Goal: Entertainment & Leisure: Consume media (video, audio)

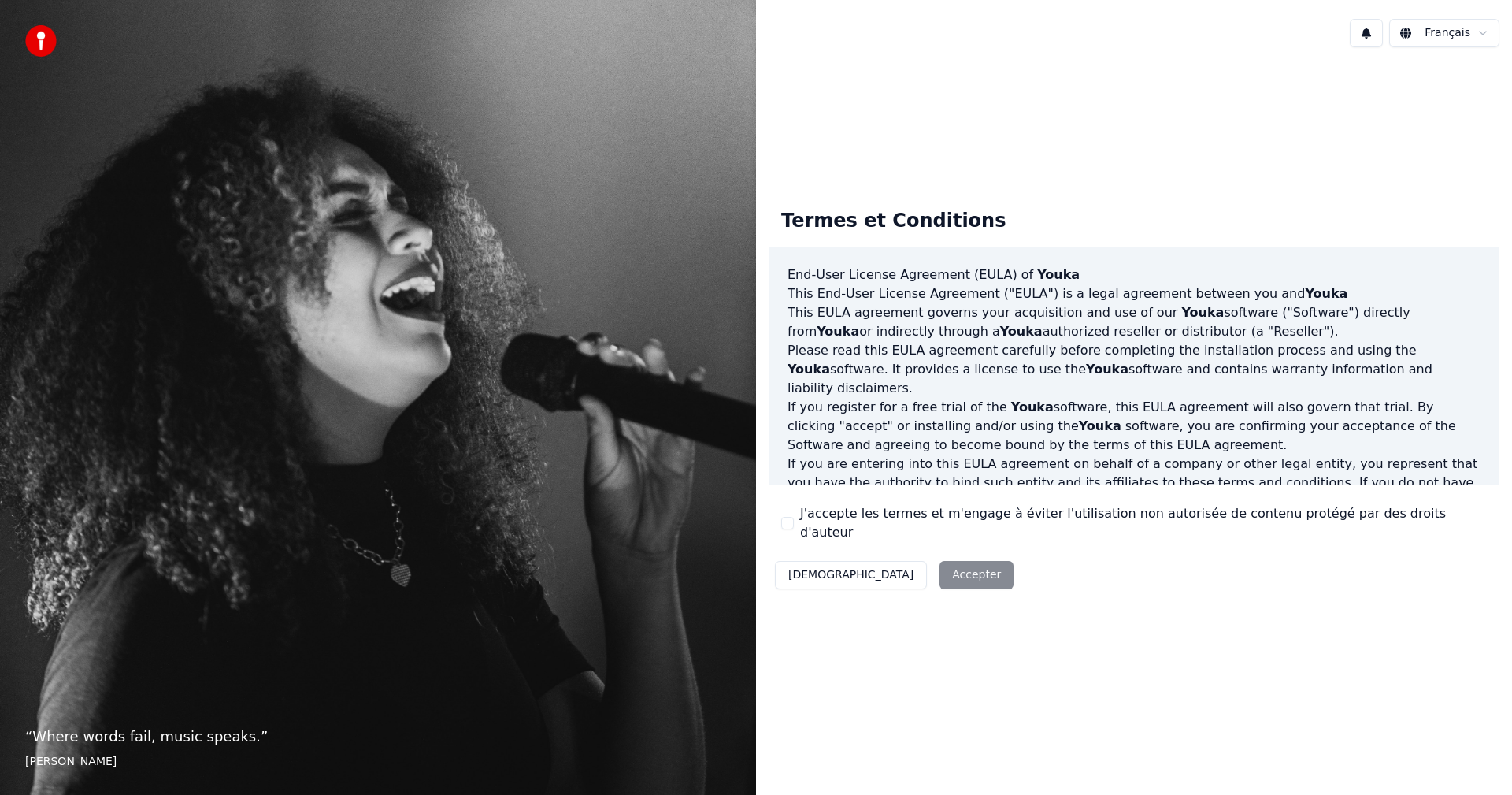
click at [824, 514] on label "J'accepte les termes et m'engage à éviter l'utilisation non autorisée de conten…" at bounding box center [1144, 523] width 687 height 38
click at [794, 517] on button "J'accepte les termes et m'engage à éviter l'utilisation non autorisée de conten…" at bounding box center [787, 522] width 12 height 12
click at [939, 561] on button "Accepter" at bounding box center [977, 575] width 74 height 28
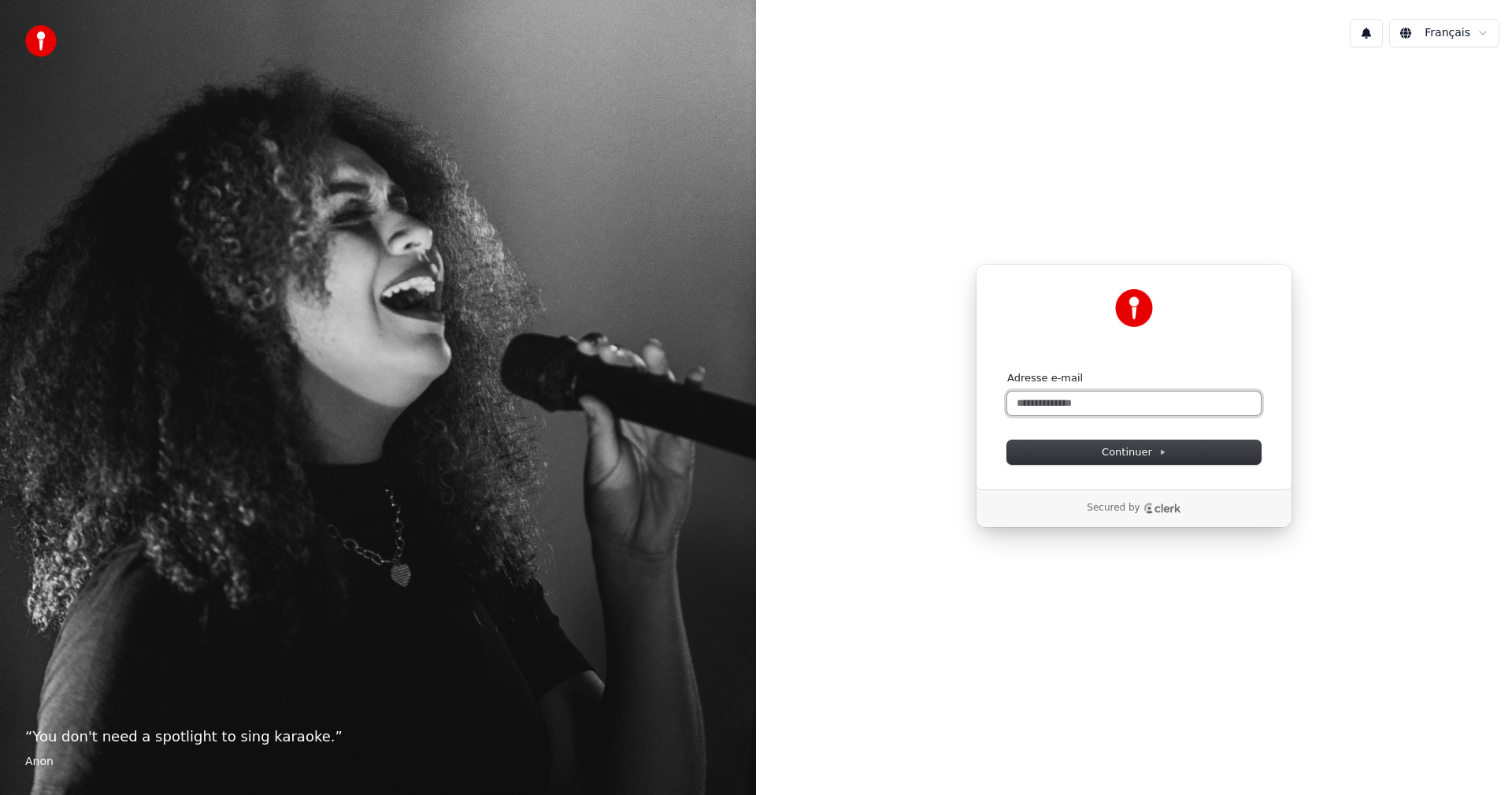
click at [1062, 399] on input "Adresse e-mail" at bounding box center [1134, 403] width 254 height 24
paste input "**********"
click at [1007, 371] on button "submit" at bounding box center [1007, 371] width 0 height 0
type input "**********"
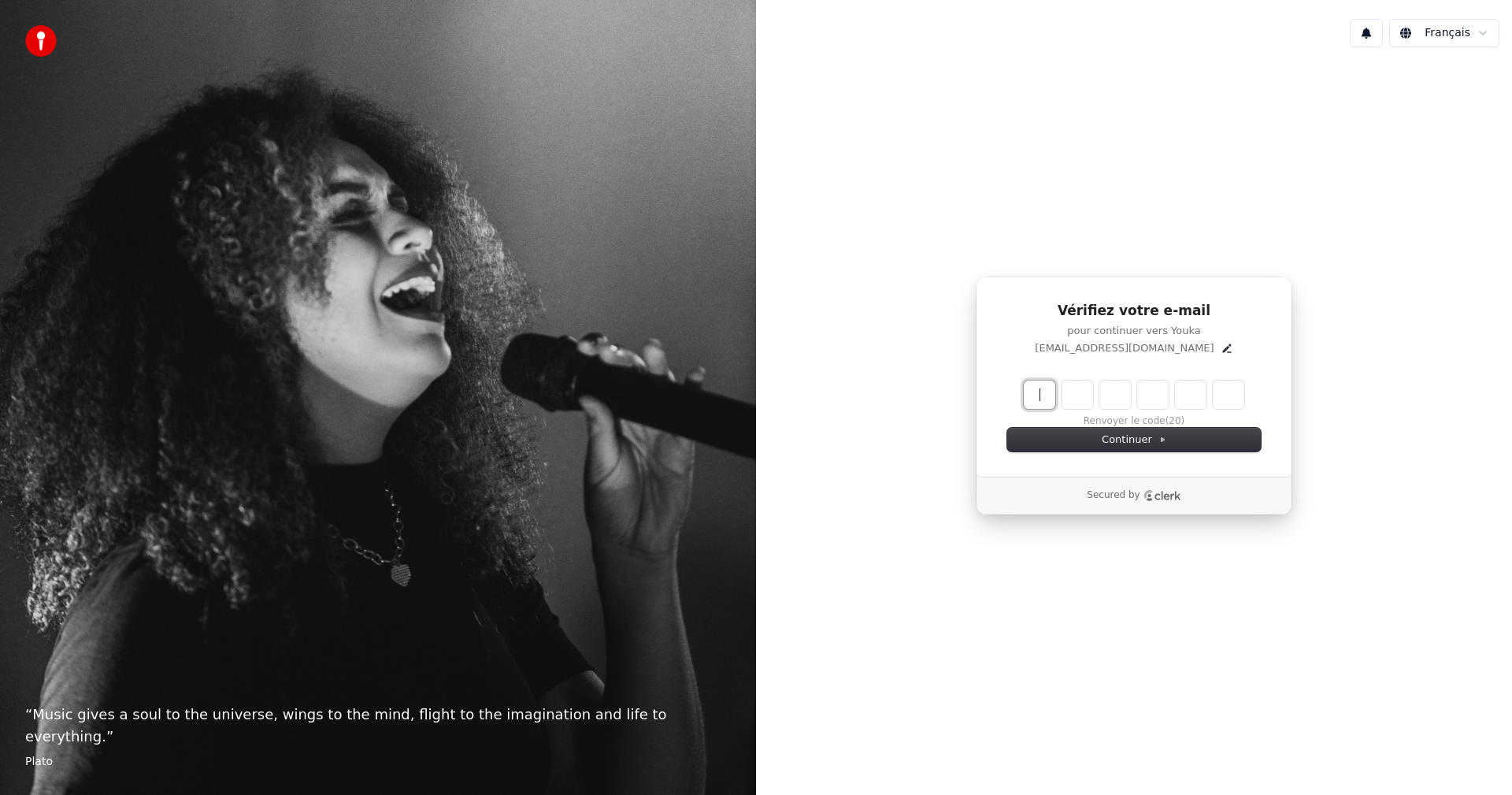
click at [1037, 388] on input "Enter verification code" at bounding box center [1149, 394] width 252 height 28
paste input "******"
type input "******"
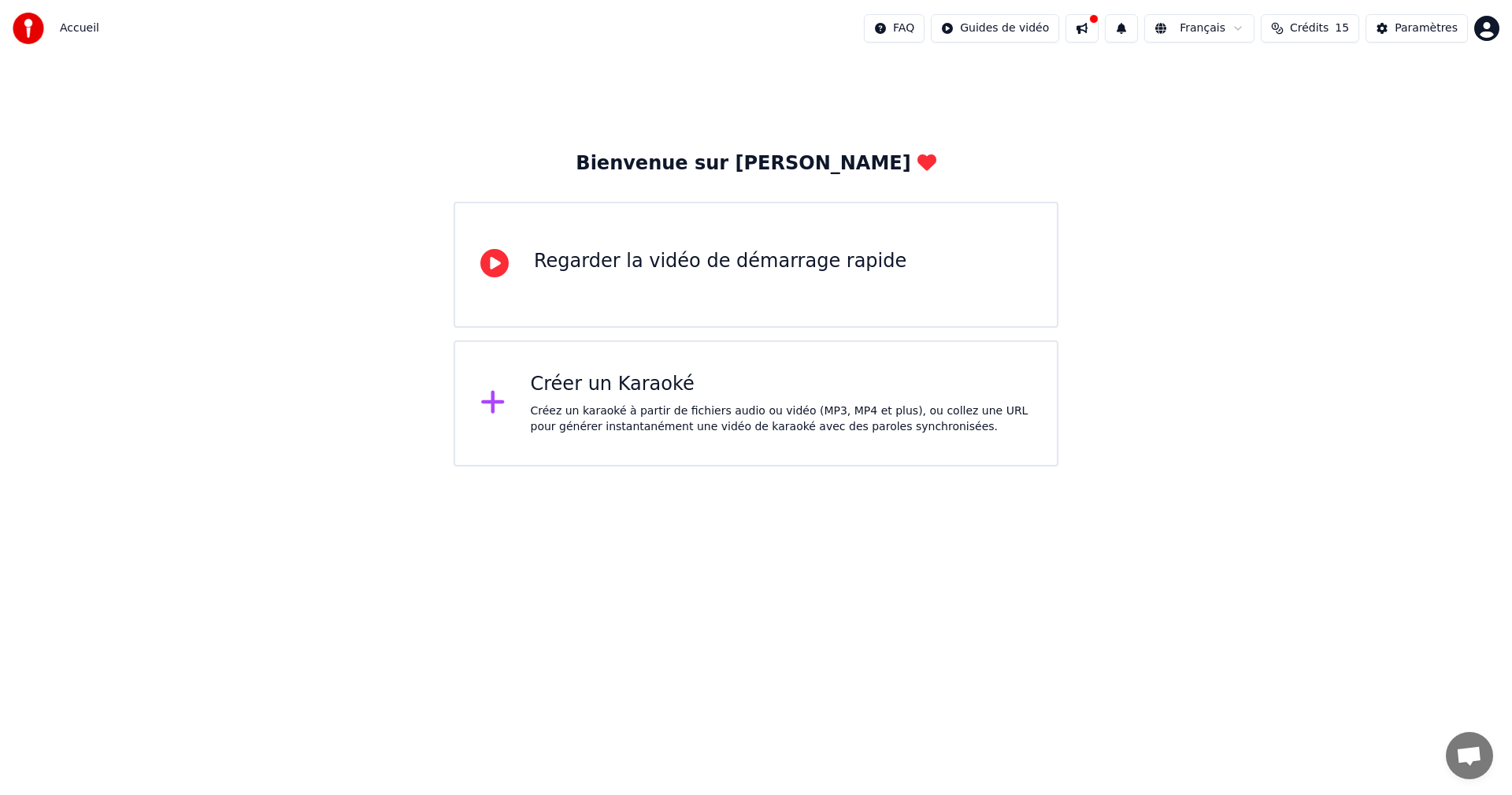
click at [720, 383] on div "Créer un Karaoké" at bounding box center [782, 384] width 502 height 26
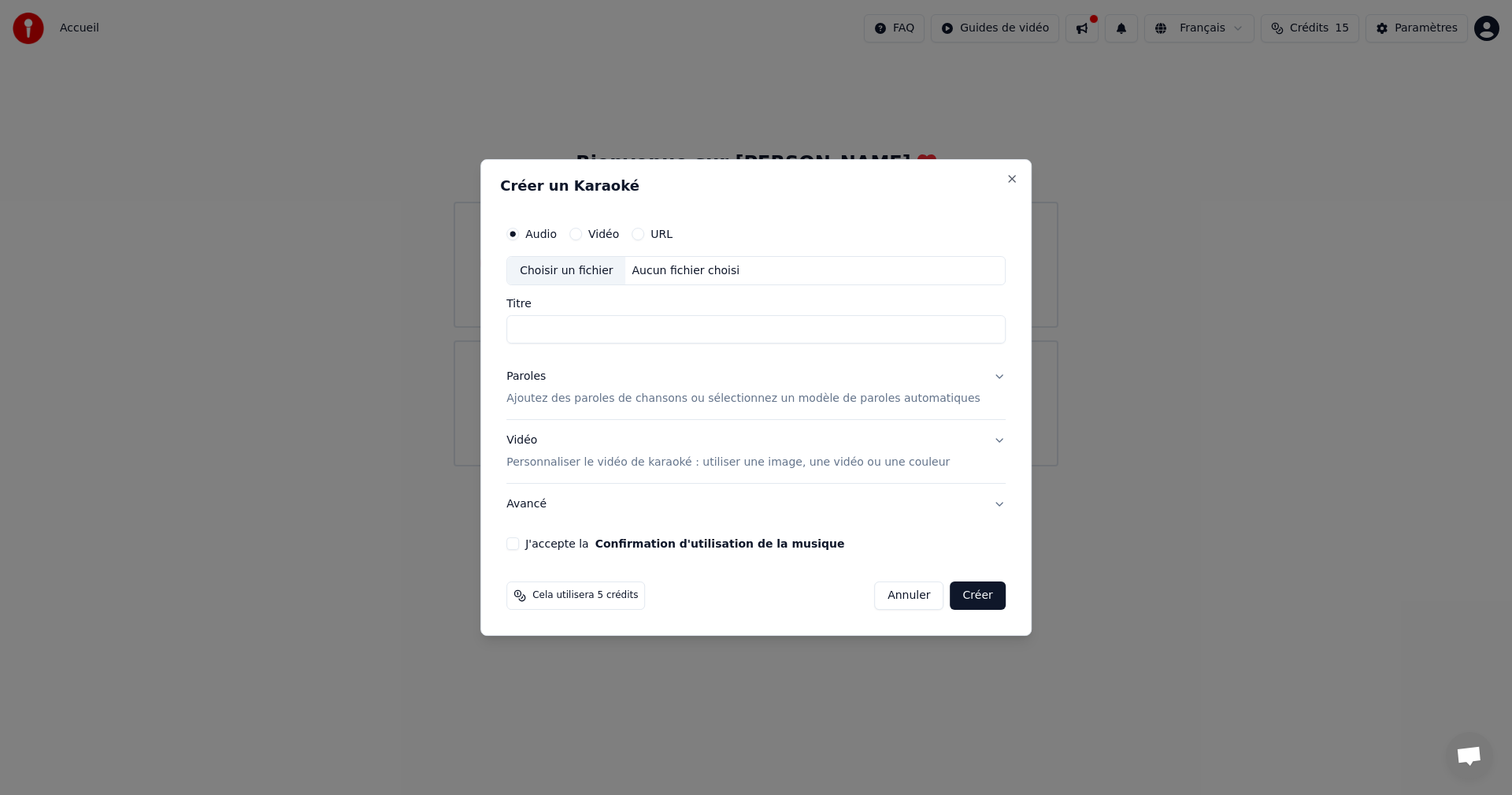
click at [644, 230] on button "URL" at bounding box center [638, 234] width 12 height 12
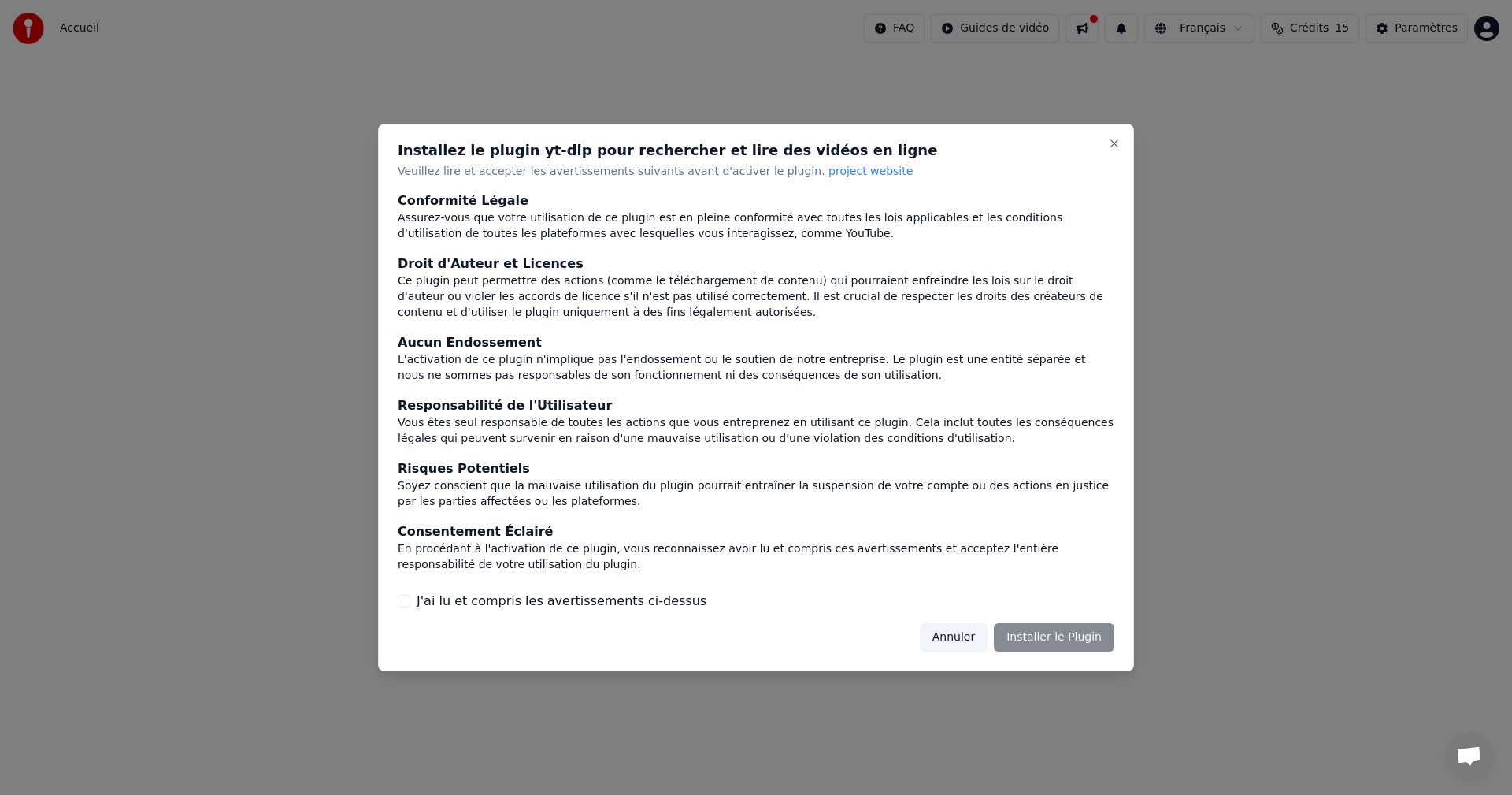
click at [604, 601] on label "J'ai lu et compris les avertissements ci-dessus" at bounding box center [561, 601] width 290 height 19
click at [411, 601] on button "J'ai lu et compris les avertissements ci-dessus" at bounding box center [403, 601] width 12 height 12
click at [1058, 631] on button "Installer le Plugin" at bounding box center [1054, 637] width 121 height 28
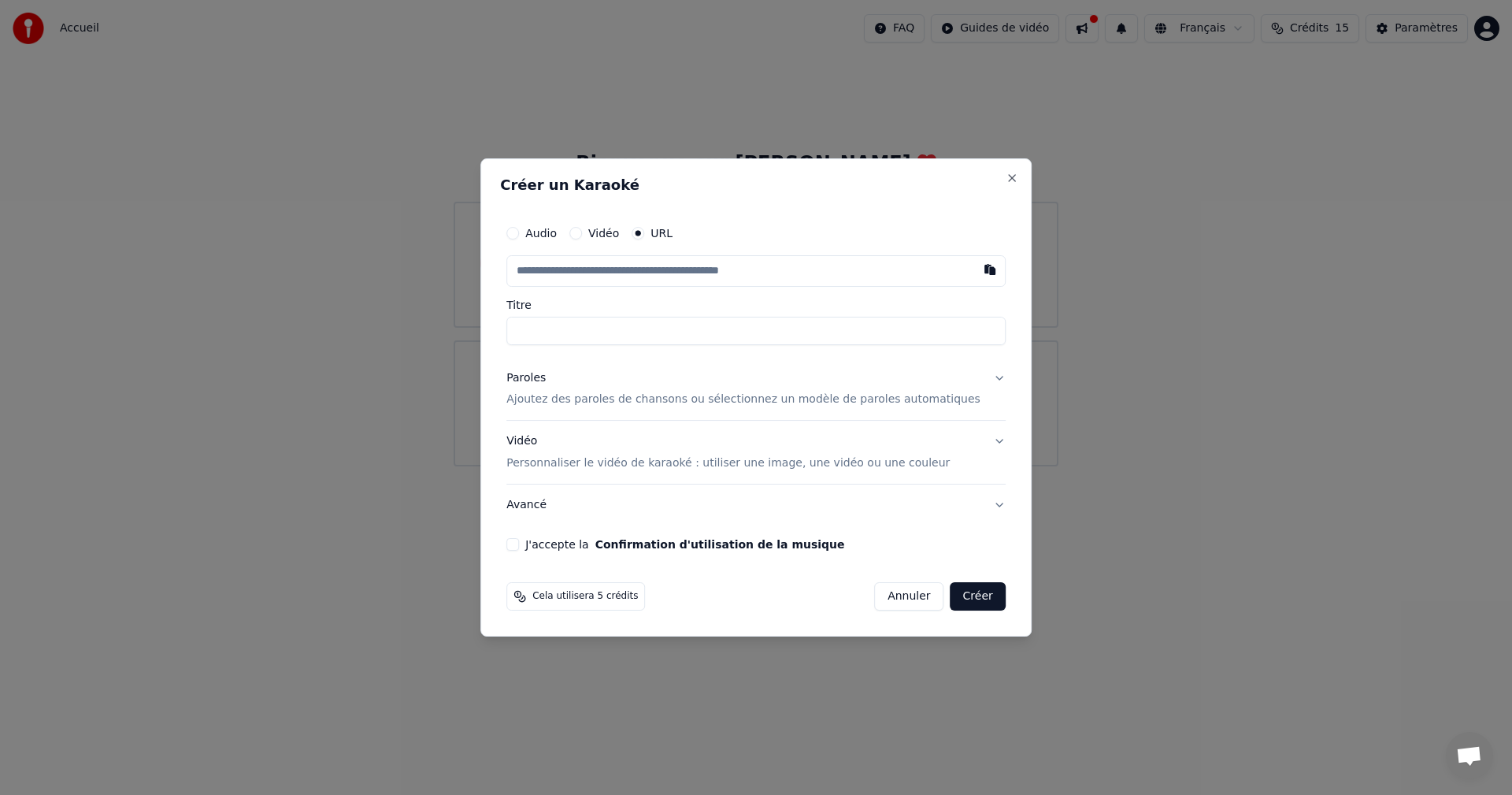
paste input "**********"
type input "**********"
click at [786, 272] on input "text" at bounding box center [756, 271] width 499 height 31
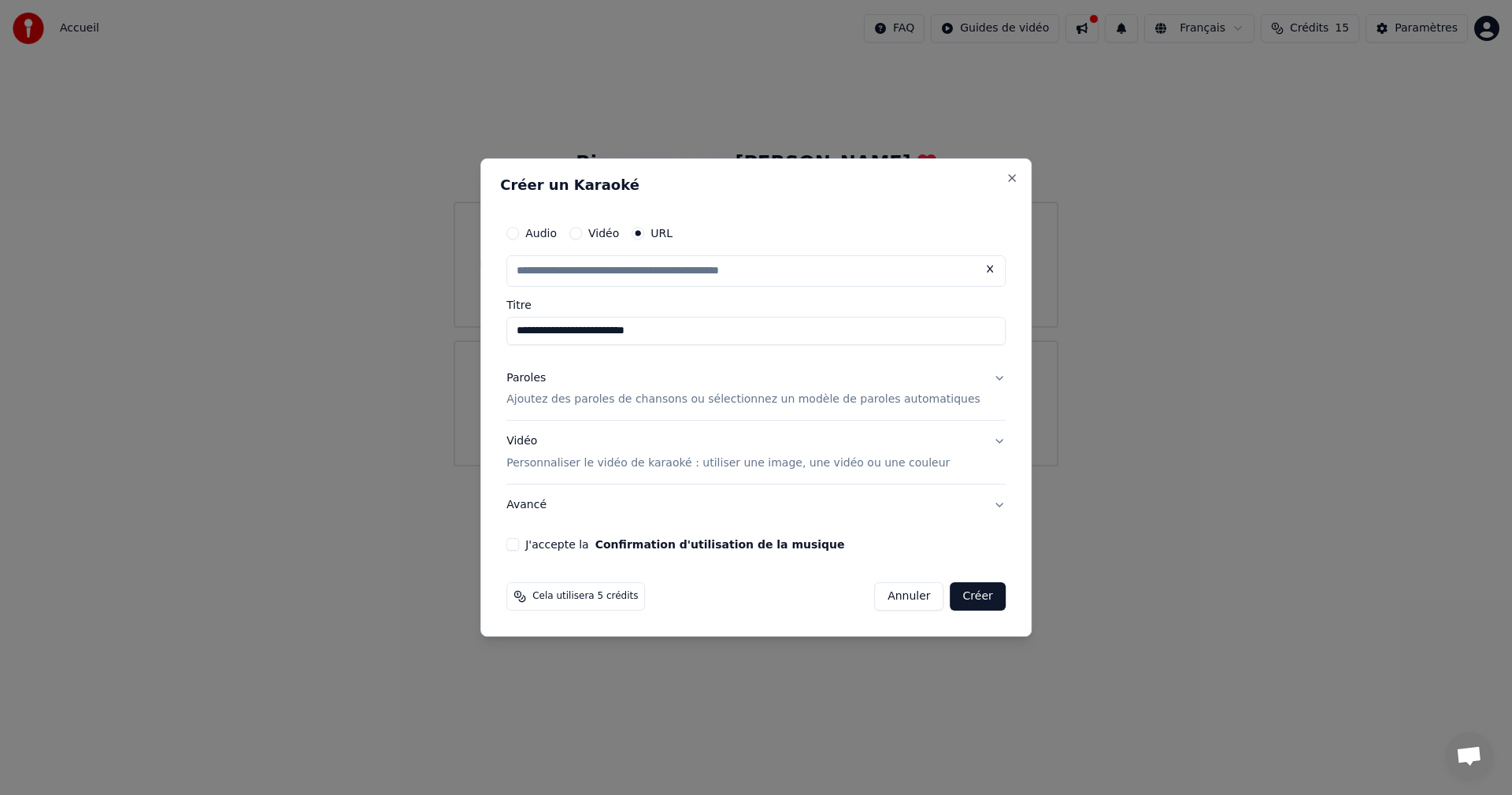
paste input "**********"
type input "**********"
click at [614, 355] on div "**********" at bounding box center [756, 384] width 512 height 346
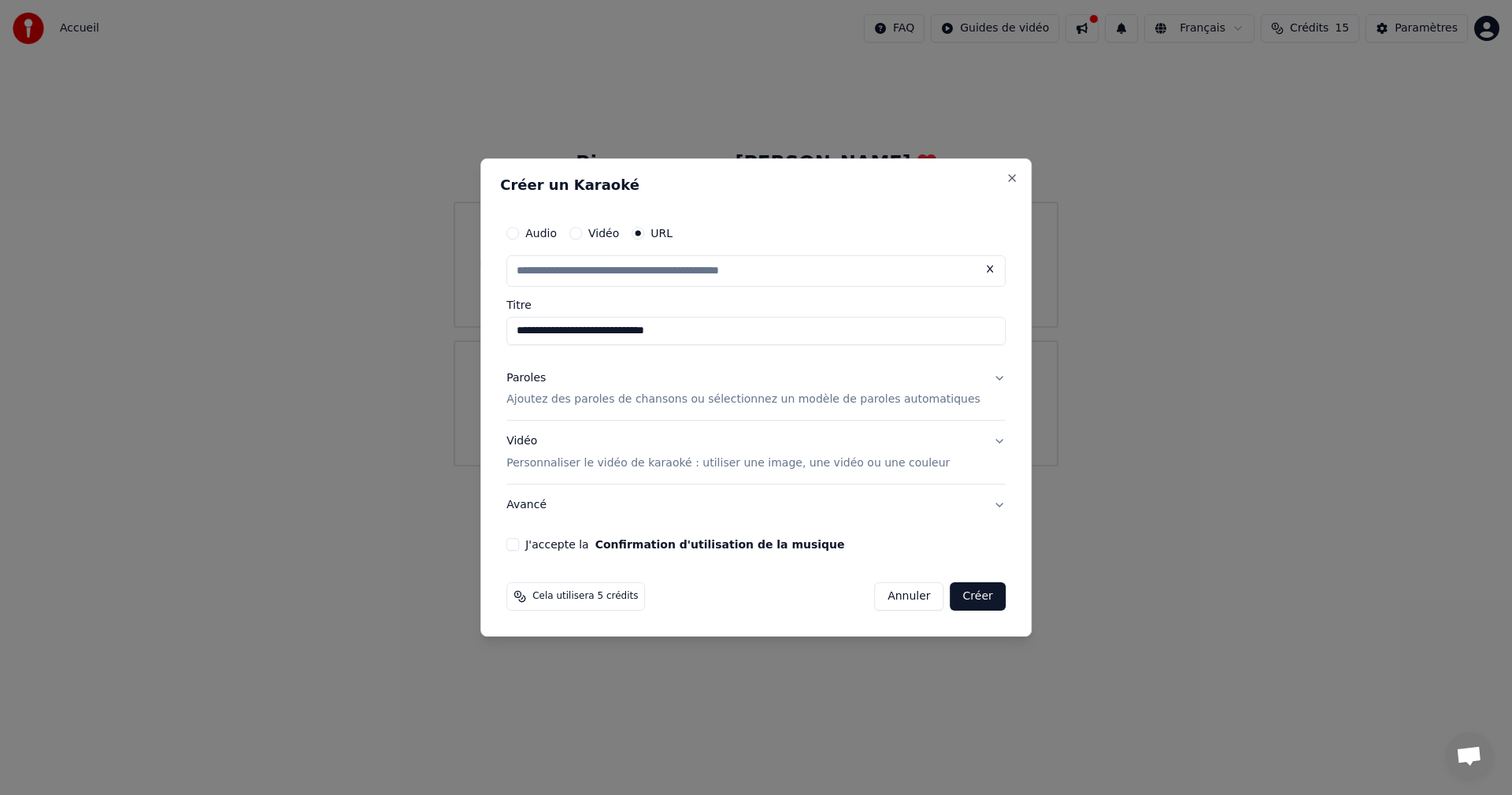
click at [614, 383] on div "Paroles Ajoutez des paroles de chansons ou sélectionnez un modèle de paroles au…" at bounding box center [744, 389] width 474 height 38
type input "**********"
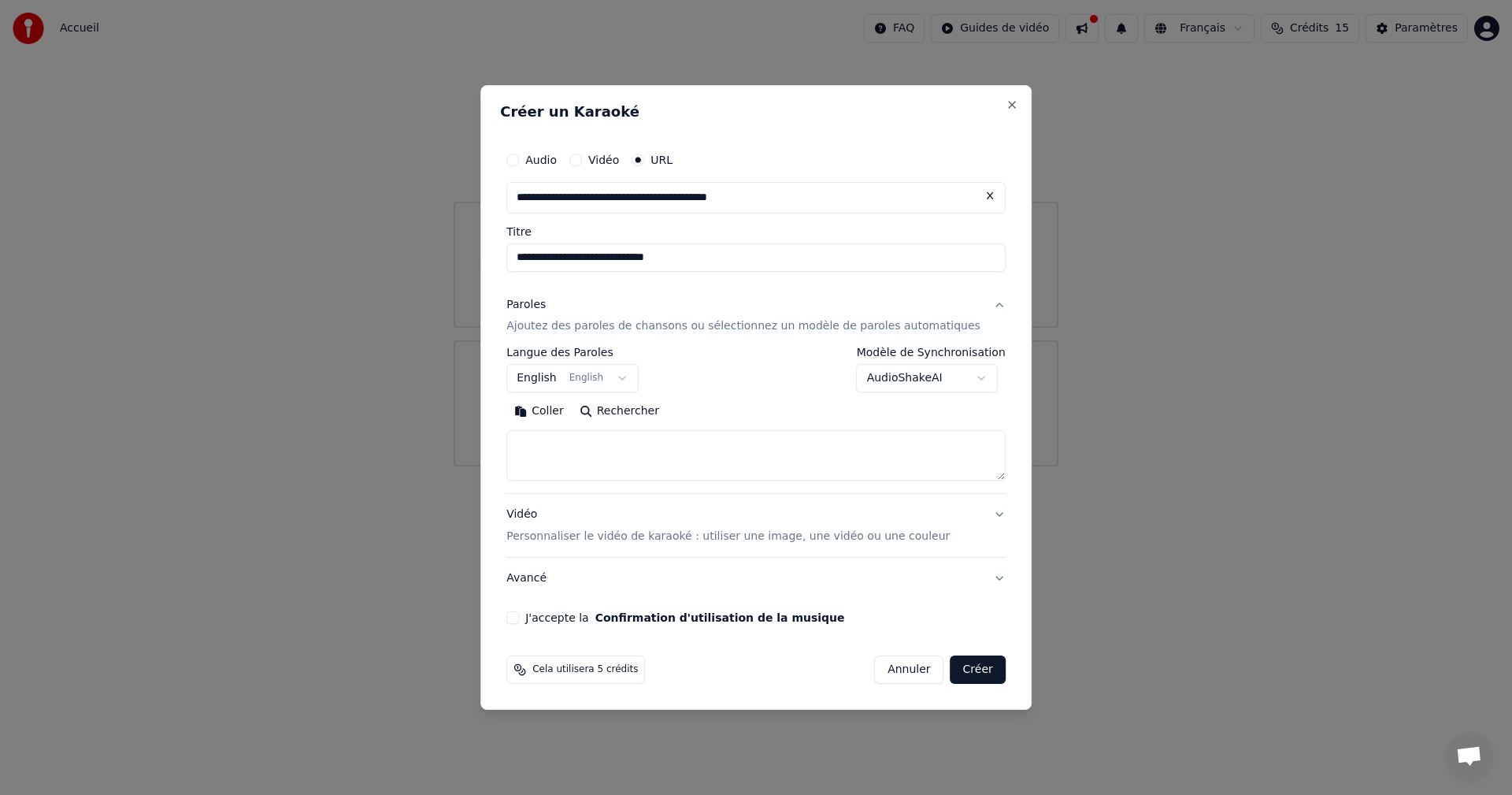
click at [614, 445] on textarea at bounding box center [756, 455] width 499 height 50
paste textarea "**********"
type textarea "**********"
click at [519, 617] on button "J'accepte la Confirmation d'utilisation de la musique" at bounding box center [512, 617] width 12 height 12
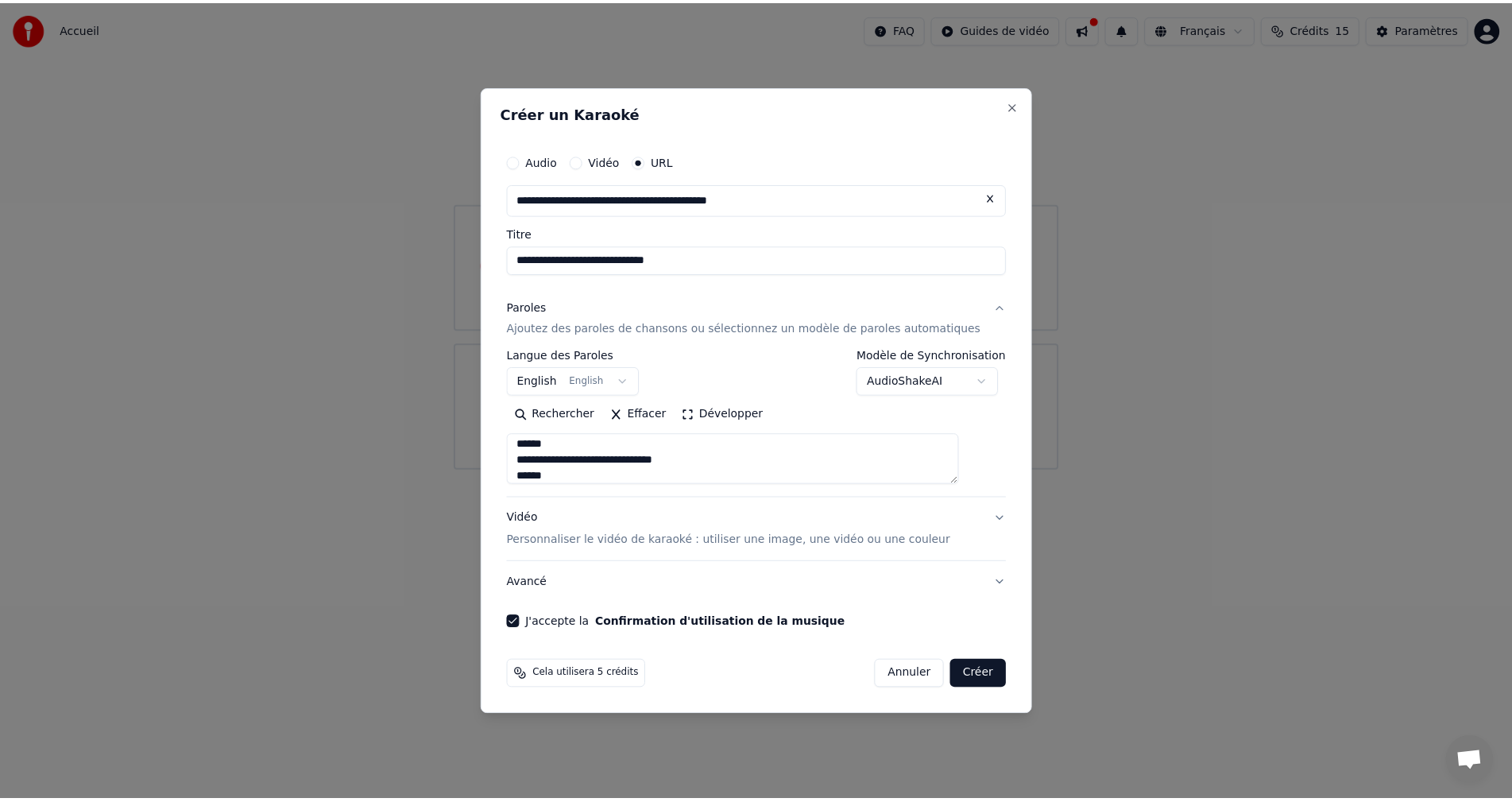
scroll to position [0, 0]
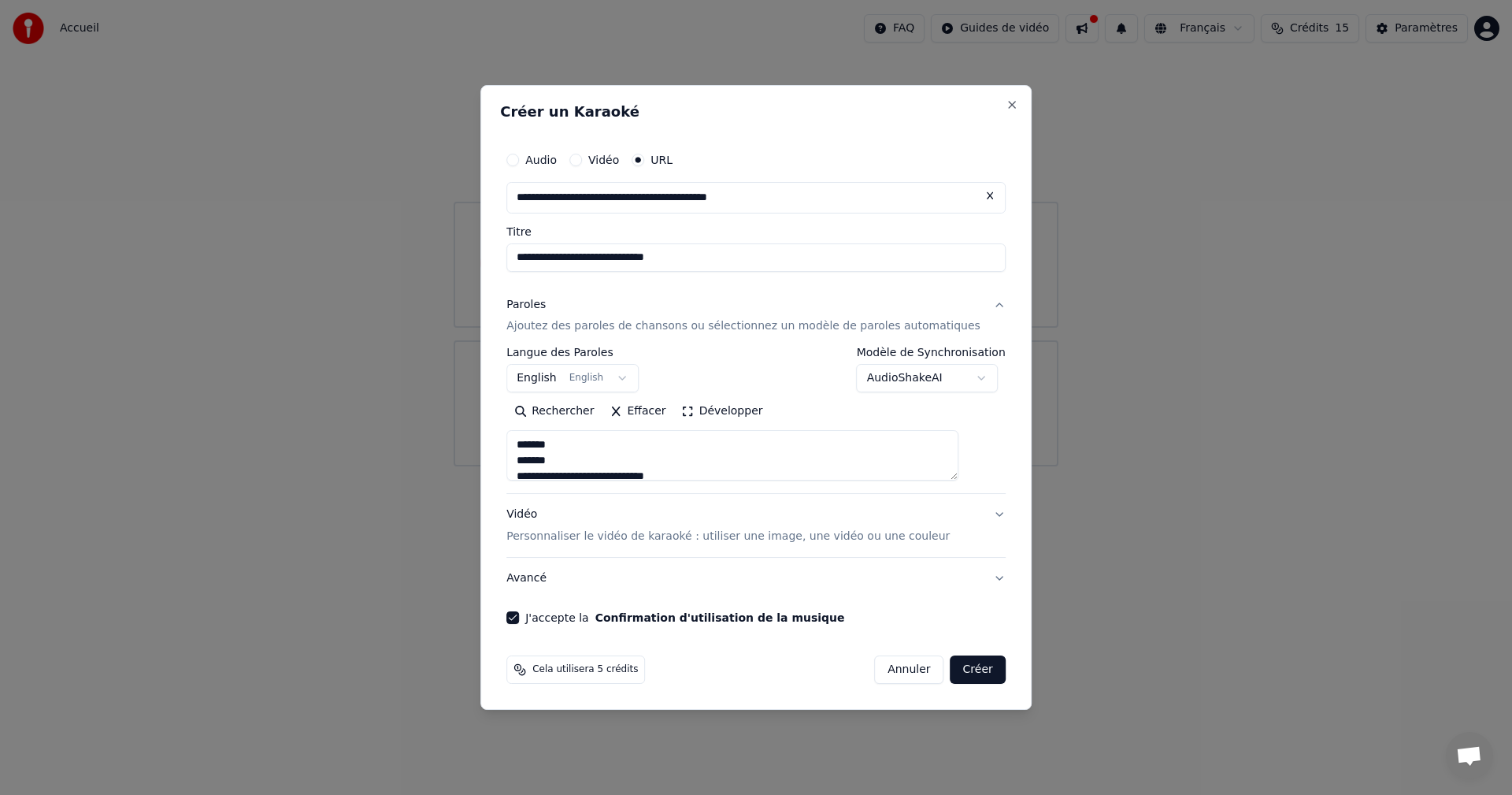
click at [899, 542] on p "Personnaliser le vidéo de karaoké : utiliser une image, une vidéo ou une couleur" at bounding box center [728, 536] width 444 height 16
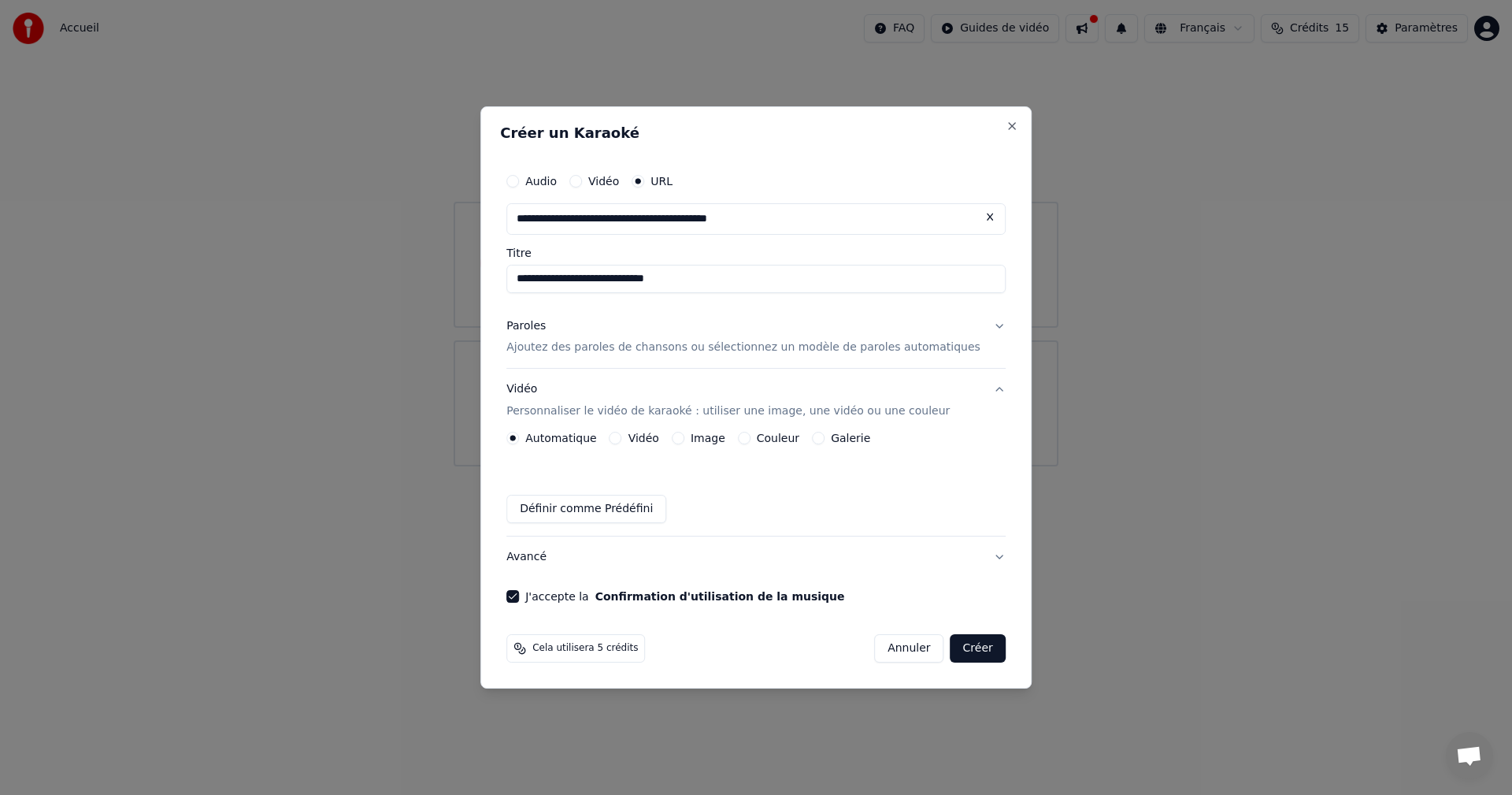
click at [630, 409] on p "Personnaliser le vidéo de karaoké : utiliser une image, une vidéo ou une couleur" at bounding box center [728, 411] width 444 height 16
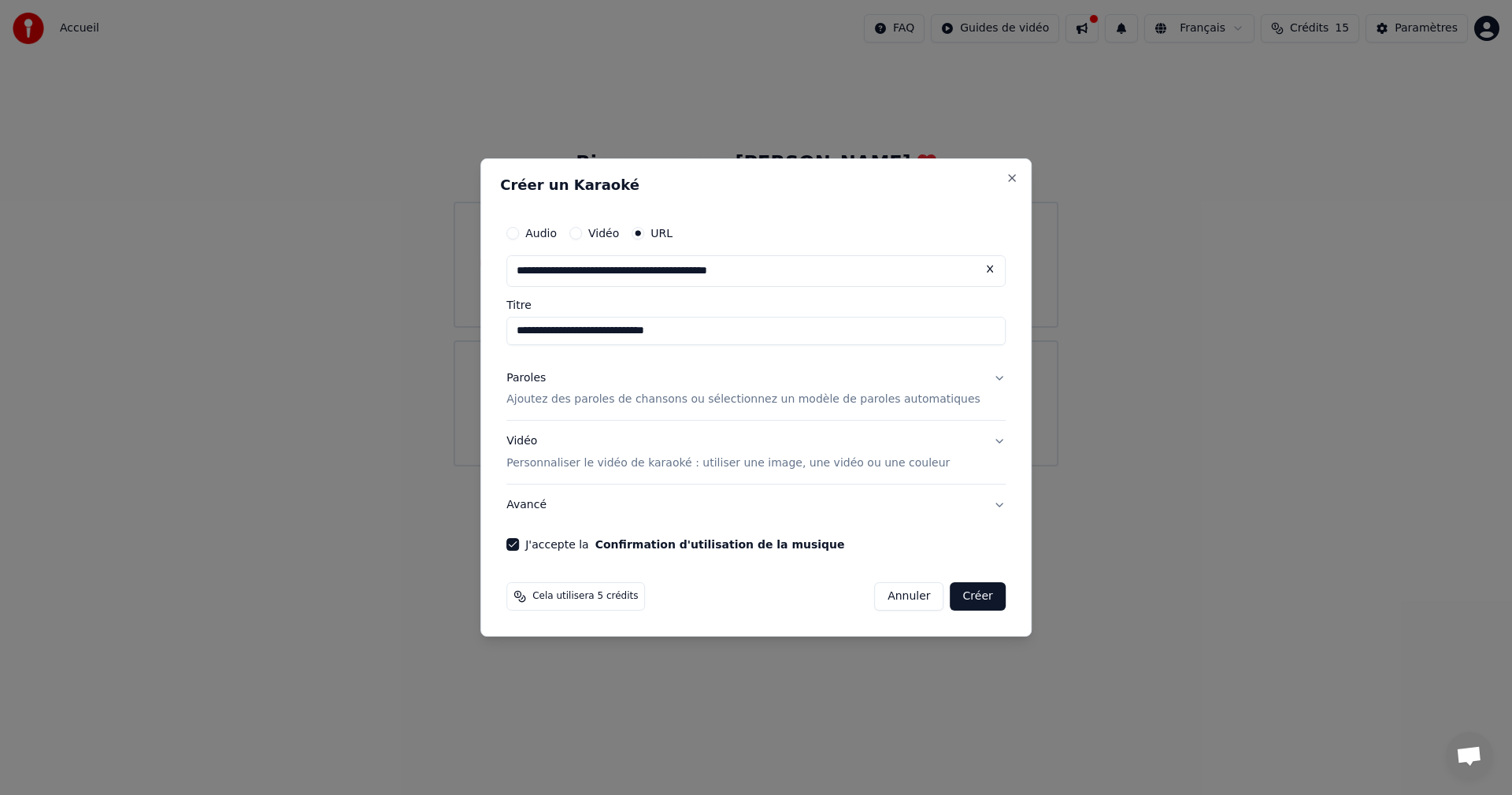
click at [635, 462] on p "Personnaliser le vidéo de karaoké : utiliser une image, une vidéo ou une couleur" at bounding box center [728, 463] width 444 height 16
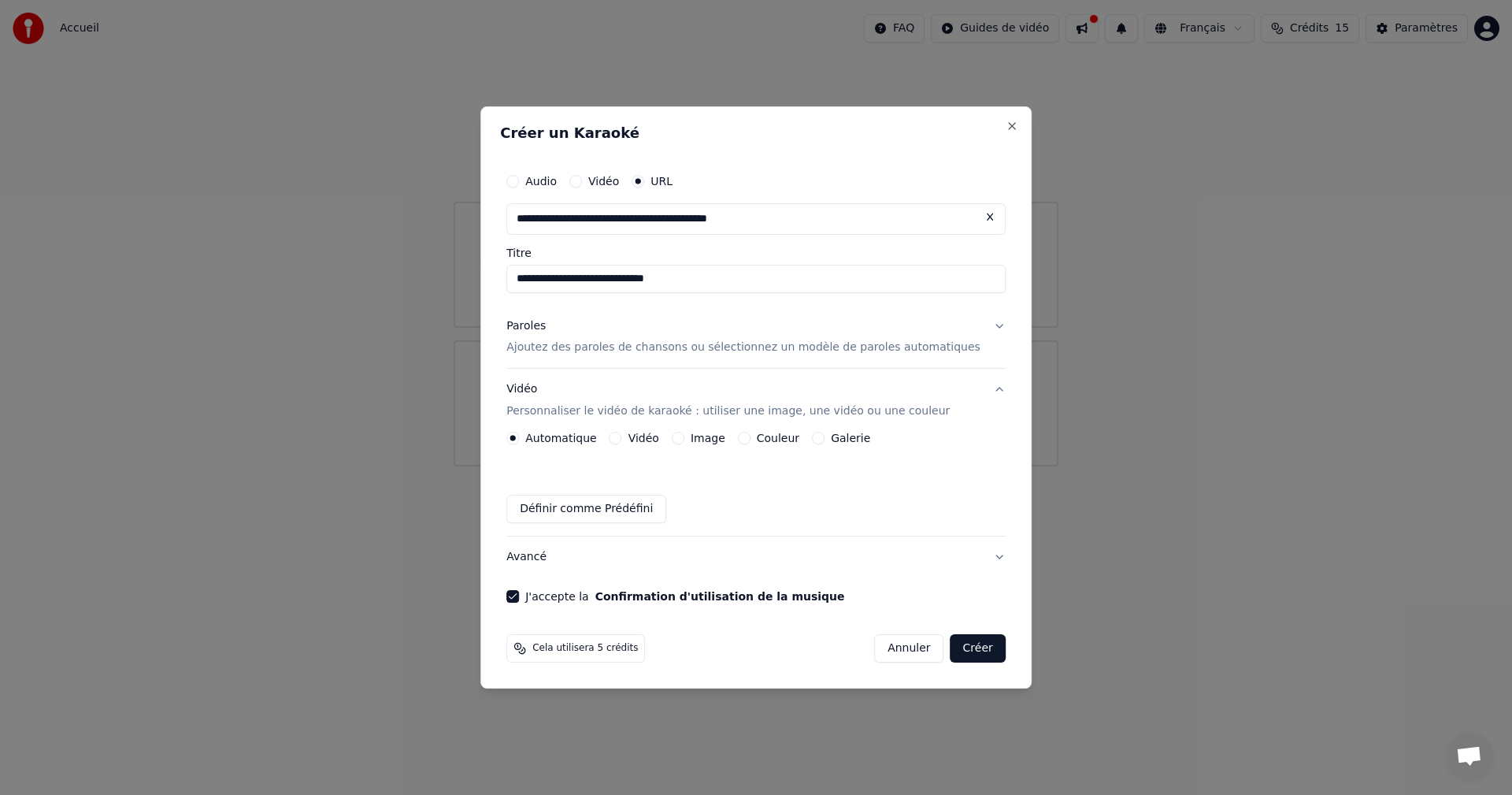
click at [958, 645] on button "Créer" at bounding box center [978, 648] width 55 height 28
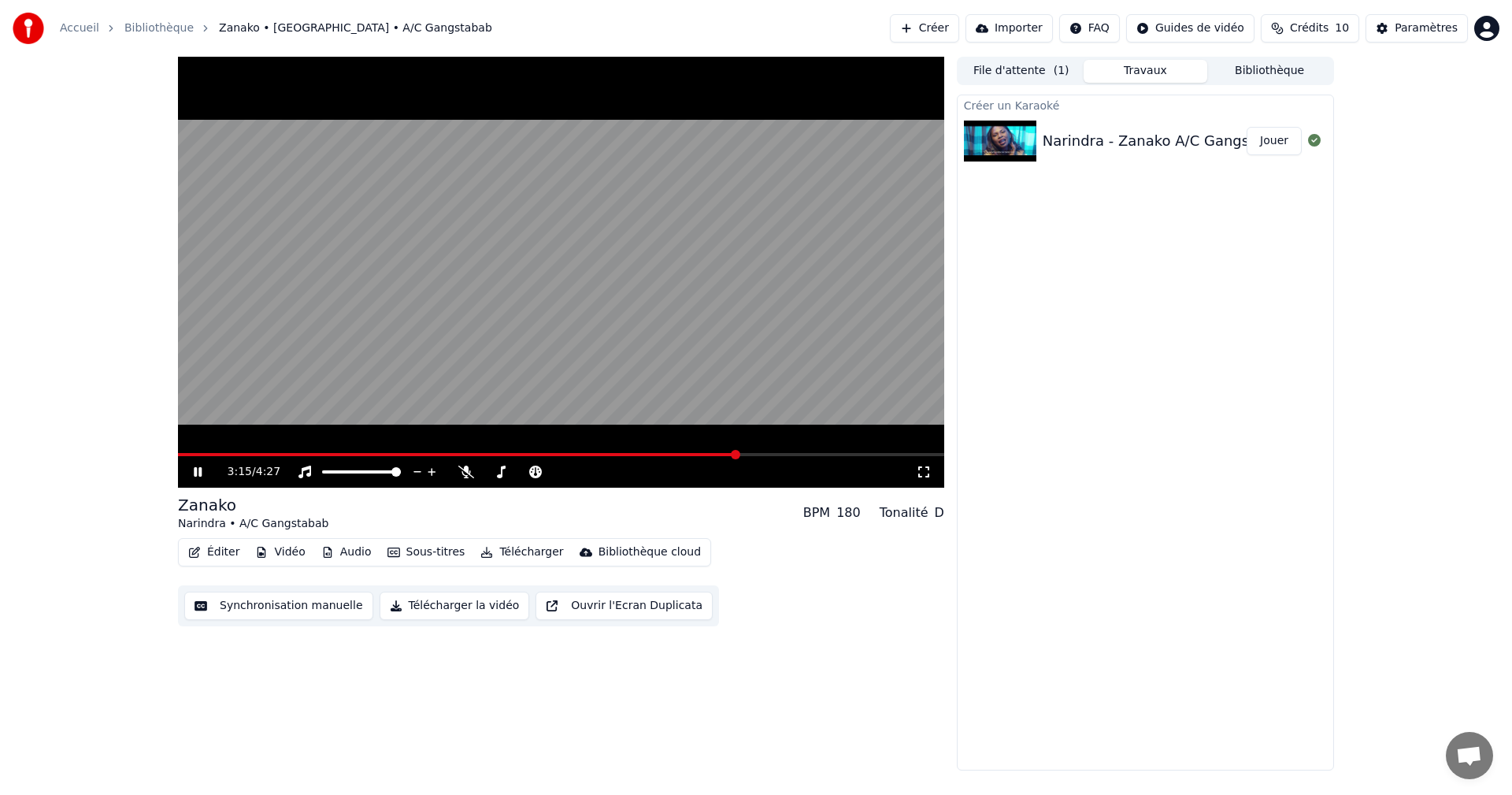
click at [947, 31] on button "Créer" at bounding box center [925, 28] width 69 height 28
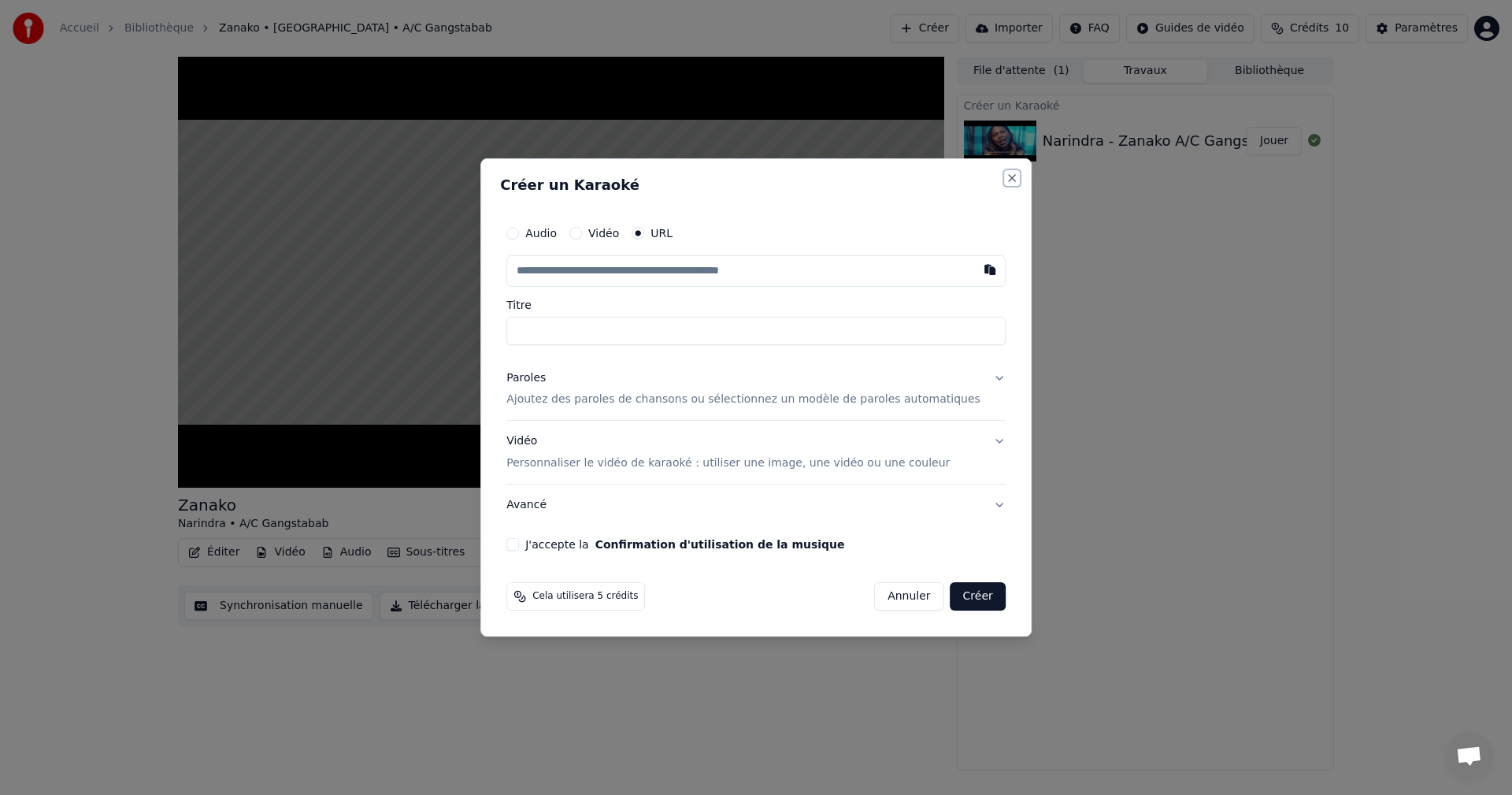
click at [1006, 179] on button "Close" at bounding box center [1011, 178] width 12 height 12
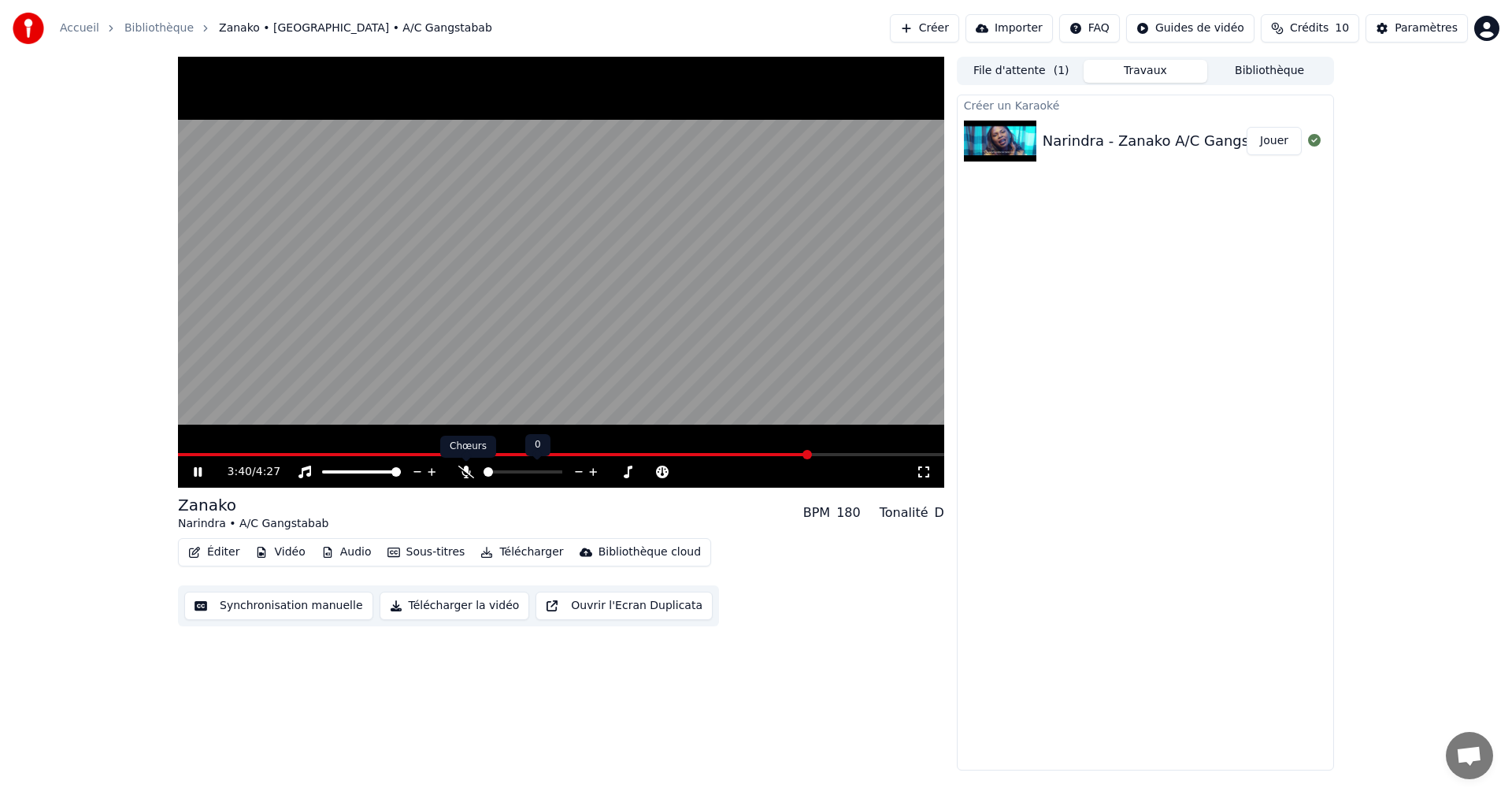
click at [464, 476] on icon at bounding box center [466, 471] width 16 height 12
click at [192, 453] on span at bounding box center [499, 455] width 644 height 3
click at [236, 455] on span at bounding box center [561, 455] width 767 height 3
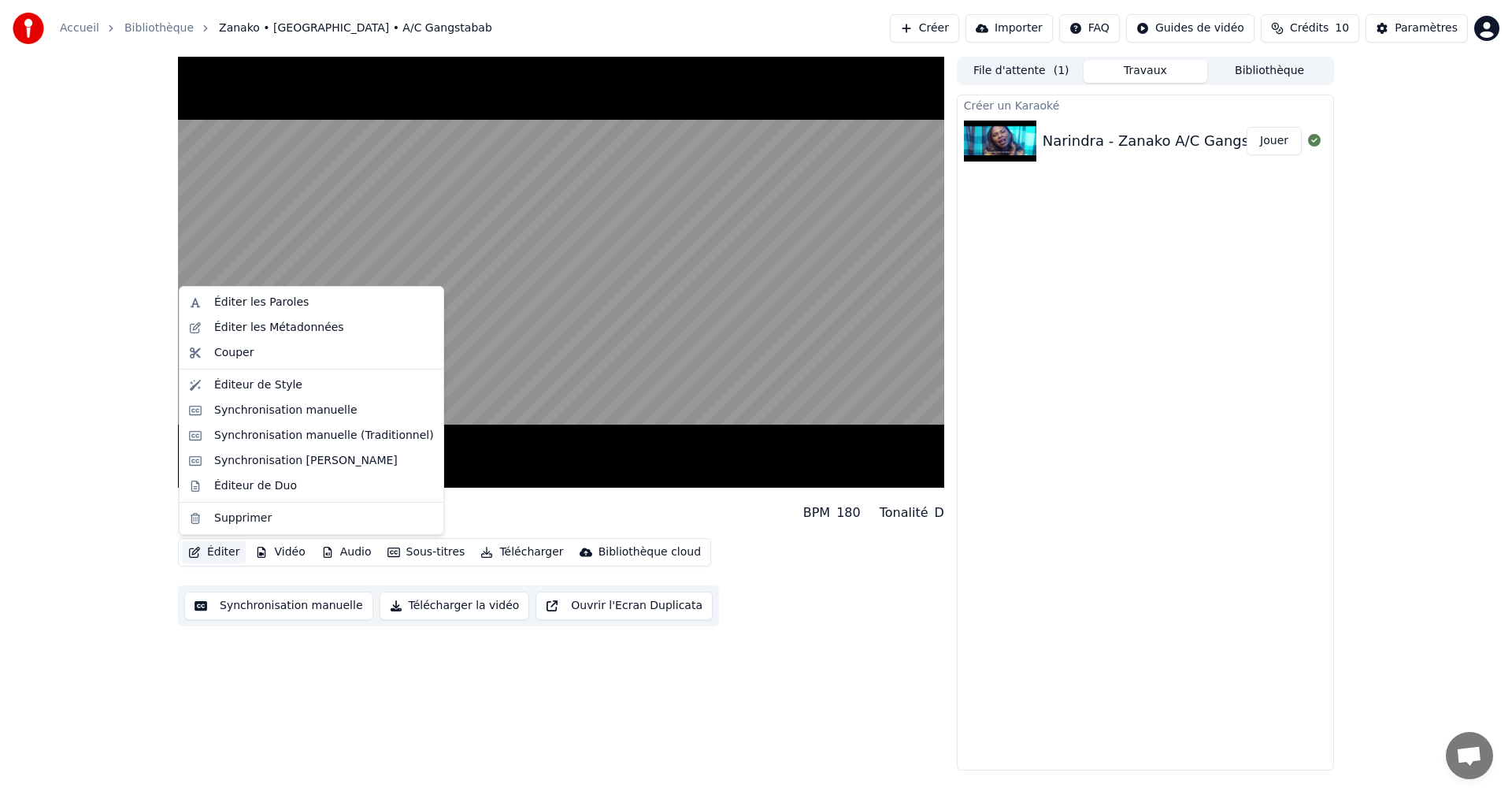
click at [220, 552] on button "Éditer" at bounding box center [213, 552] width 64 height 22
click at [256, 488] on div "Éditeur de Duo" at bounding box center [255, 486] width 83 height 16
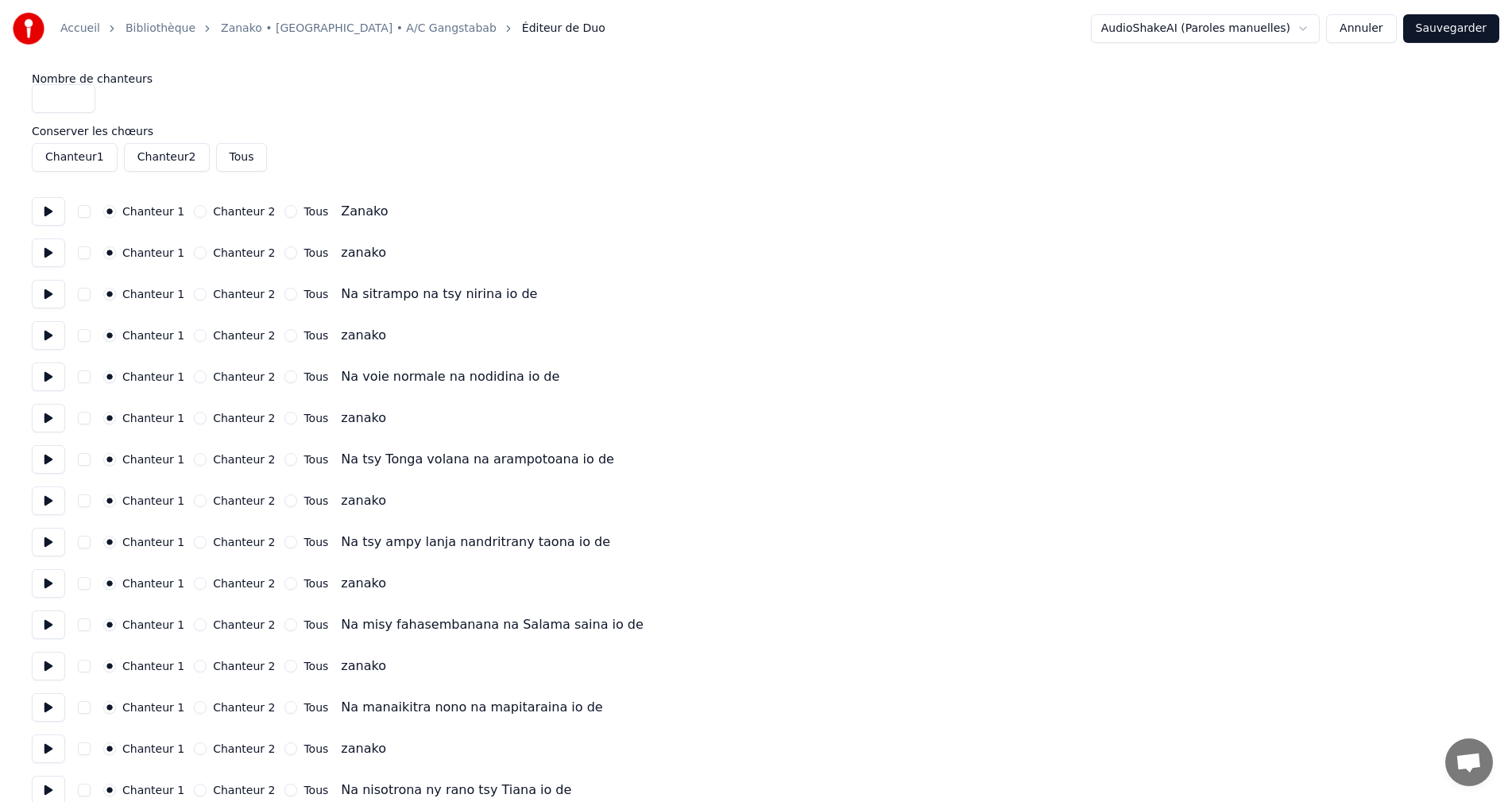
click at [197, 338] on button "Chanteur 2" at bounding box center [200, 335] width 13 height 13
click at [203, 419] on div "Chanteur 2" at bounding box center [234, 418] width 81 height 13
click at [195, 421] on button "Chanteur 2" at bounding box center [200, 418] width 13 height 13
click at [194, 503] on button "Chanteur 2" at bounding box center [200, 500] width 13 height 13
click at [195, 587] on button "Chanteur 2" at bounding box center [200, 583] width 13 height 13
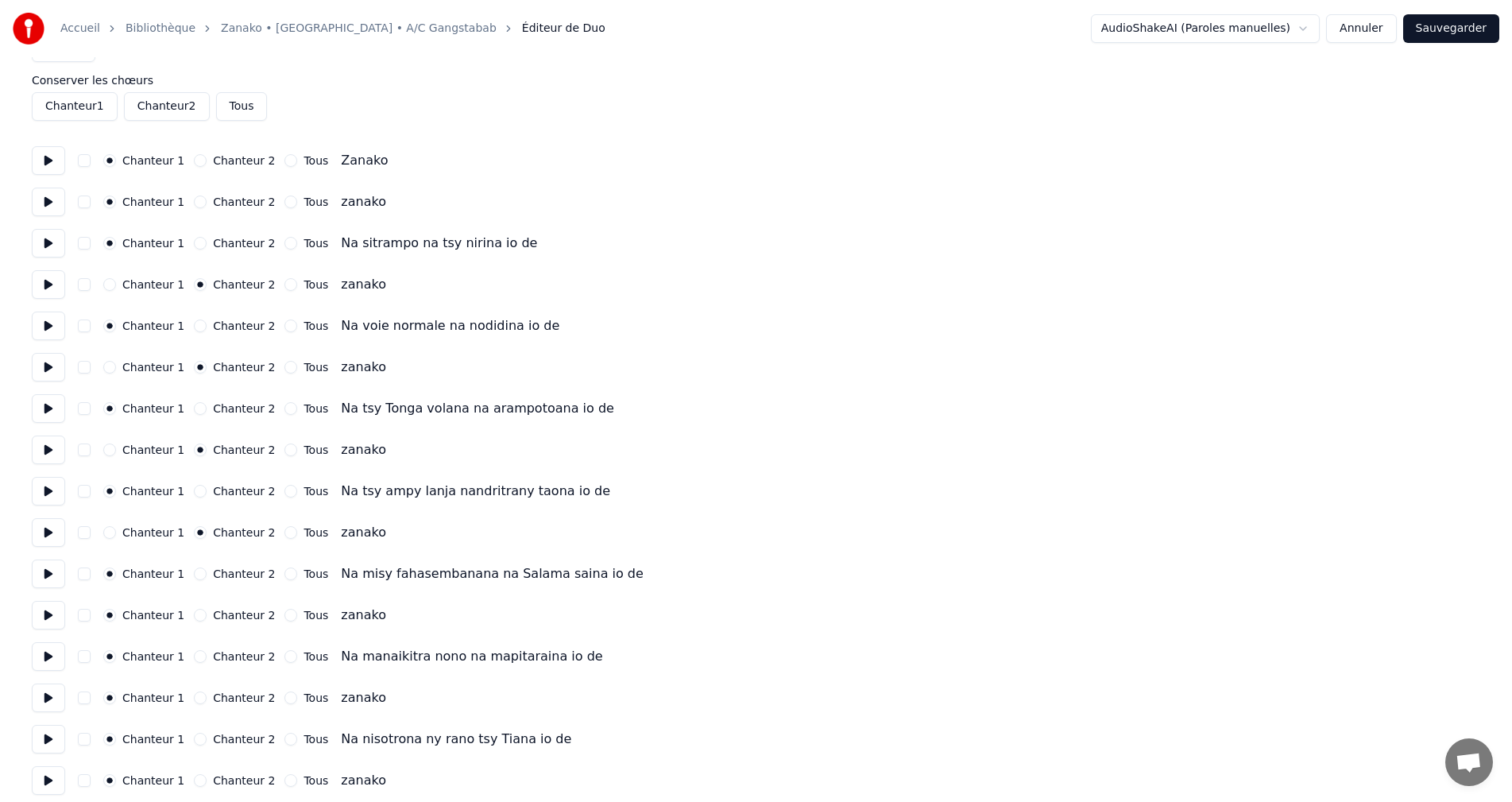
scroll to position [79, 0]
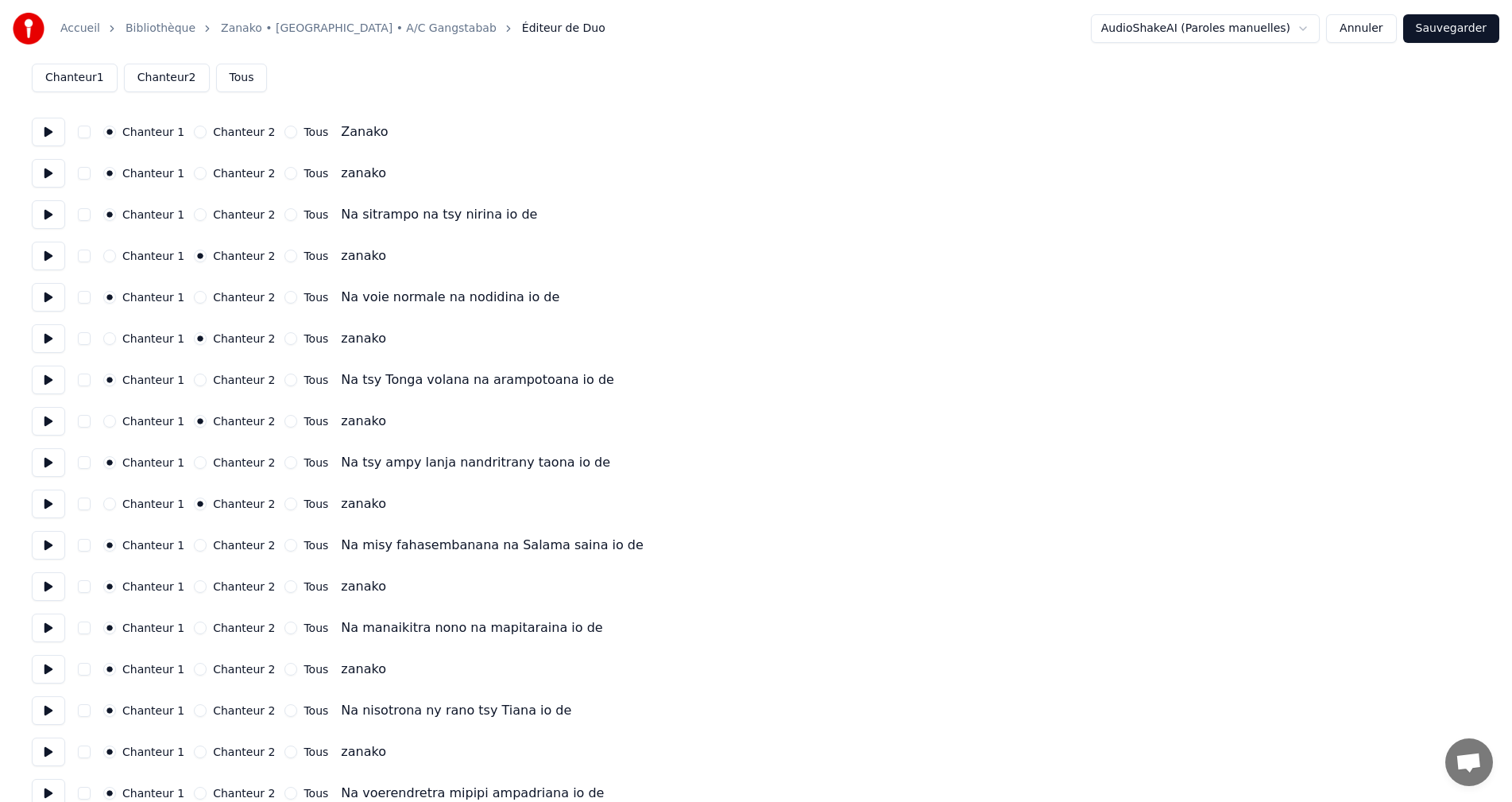
click at [195, 587] on button "Chanteur 2" at bounding box center [200, 586] width 13 height 13
click at [195, 666] on button "Chanteur 2" at bounding box center [200, 669] width 13 height 13
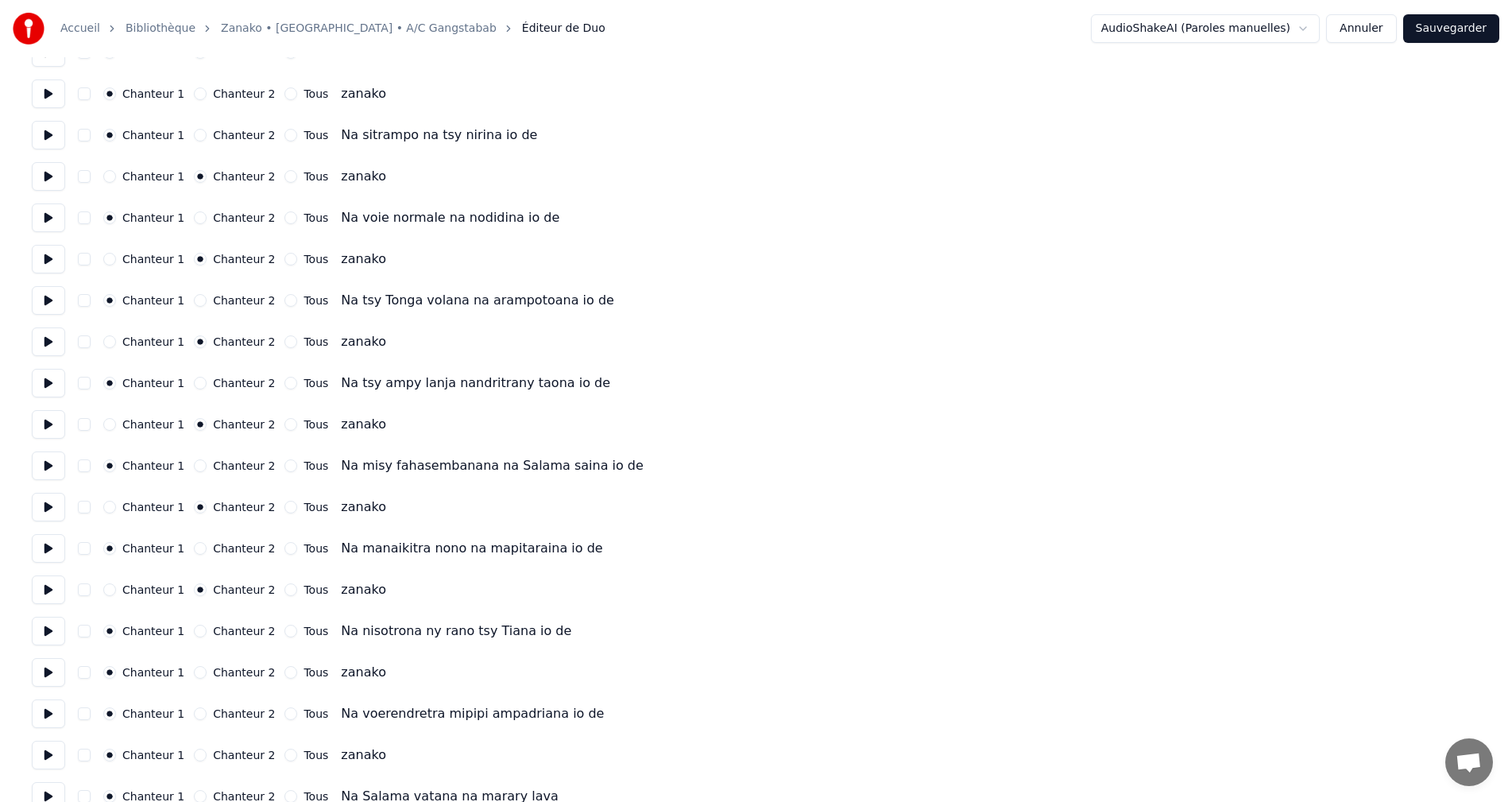
click at [194, 671] on button "Chanteur 2" at bounding box center [200, 672] width 13 height 13
click at [198, 750] on div "Chanteur 2" at bounding box center [234, 754] width 81 height 13
click at [199, 749] on div "Chanteur 2" at bounding box center [234, 754] width 81 height 13
click at [197, 752] on button "Chanteur 2" at bounding box center [200, 754] width 13 height 13
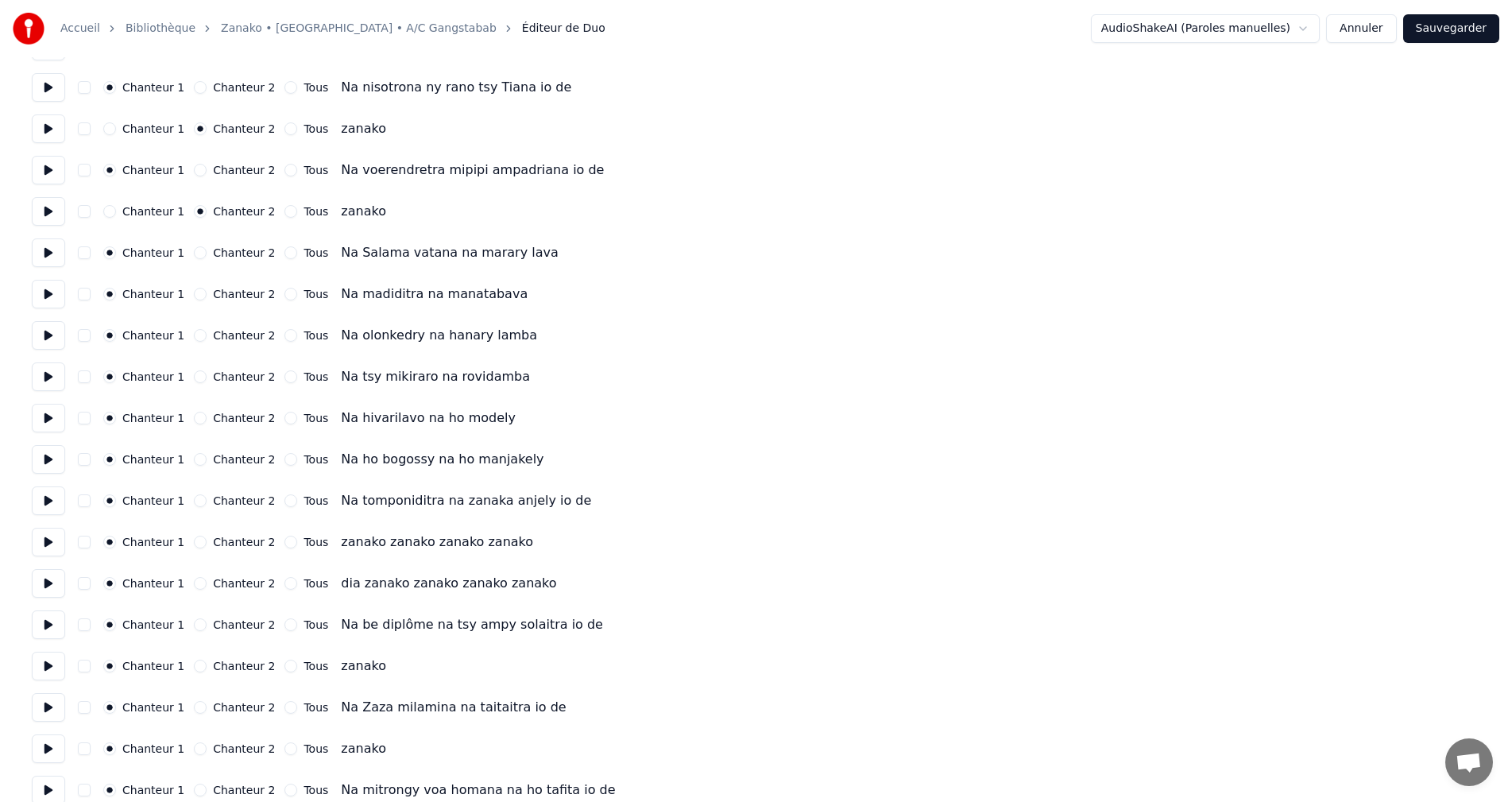
scroll to position [715, 0]
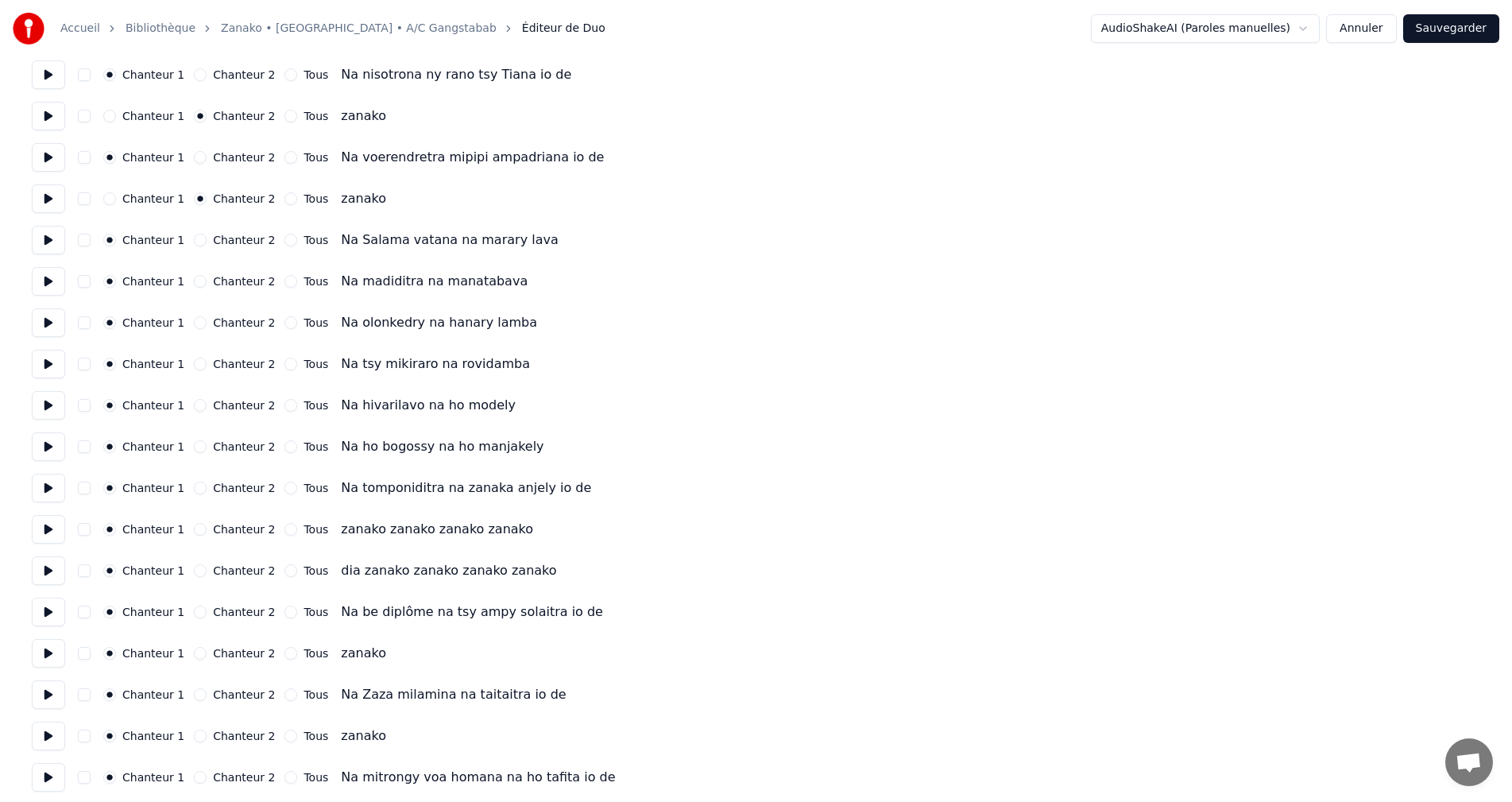
click at [58, 653] on button at bounding box center [48, 654] width 33 height 28
click at [194, 653] on button "Chanteur 2" at bounding box center [200, 653] width 13 height 13
click at [194, 742] on button "Chanteur 2" at bounding box center [200, 735] width 13 height 13
click at [53, 732] on button at bounding box center [48, 736] width 33 height 28
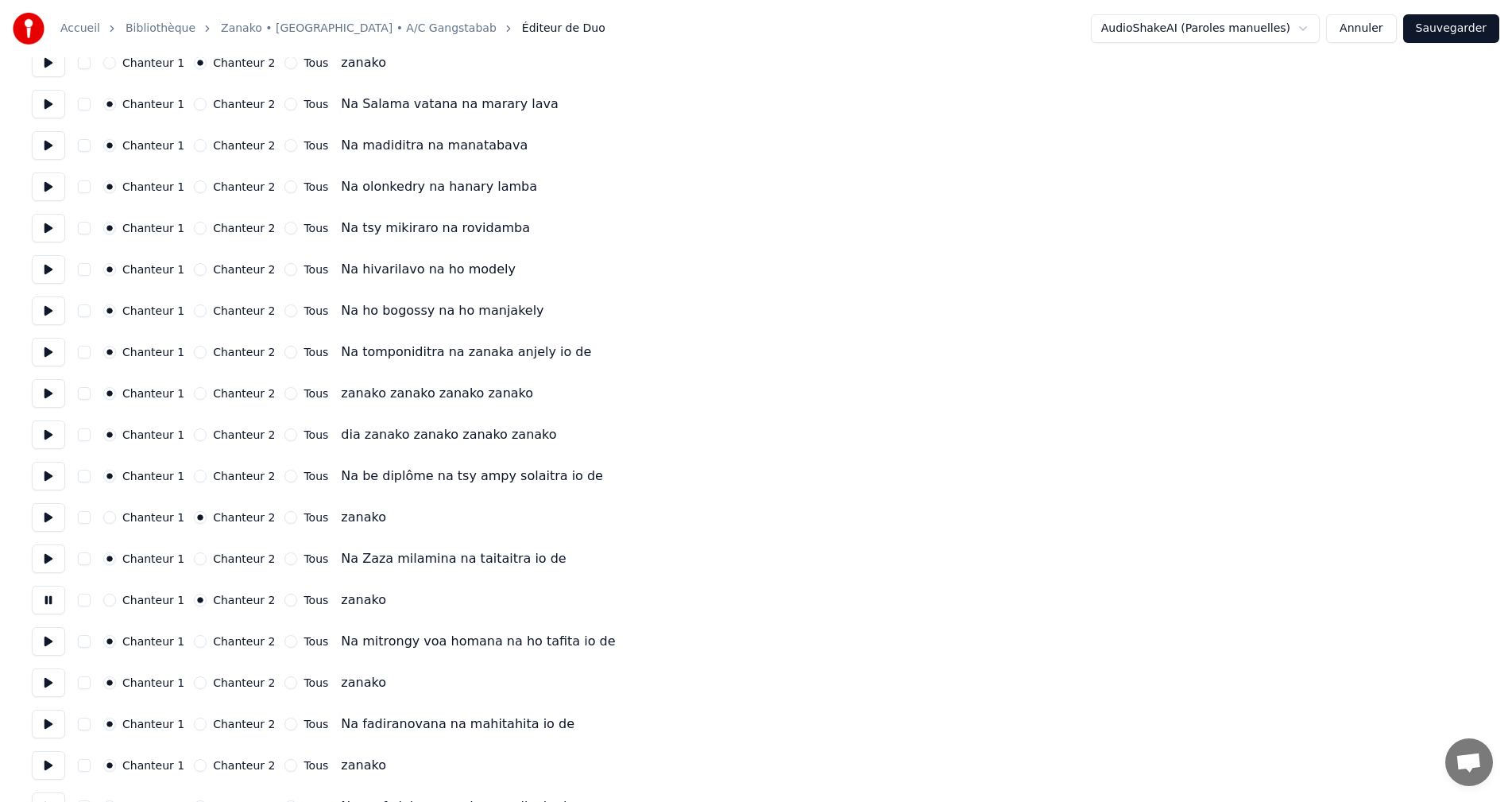
scroll to position [875, 0]
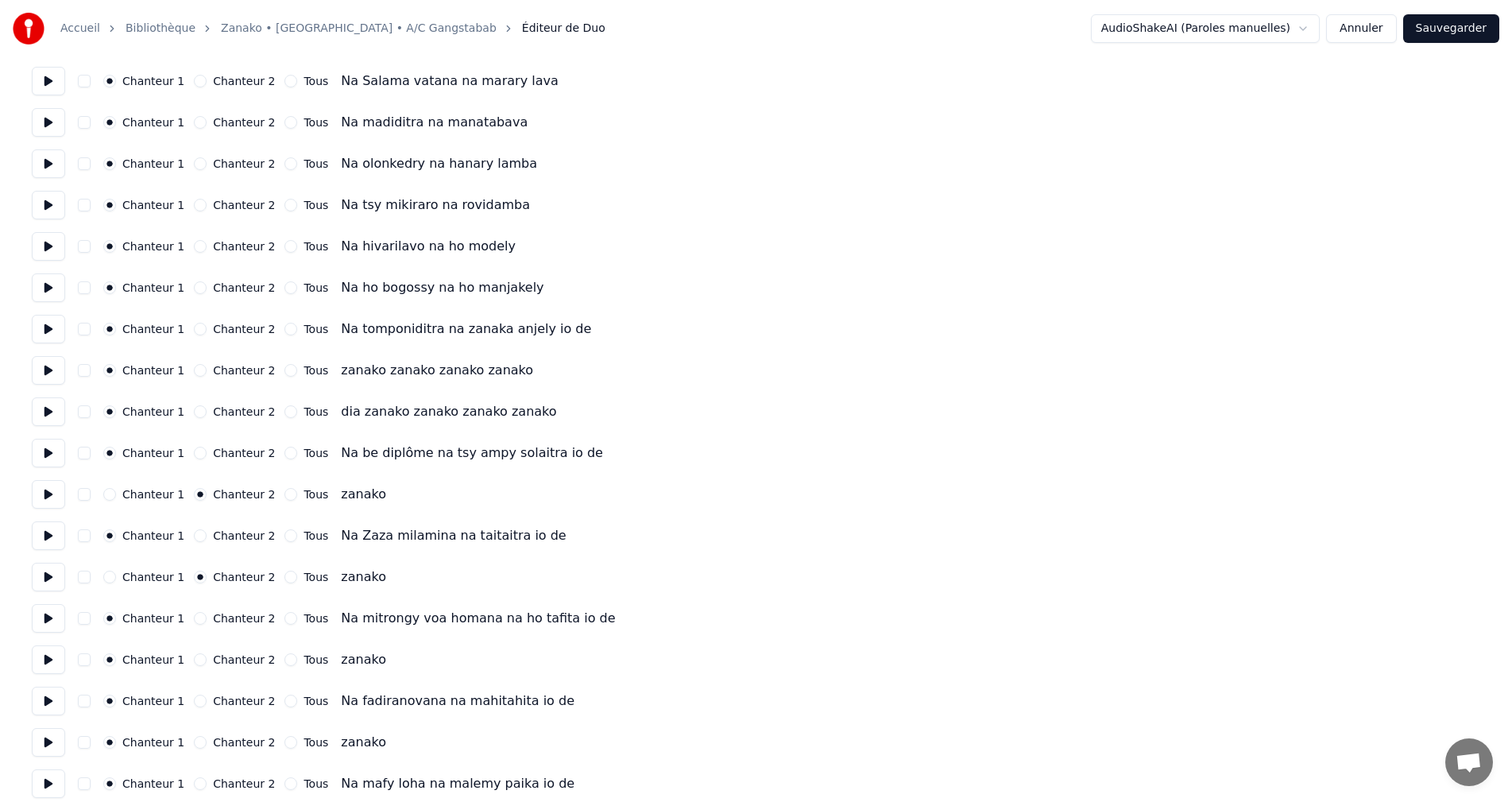
click at [55, 621] on button at bounding box center [48, 619] width 33 height 28
click at [194, 657] on button "Chanteur 2" at bounding box center [200, 659] width 13 height 13
click at [43, 661] on button at bounding box center [48, 659] width 33 height 28
click at [44, 700] on button at bounding box center [48, 701] width 33 height 28
click at [194, 745] on button "Chanteur 2" at bounding box center [200, 742] width 13 height 13
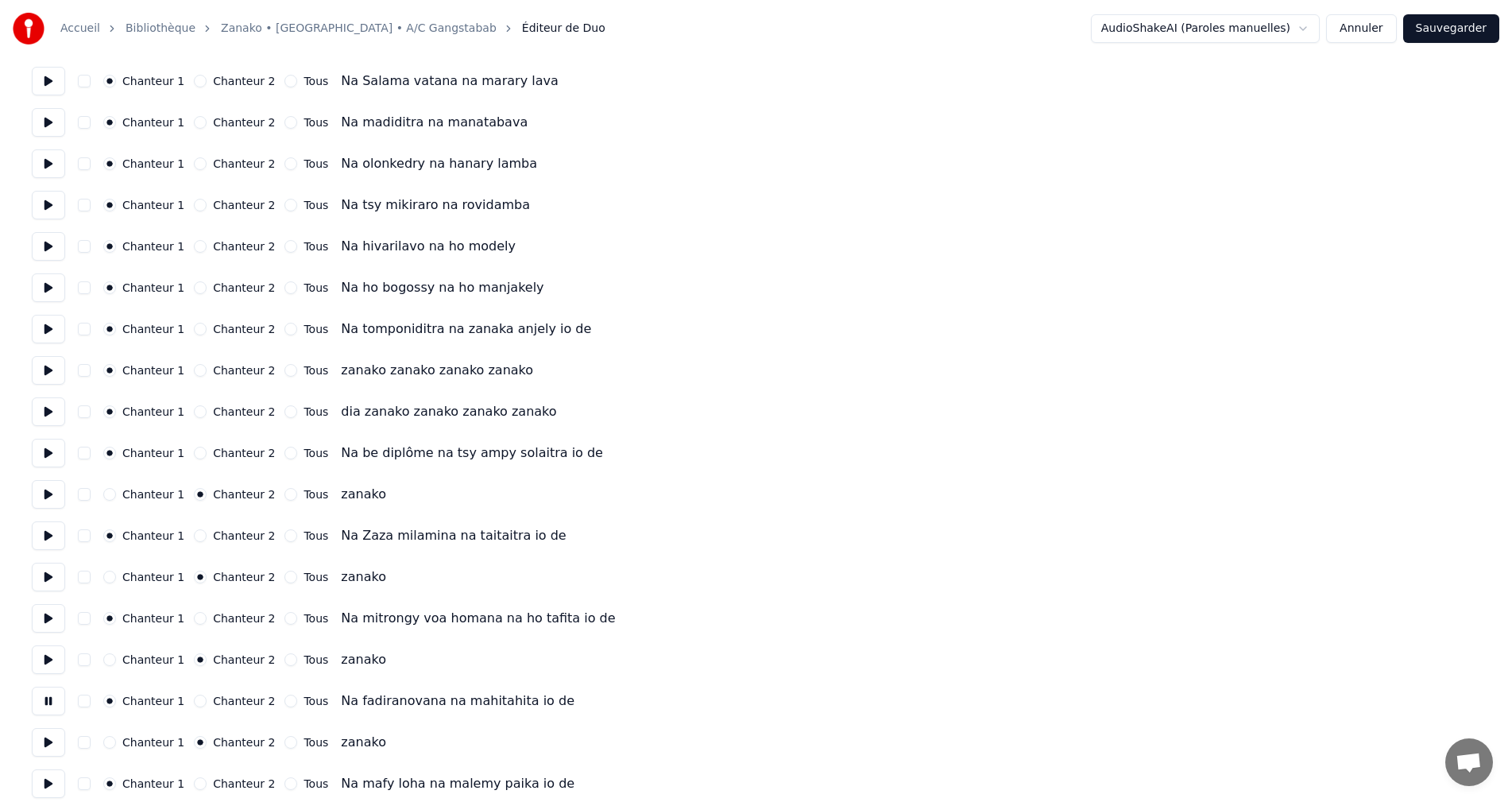
click at [58, 741] on button at bounding box center [48, 742] width 33 height 28
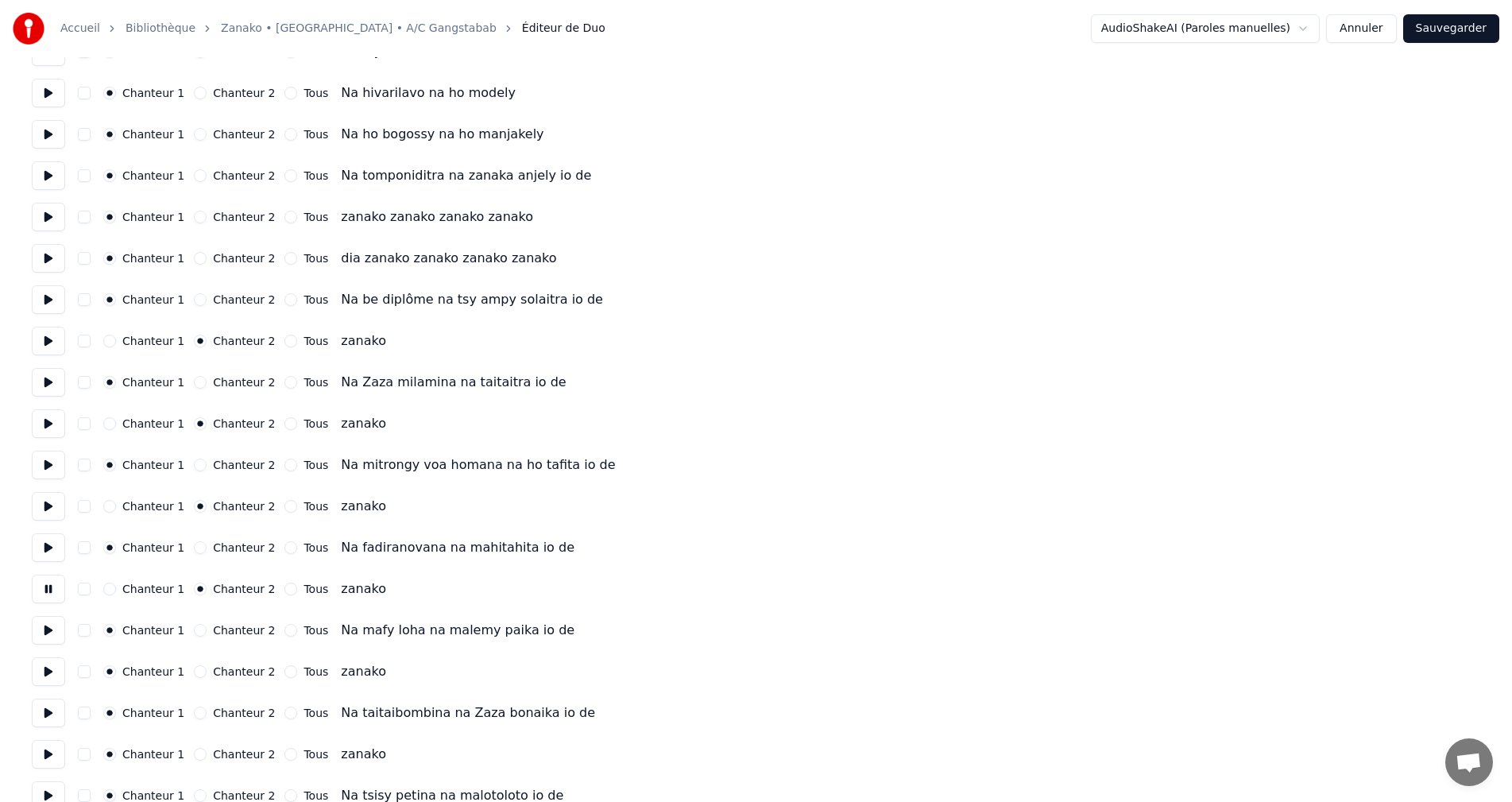
scroll to position [1033, 0]
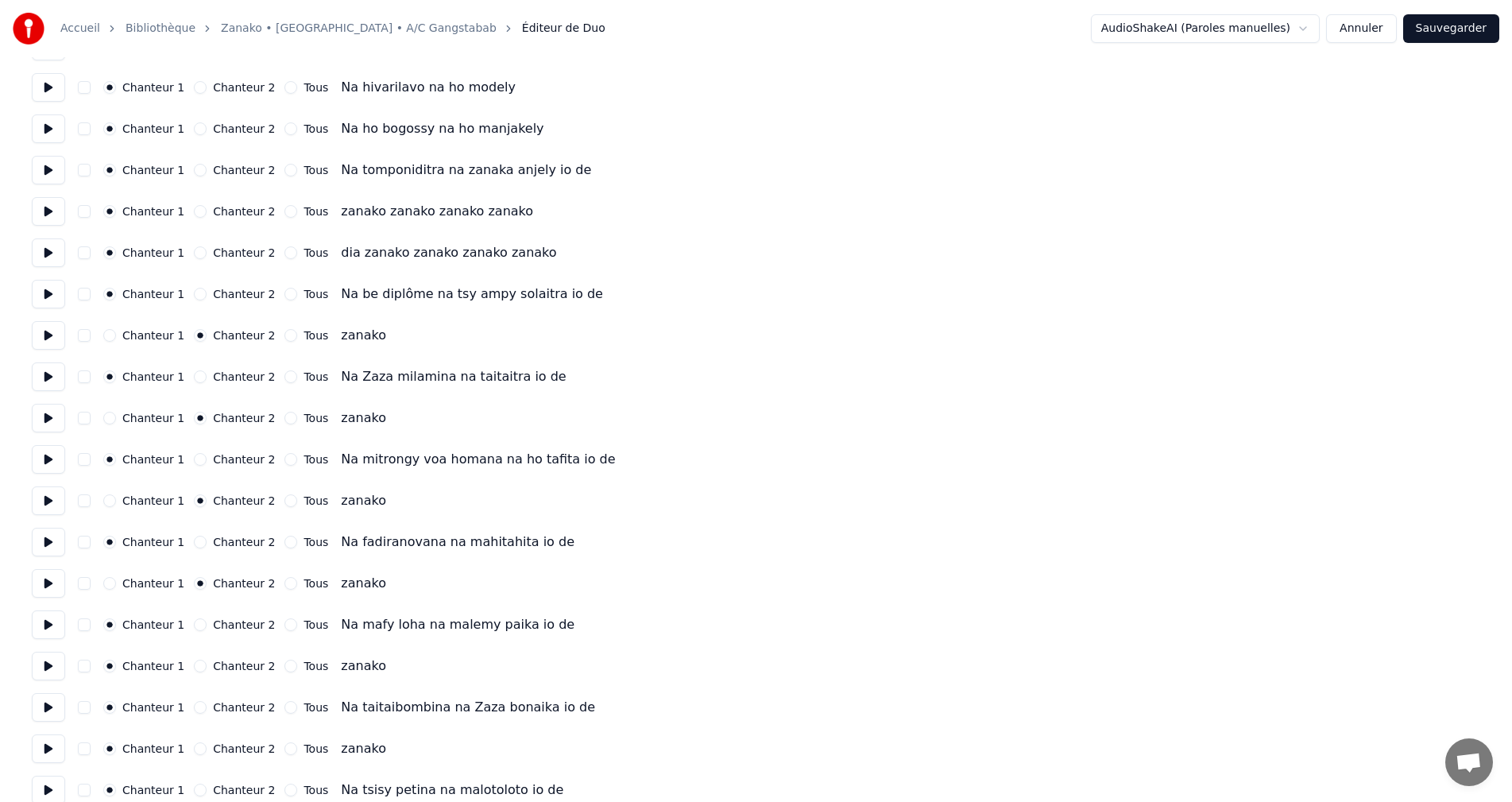
click at [194, 668] on button "Chanteur 2" at bounding box center [200, 665] width 13 height 13
click at [30, 666] on div "Accueil Bibliothèque Zanako • Narindra • A/C Gangstabab Éditeur de Duo AudioSha…" at bounding box center [756, 403] width 1512 height 2871
click at [58, 669] on button at bounding box center [48, 666] width 33 height 28
click at [195, 749] on button "Chanteur 2" at bounding box center [200, 748] width 13 height 13
click at [39, 751] on button at bounding box center [48, 749] width 33 height 28
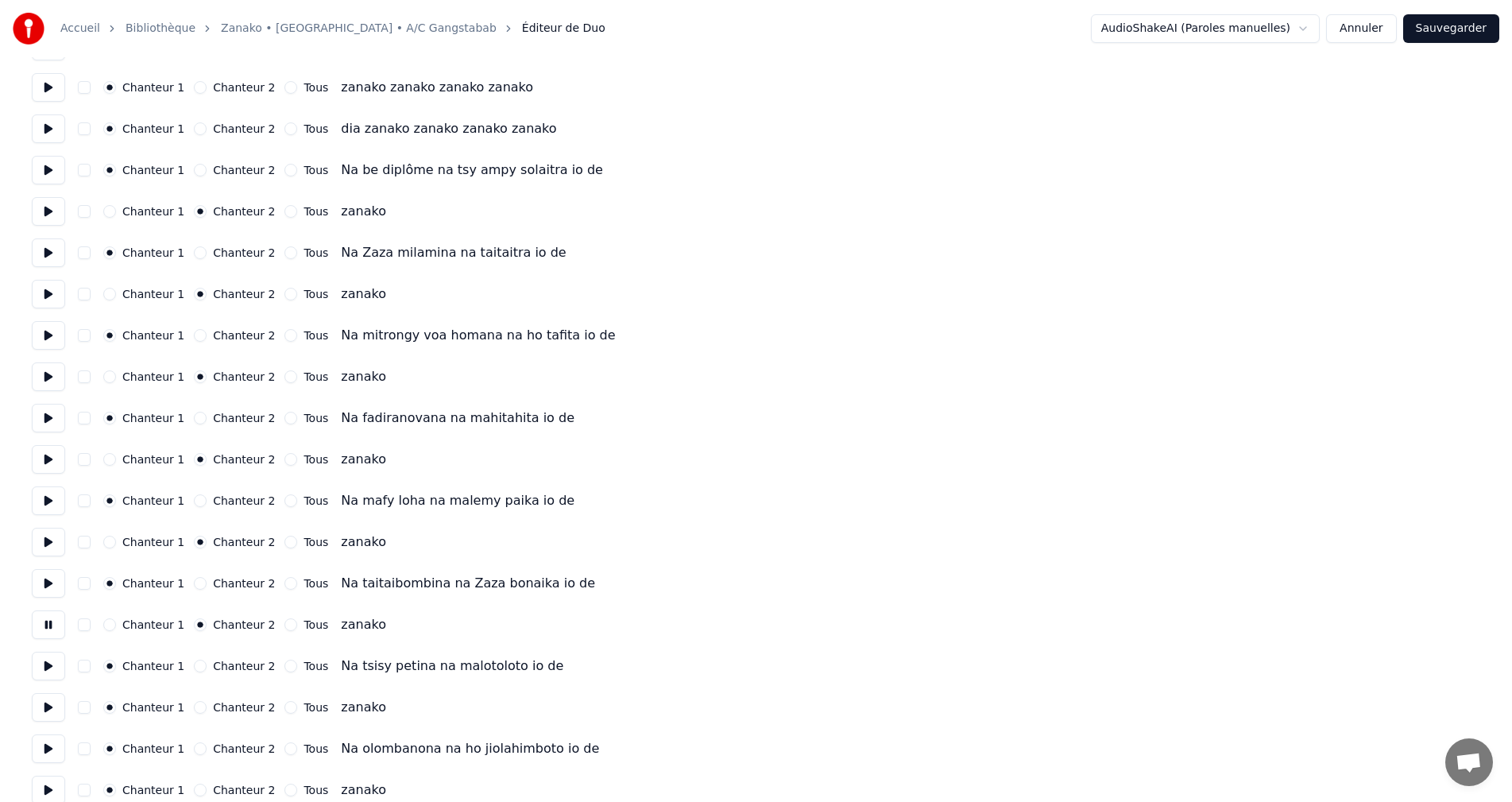
scroll to position [1192, 0]
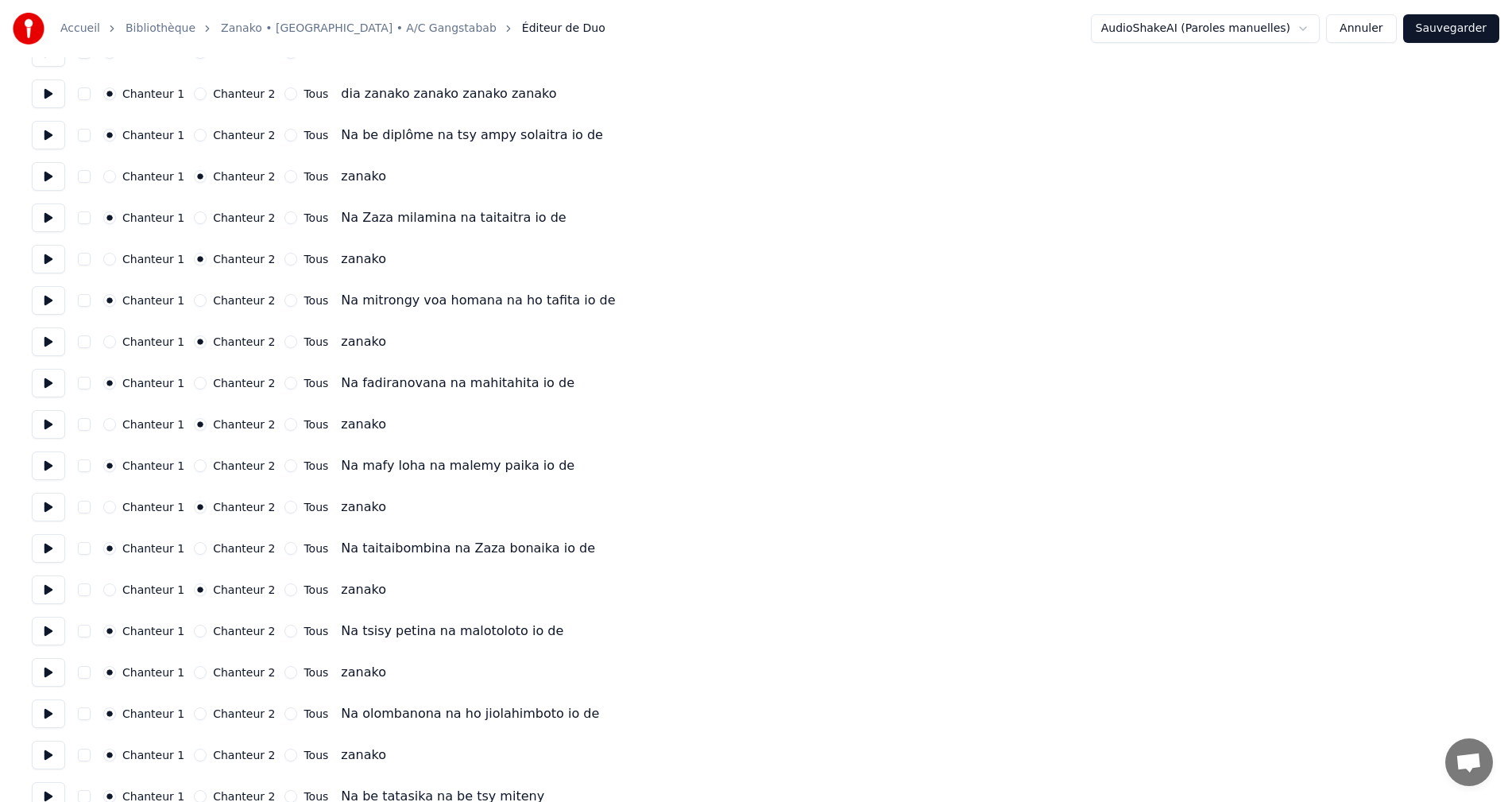
click at [194, 674] on button "Chanteur 2" at bounding box center [200, 672] width 13 height 13
click at [39, 672] on button at bounding box center [48, 672] width 33 height 28
click at [194, 751] on button "Chanteur 2" at bounding box center [200, 754] width 13 height 13
drag, startPoint x: 69, startPoint y: 752, endPoint x: 58, endPoint y: 752, distance: 11.0
click at [58, 752] on div "Chanteur 1 Chanteur 2 Tous zanako" at bounding box center [756, 755] width 1449 height 28
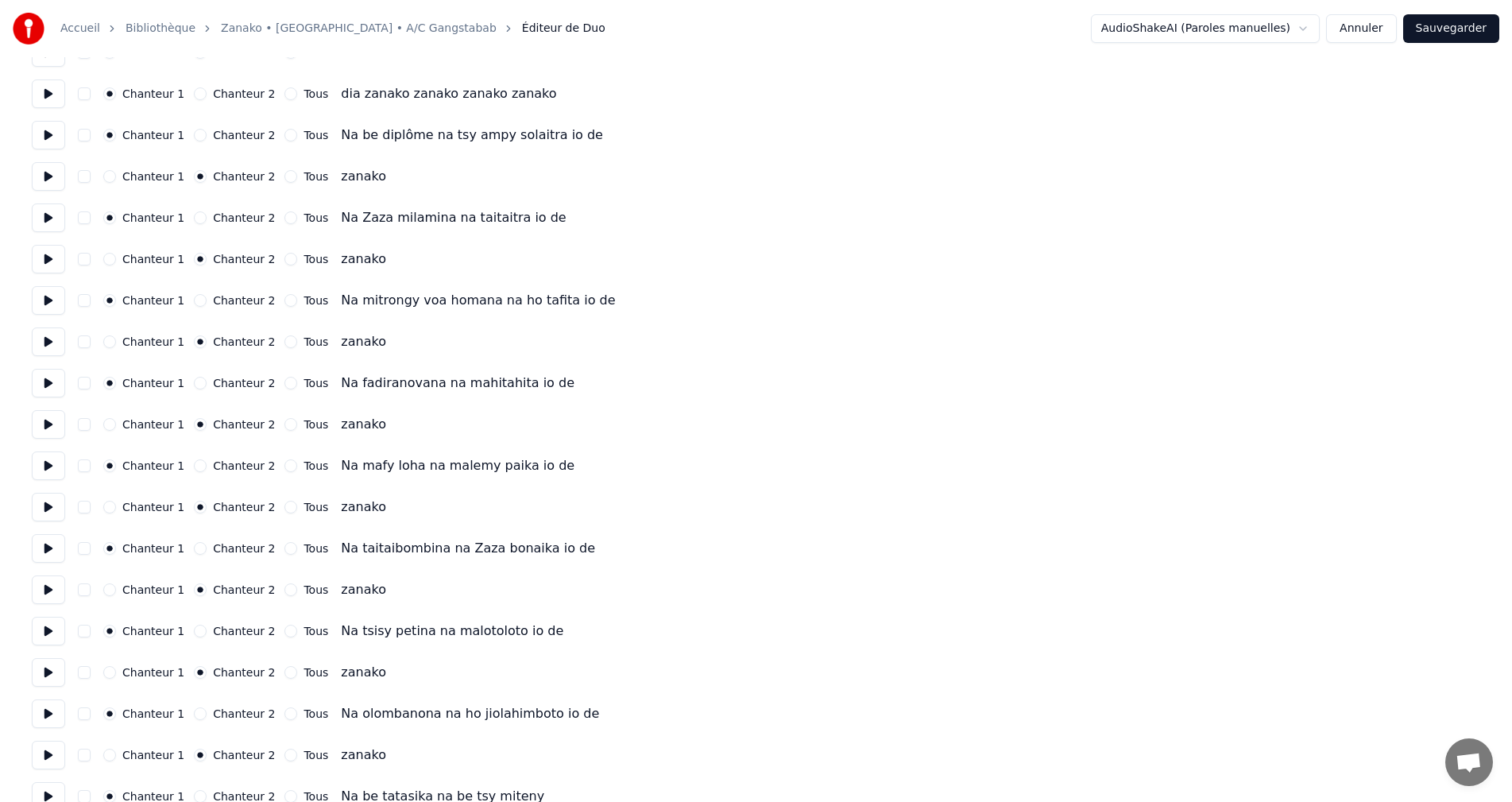
click at [57, 752] on button at bounding box center [48, 755] width 33 height 28
click at [59, 748] on button at bounding box center [48, 755] width 33 height 28
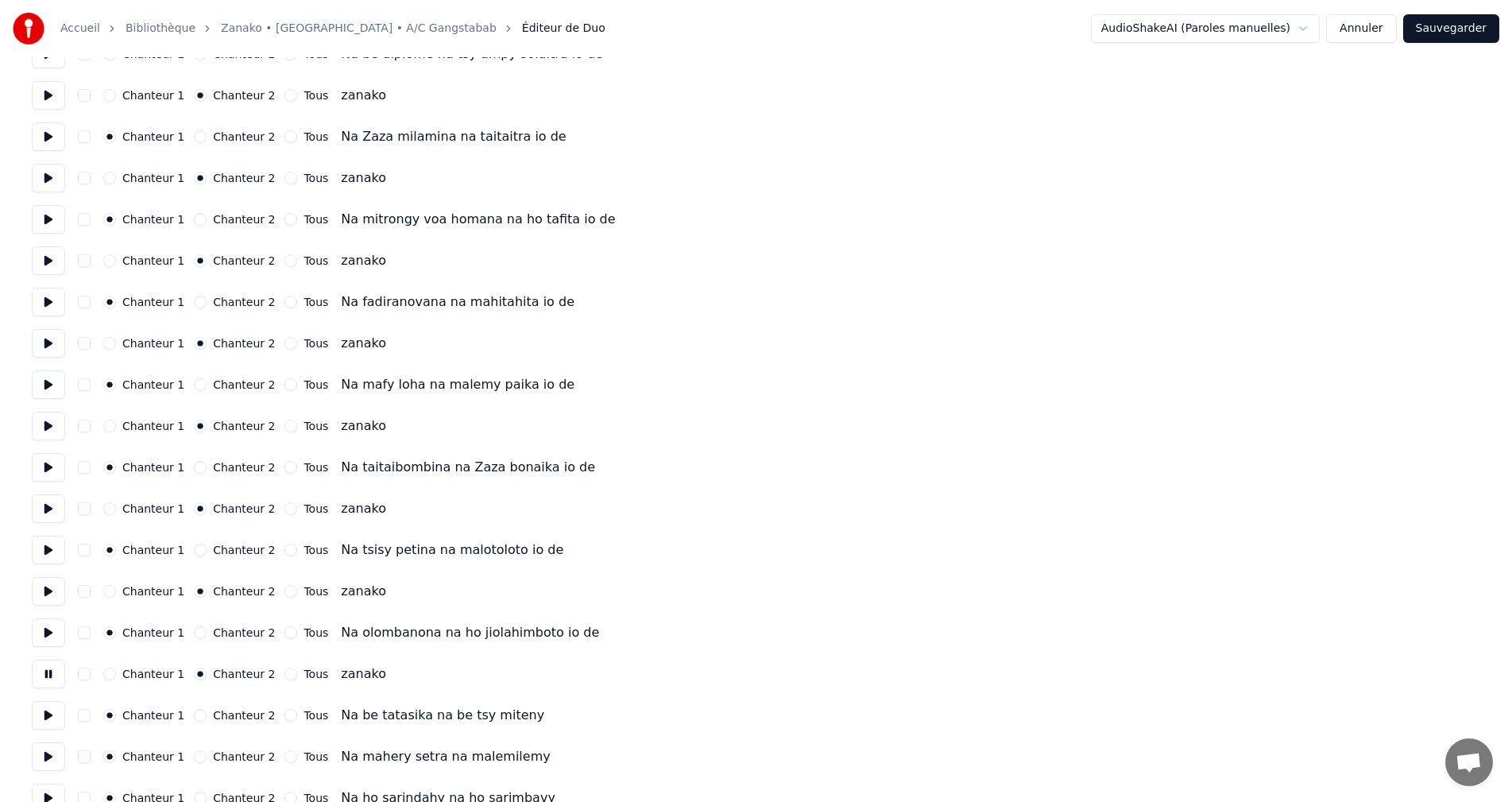
scroll to position [1351, 0]
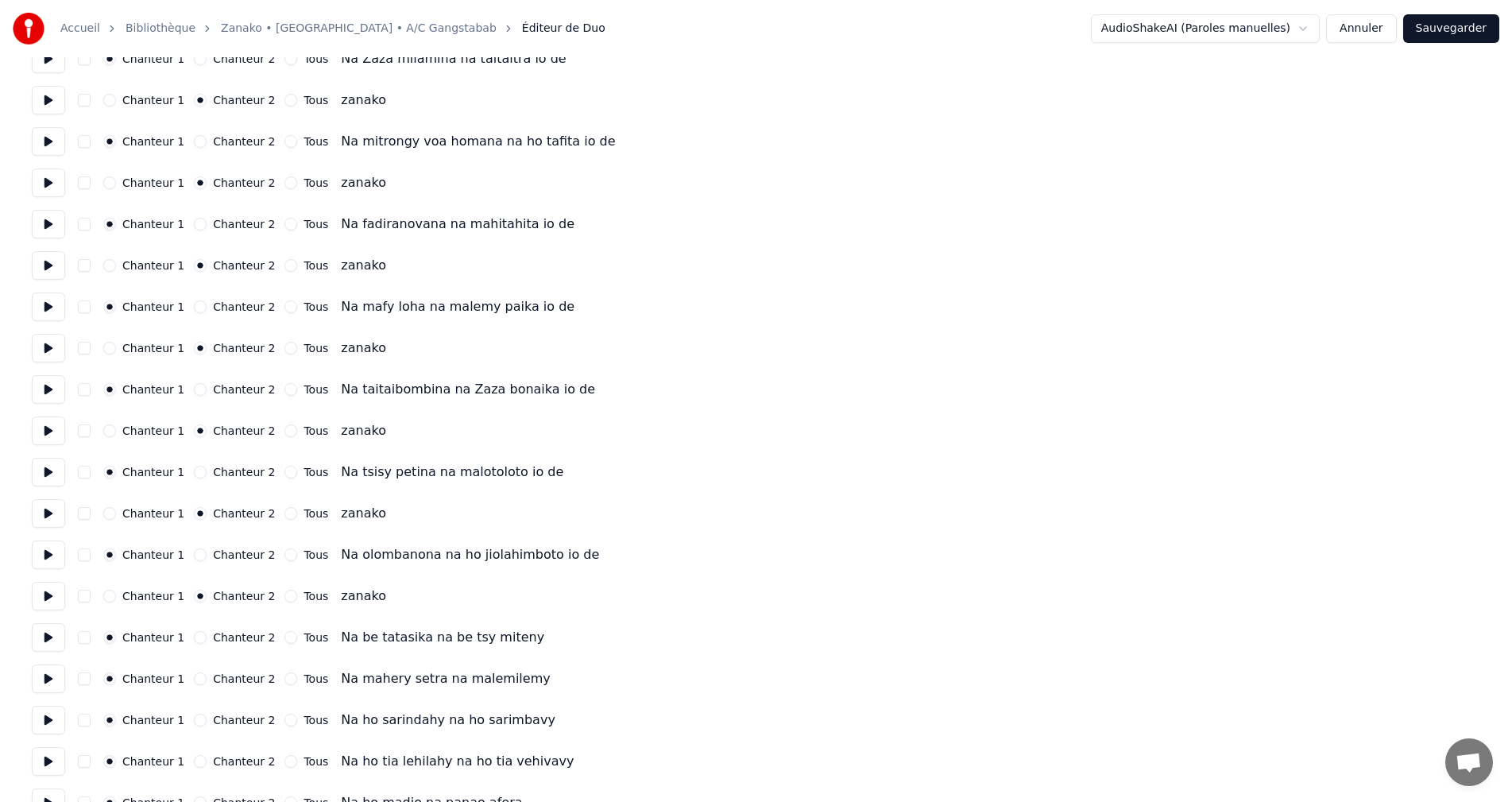
click at [48, 635] on button at bounding box center [48, 637] width 33 height 28
click at [50, 672] on button at bounding box center [48, 679] width 33 height 28
drag, startPoint x: 50, startPoint y: 674, endPoint x: 66, endPoint y: 725, distance: 53.5
click at [50, 678] on button at bounding box center [48, 679] width 33 height 28
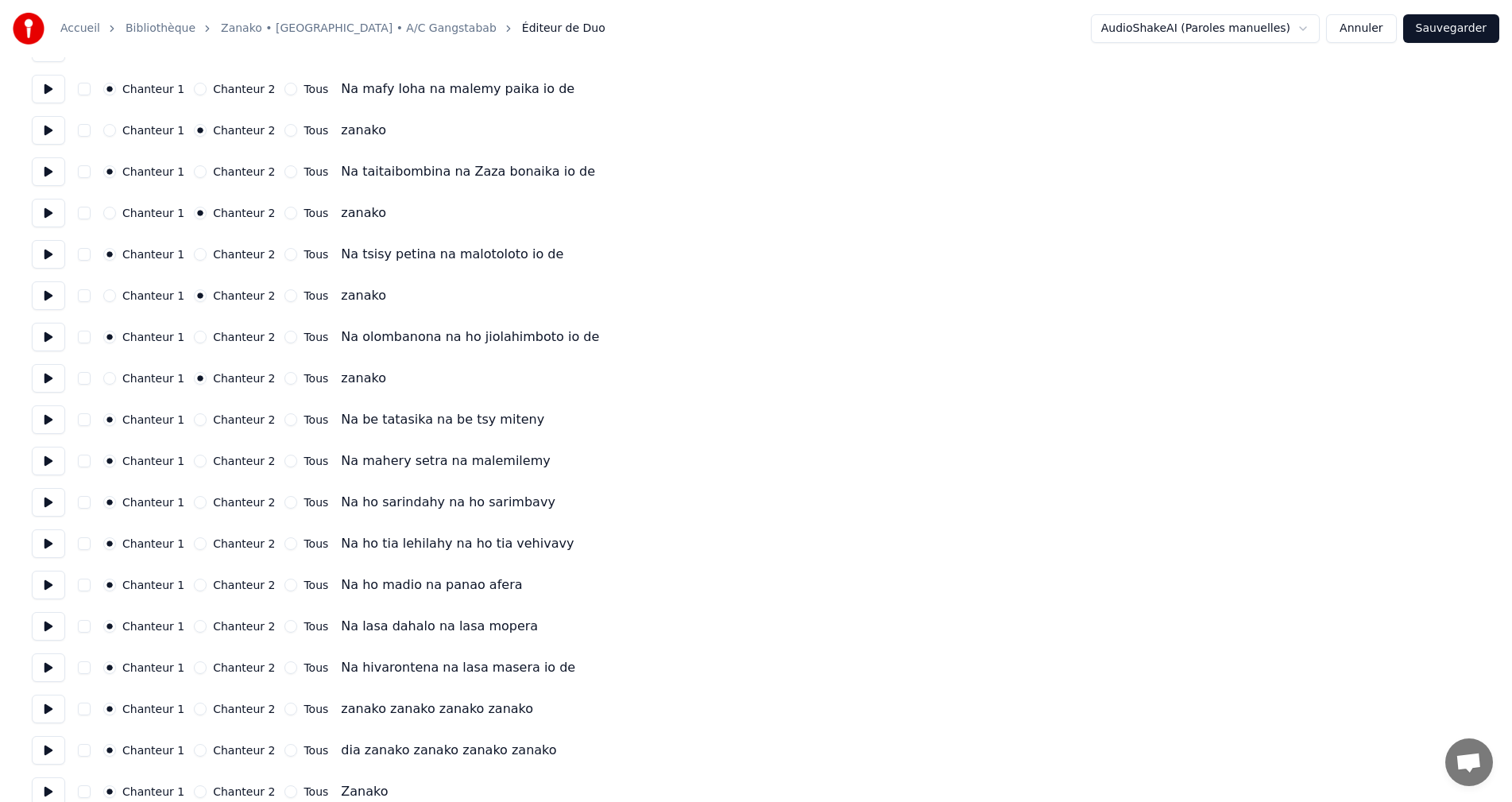
scroll to position [1590, 0]
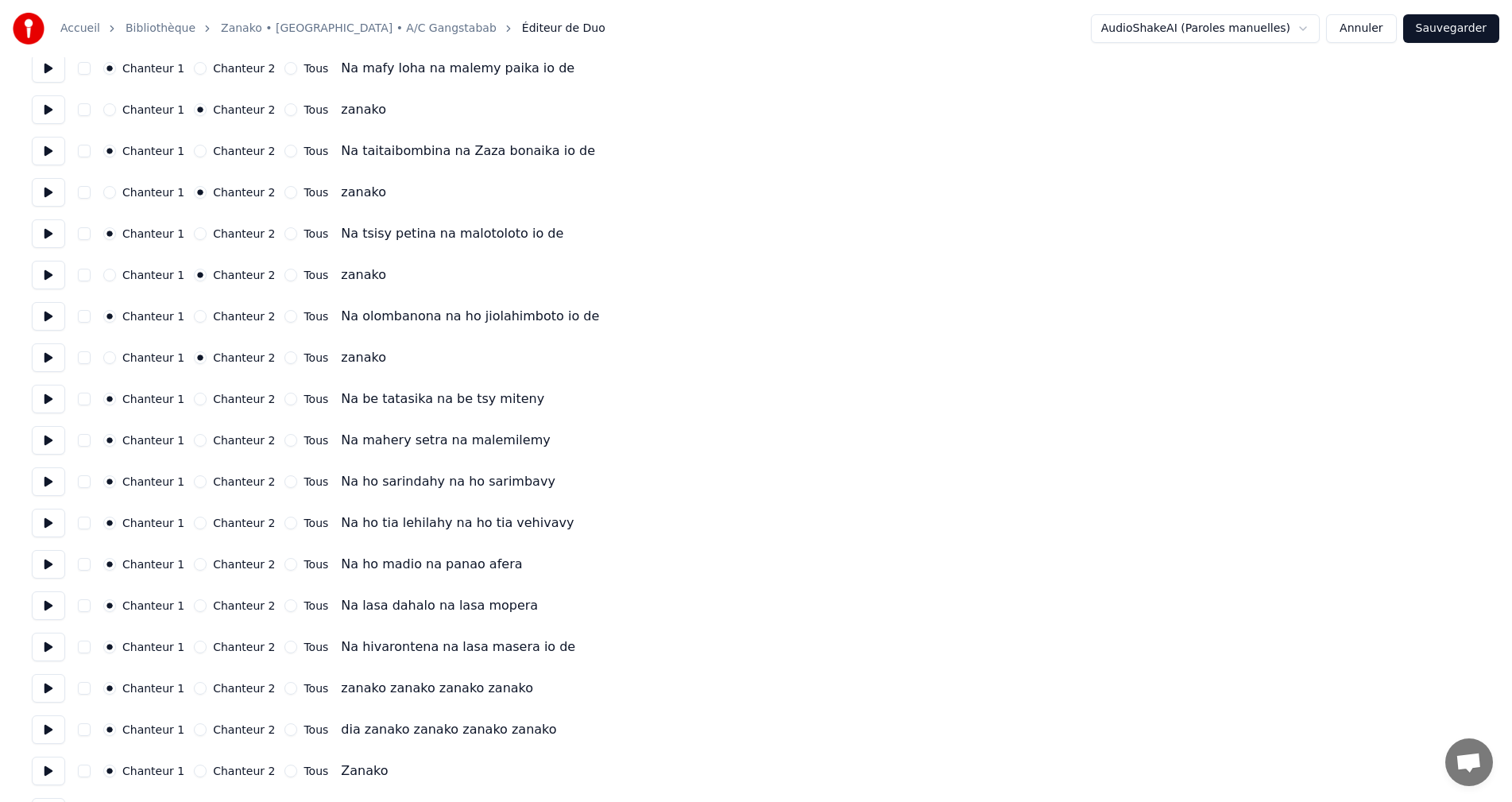
click at [203, 771] on div "Chanteur 2" at bounding box center [234, 770] width 81 height 13
click at [194, 771] on button "Chanteur 2" at bounding box center [200, 770] width 13 height 13
click at [51, 765] on button at bounding box center [48, 771] width 33 height 28
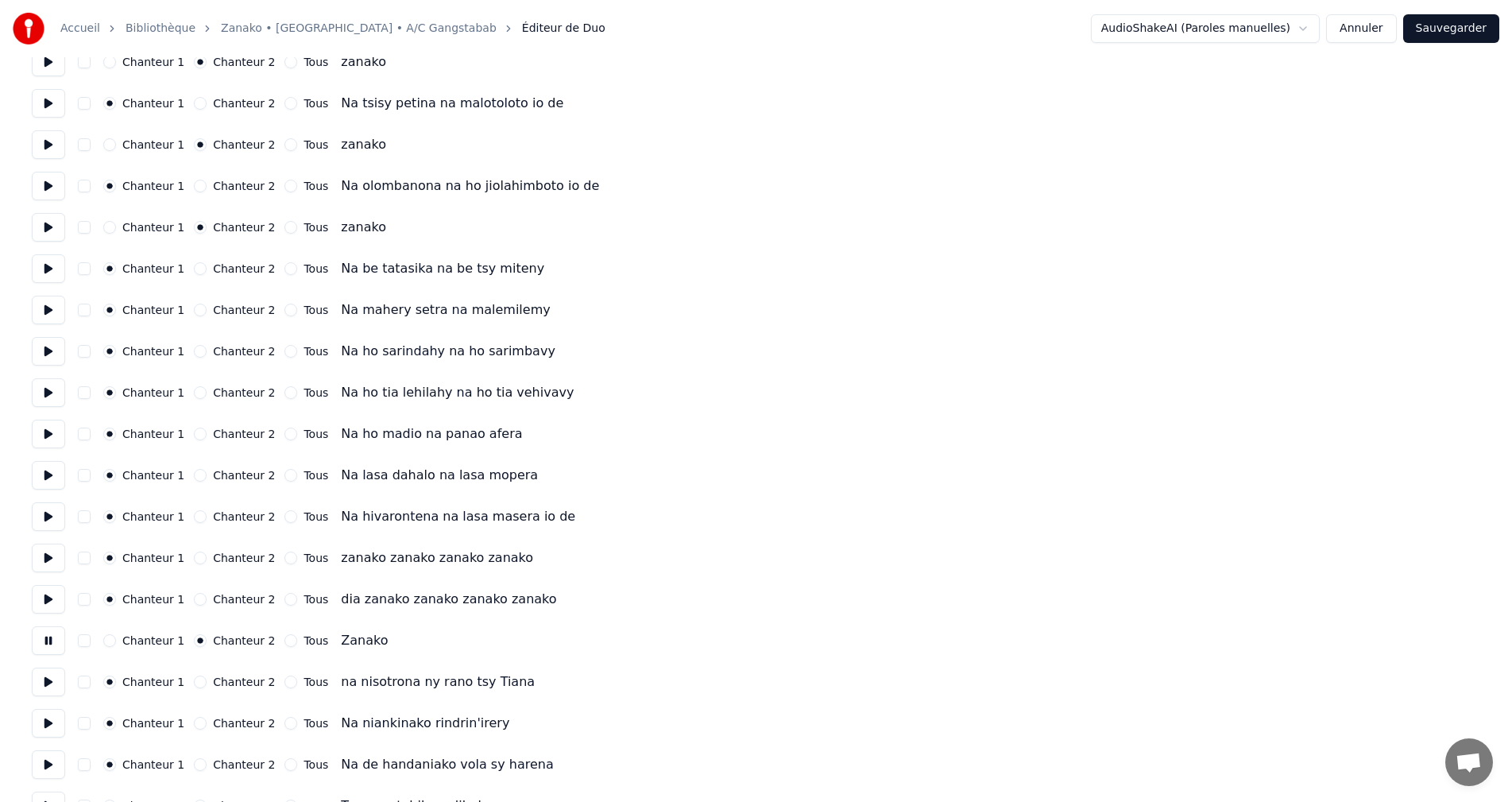
scroll to position [1748, 0]
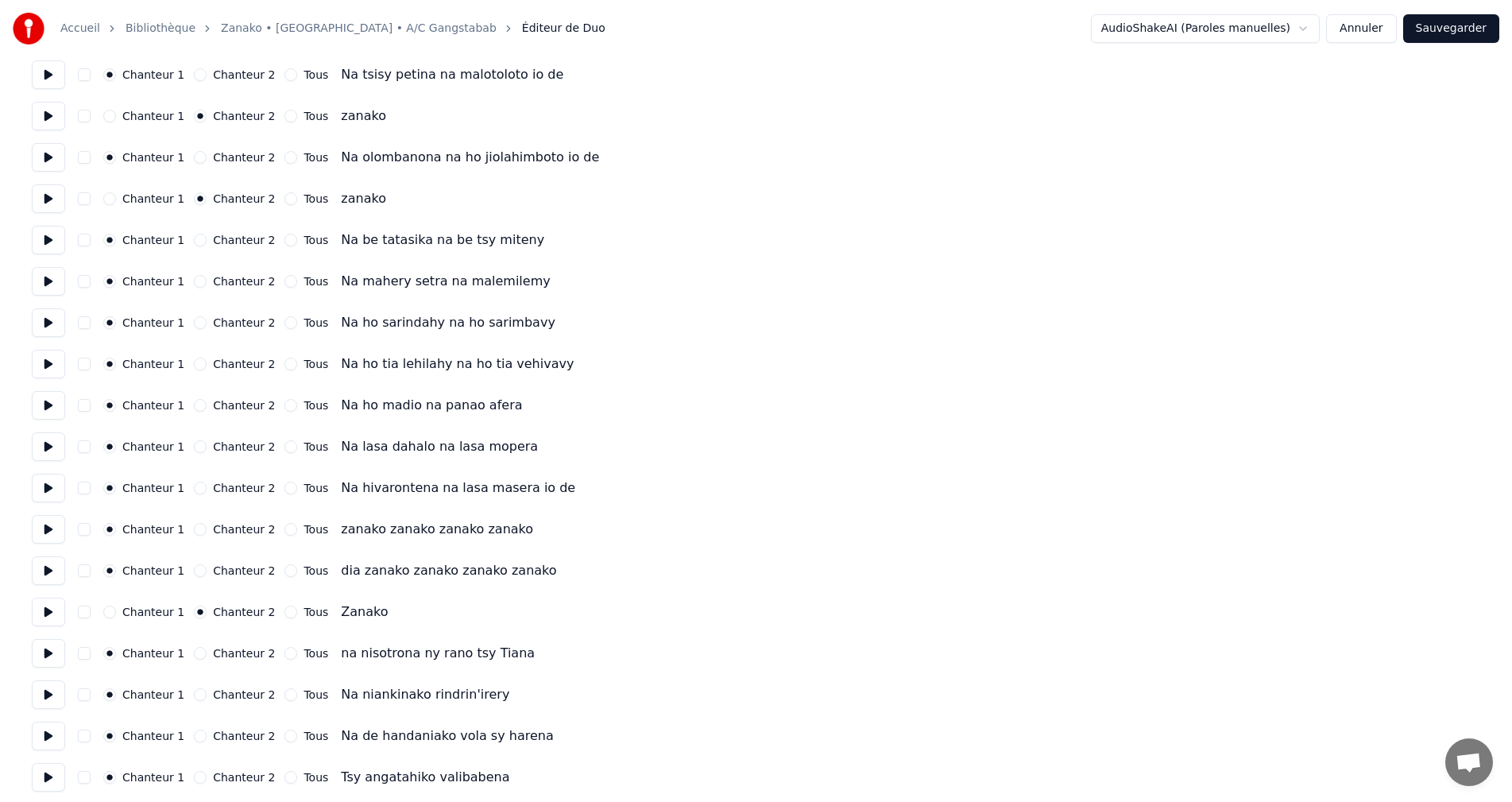
click at [46, 646] on button at bounding box center [48, 654] width 33 height 28
click at [41, 578] on button at bounding box center [48, 570] width 33 height 28
click at [197, 574] on button "Chanteur 2" at bounding box center [200, 570] width 13 height 13
click at [42, 530] on button at bounding box center [48, 529] width 33 height 28
click at [213, 528] on label "Chanteur 2" at bounding box center [244, 529] width 62 height 11
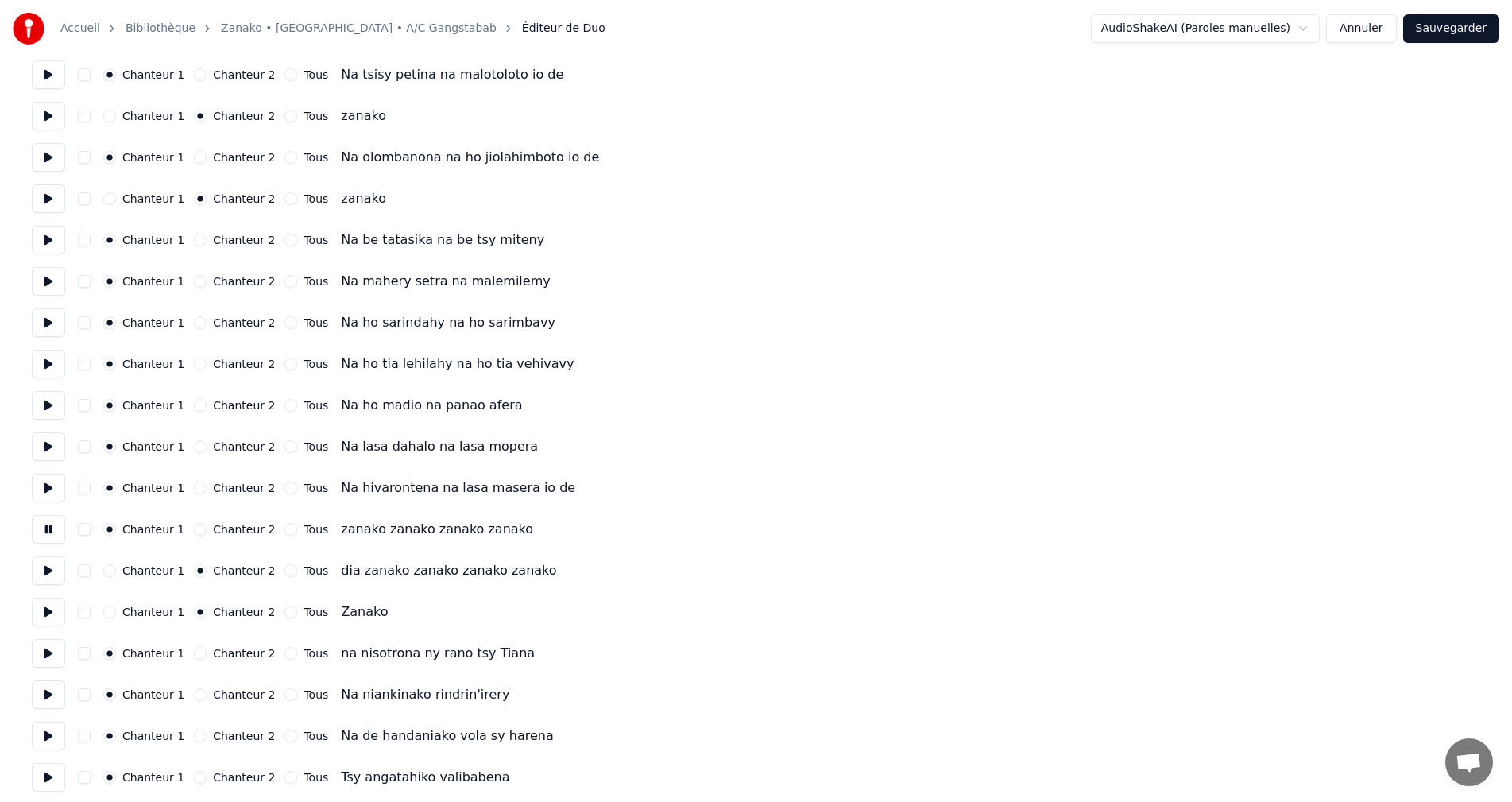
click at [207, 528] on button "Chanteur 2" at bounding box center [200, 529] width 13 height 13
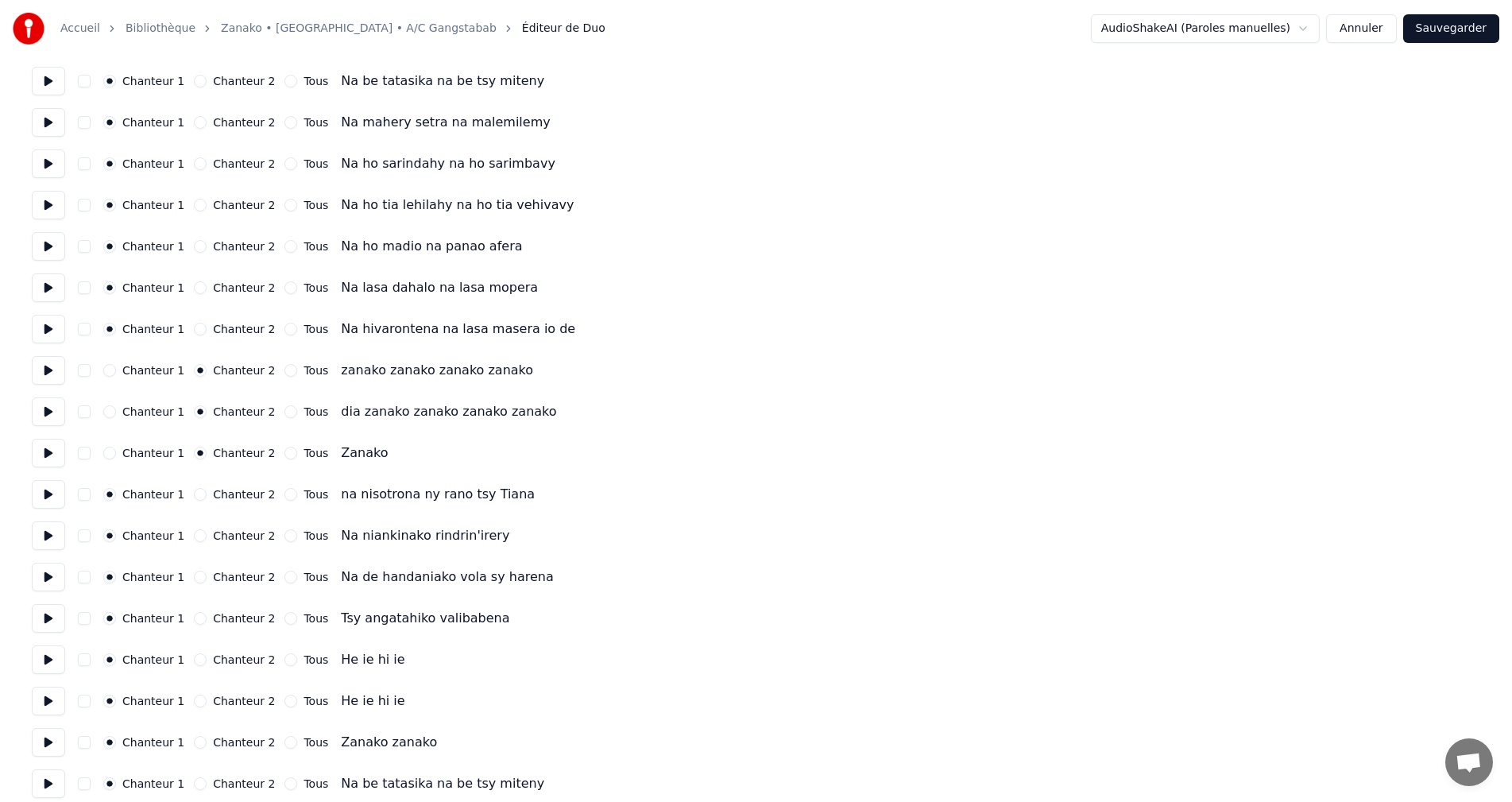
scroll to position [1987, 0]
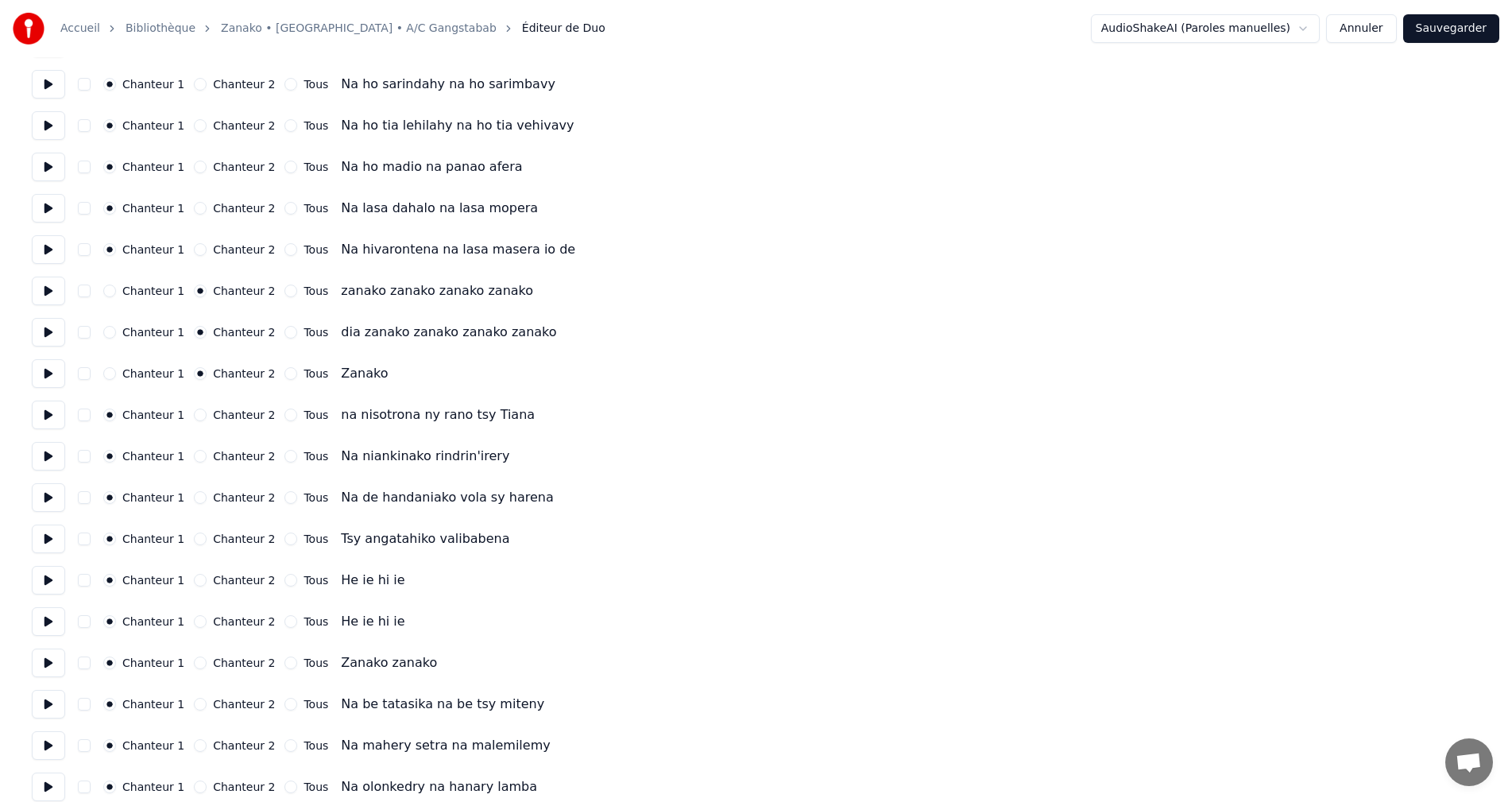
click at [64, 659] on button at bounding box center [48, 663] width 33 height 28
click at [194, 664] on button "Chanteur 2" at bounding box center [200, 662] width 13 height 13
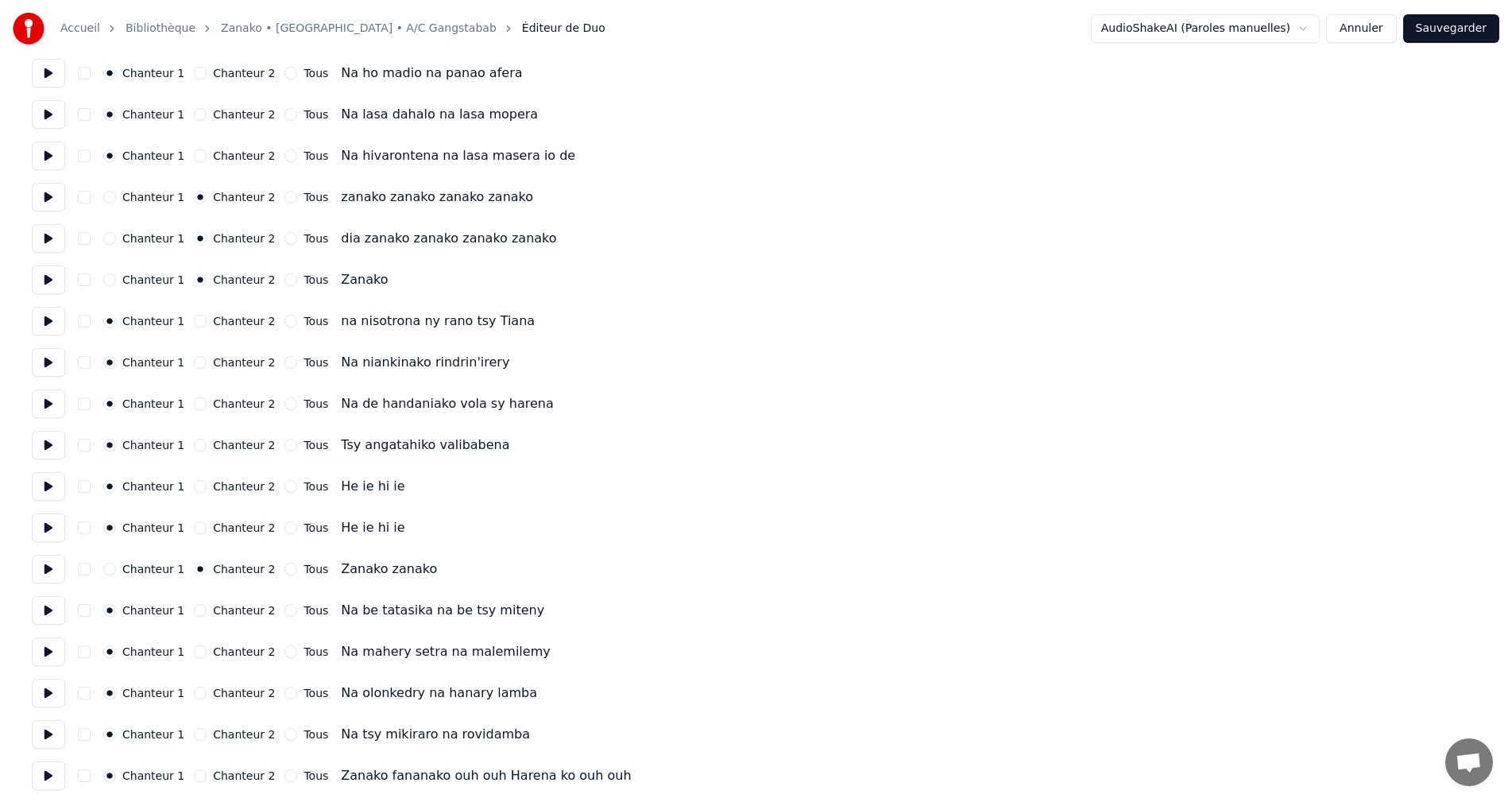
scroll to position [2085, 0]
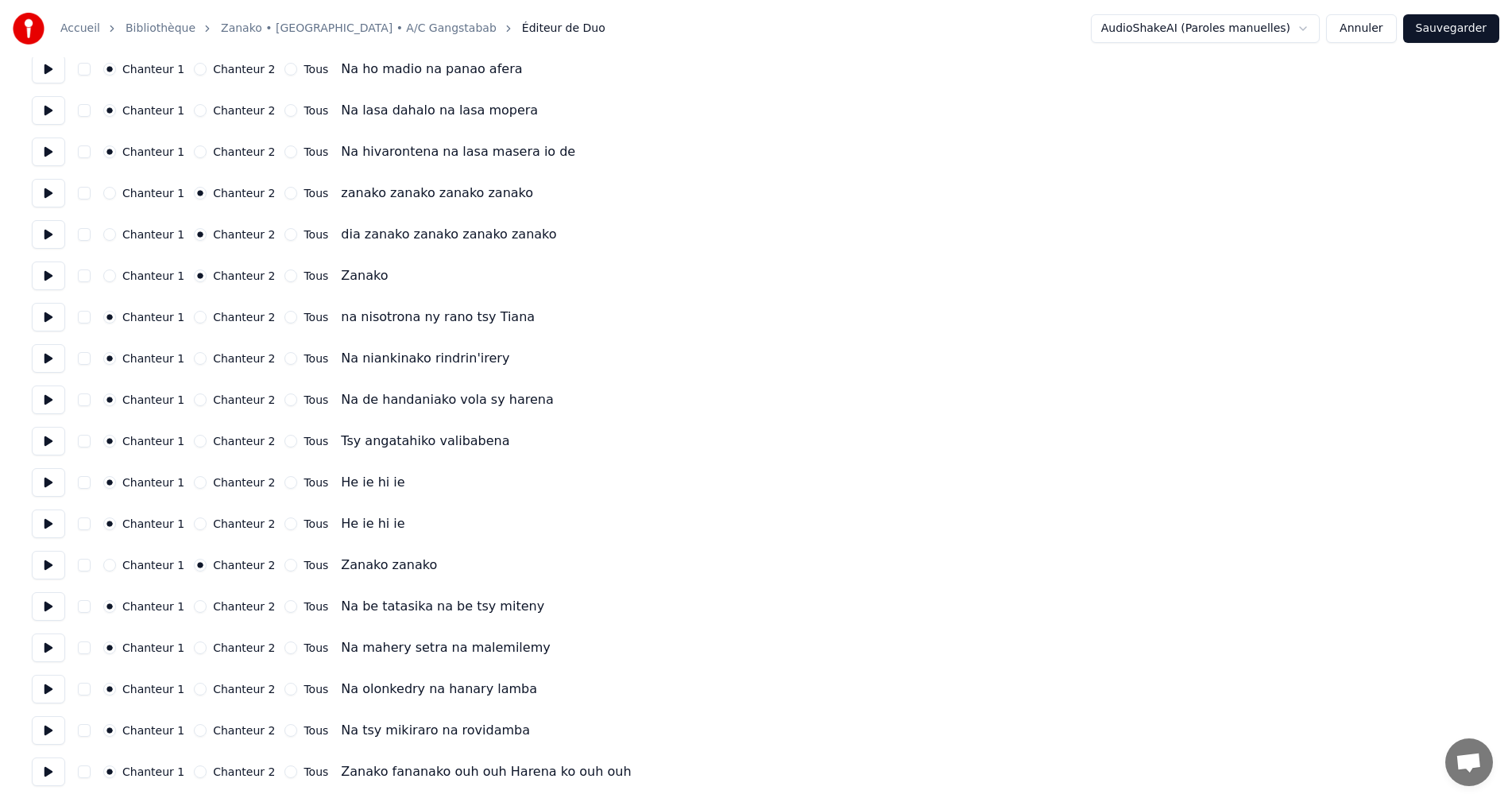
click at [48, 655] on button at bounding box center [48, 648] width 33 height 28
click at [45, 696] on button at bounding box center [48, 689] width 33 height 28
click at [45, 729] on button at bounding box center [48, 730] width 33 height 28
click at [49, 765] on button at bounding box center [48, 772] width 33 height 28
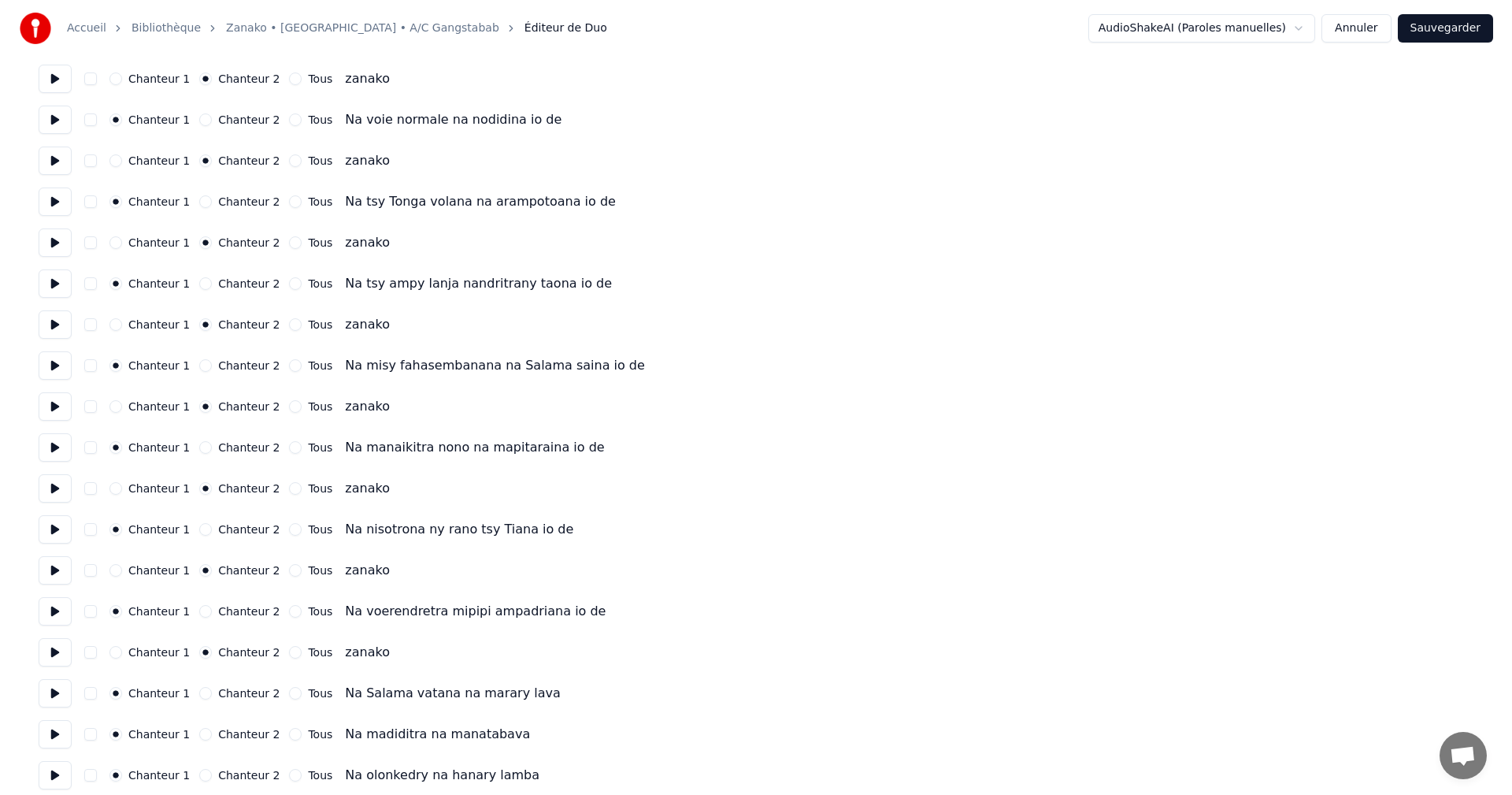
scroll to position [0, 0]
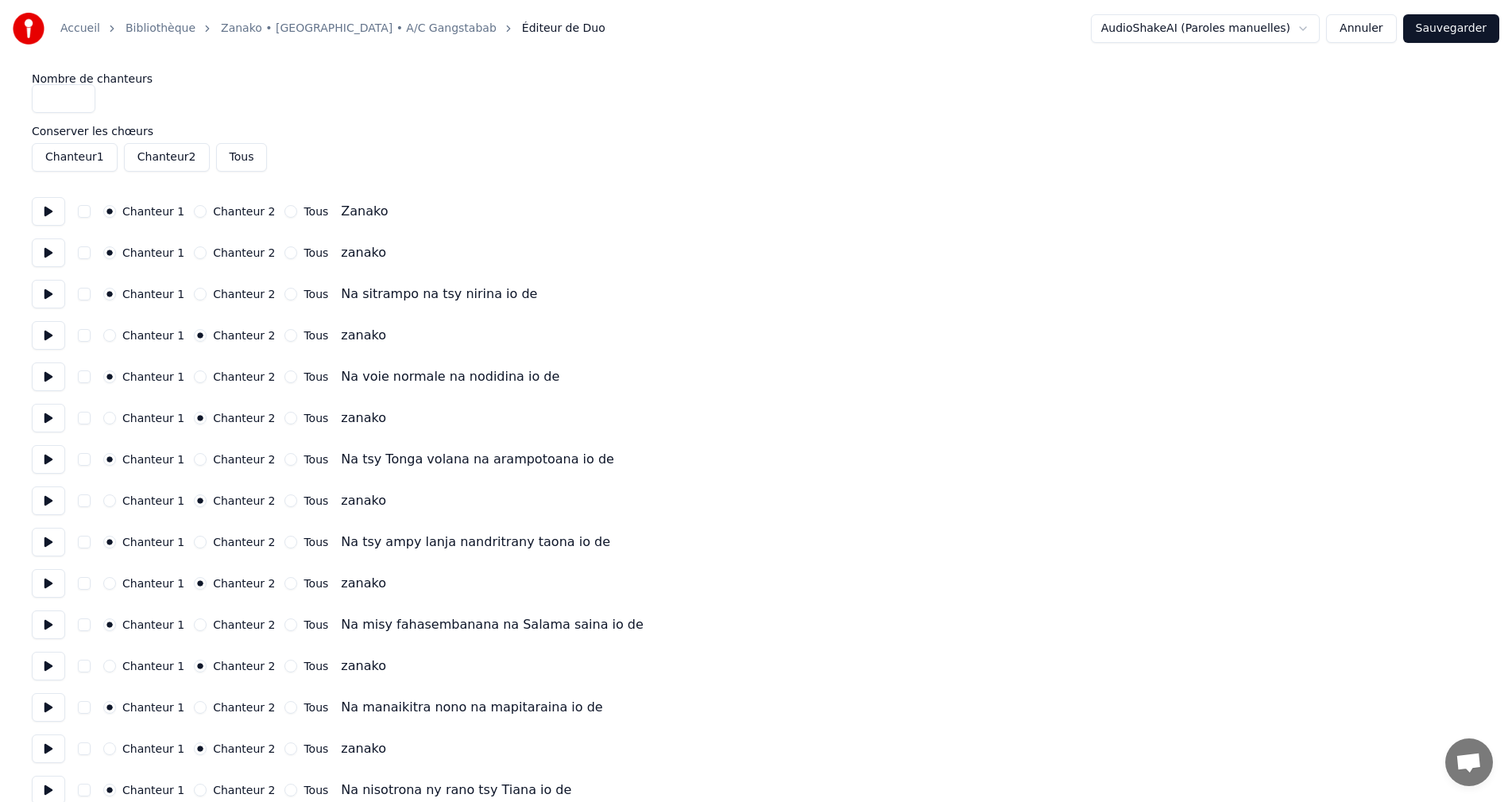
click at [1438, 37] on button "Sauvegarder" at bounding box center [1451, 28] width 96 height 28
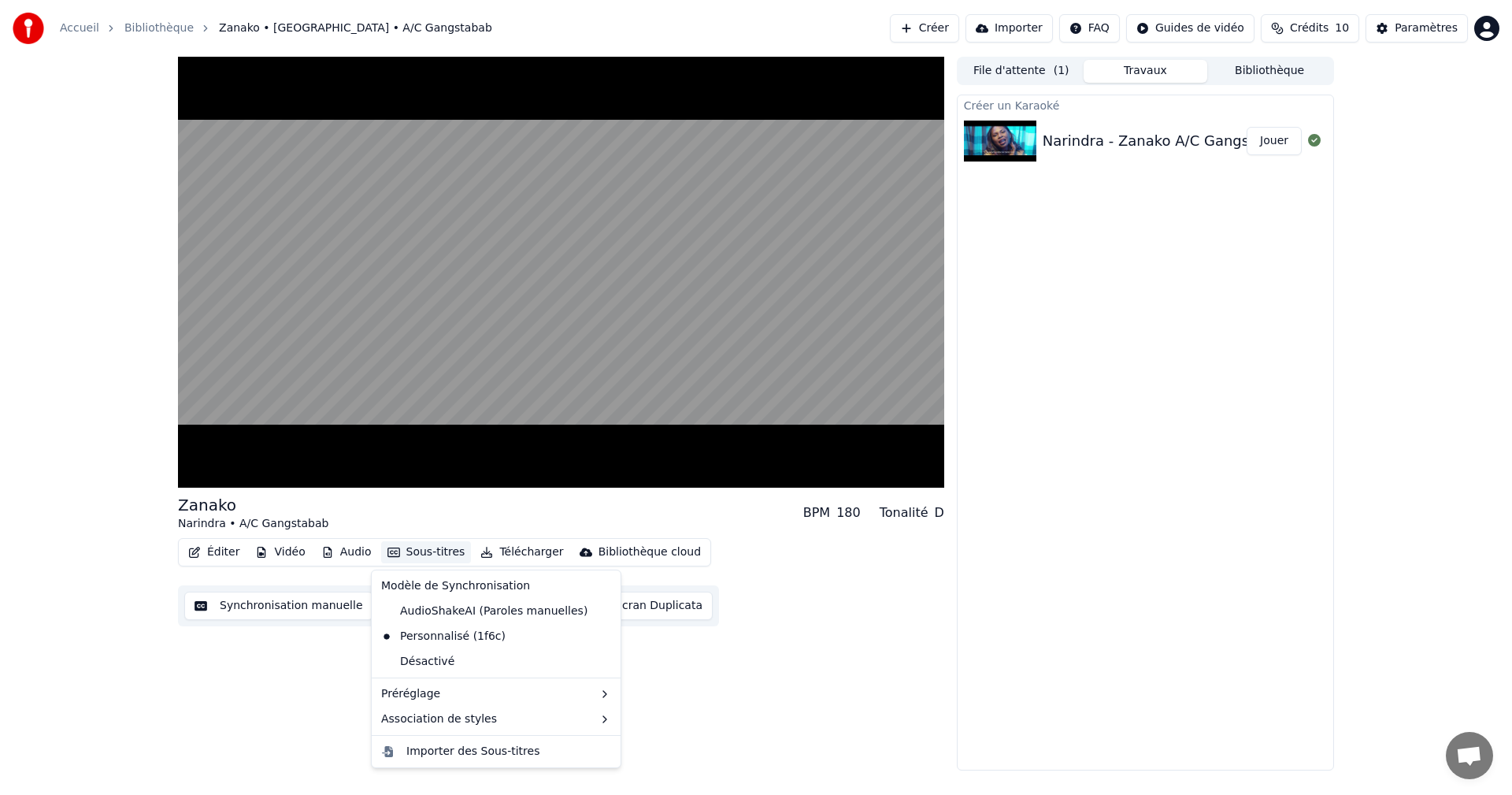
click at [417, 559] on button "Sous-titres" at bounding box center [426, 552] width 91 height 22
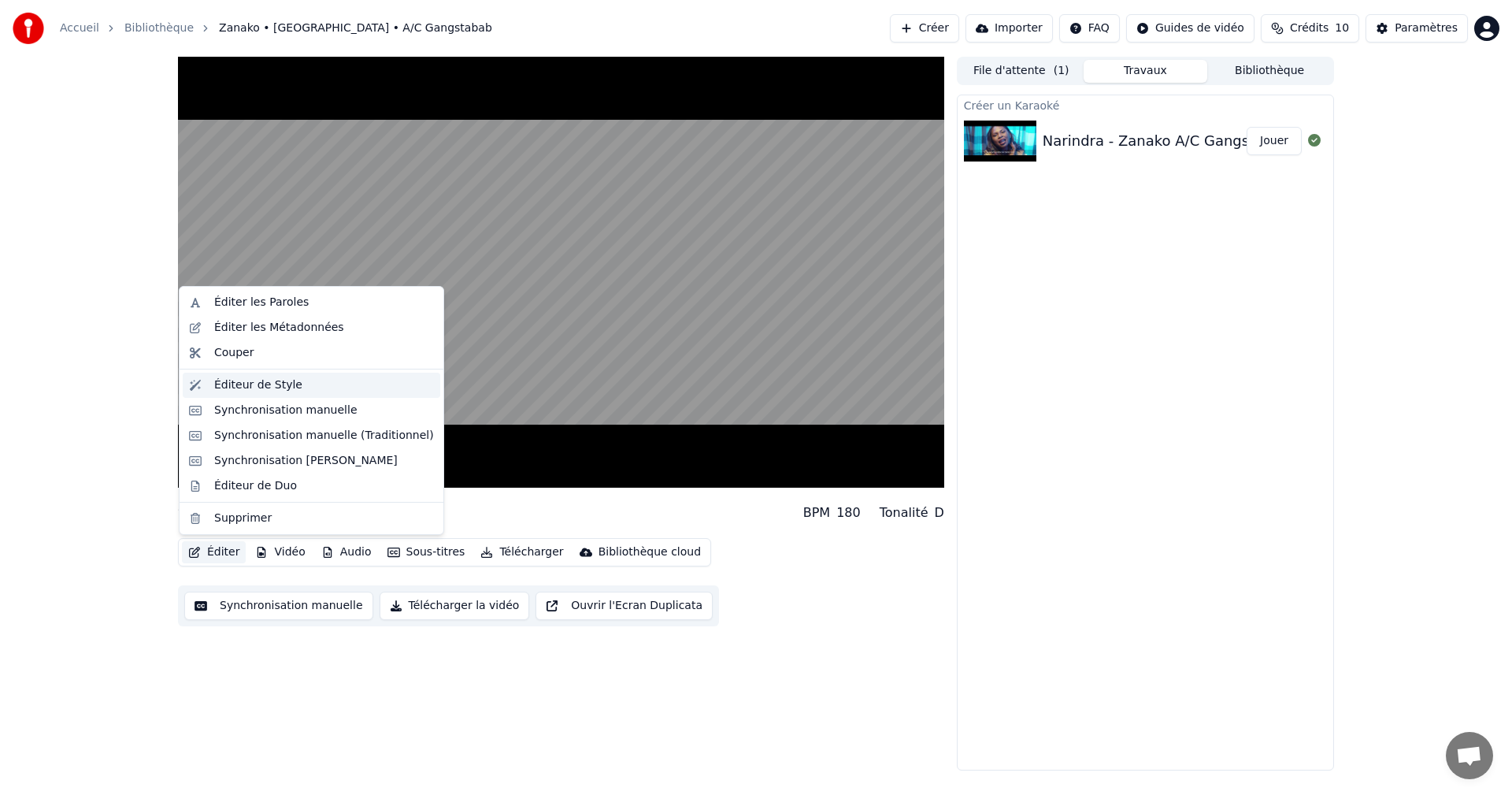
click at [292, 380] on div "Éditeur de Style" at bounding box center [324, 385] width 220 height 16
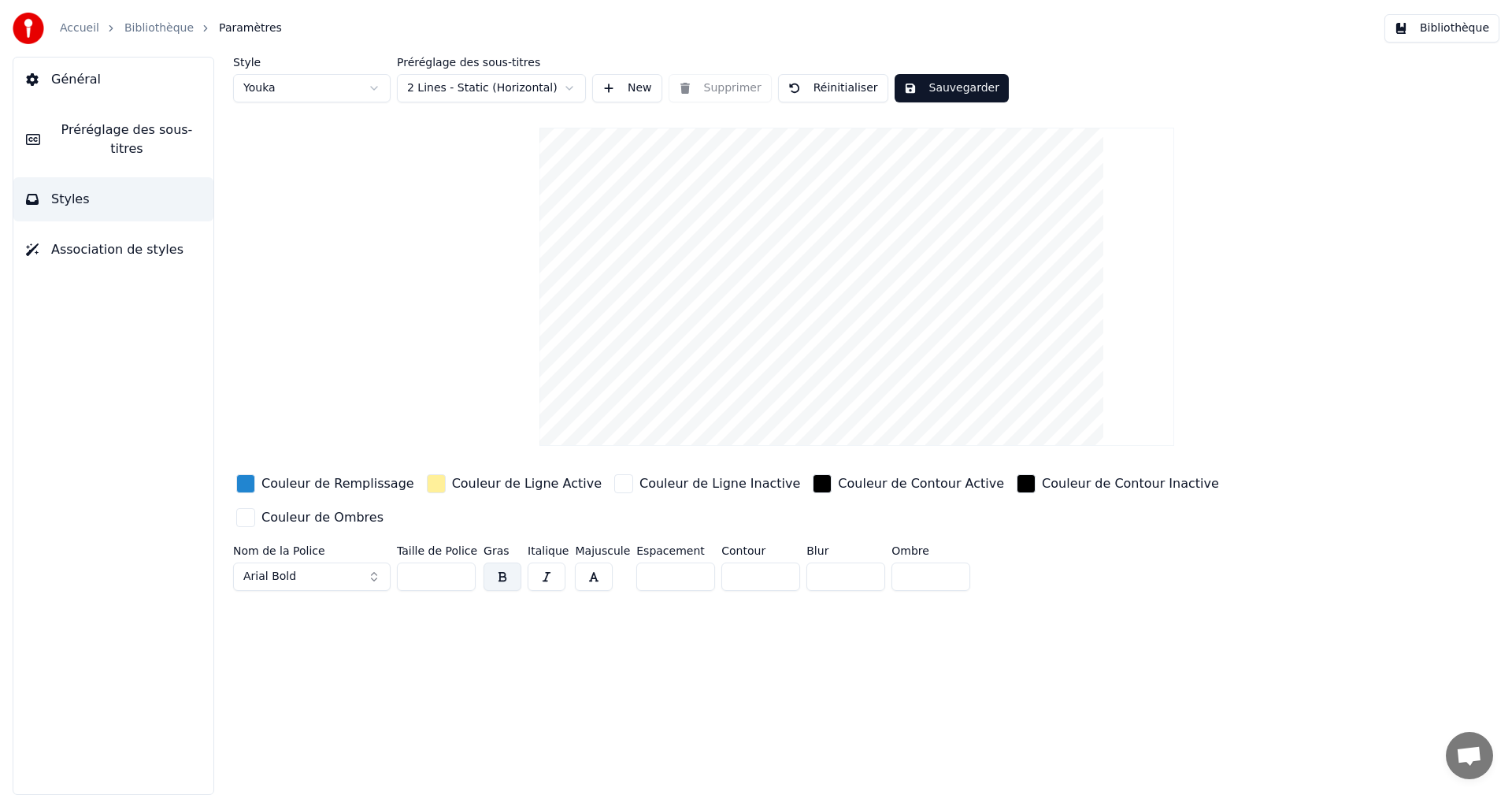
click at [354, 74] on div "Style Youka" at bounding box center [311, 79] width 158 height 45
click at [354, 74] on html "Accueil Bibliothèque Paramètres Bibliothèque Général Préréglage des sous-titres…" at bounding box center [756, 398] width 1512 height 795
click at [108, 240] on button "Association de styles" at bounding box center [113, 250] width 200 height 44
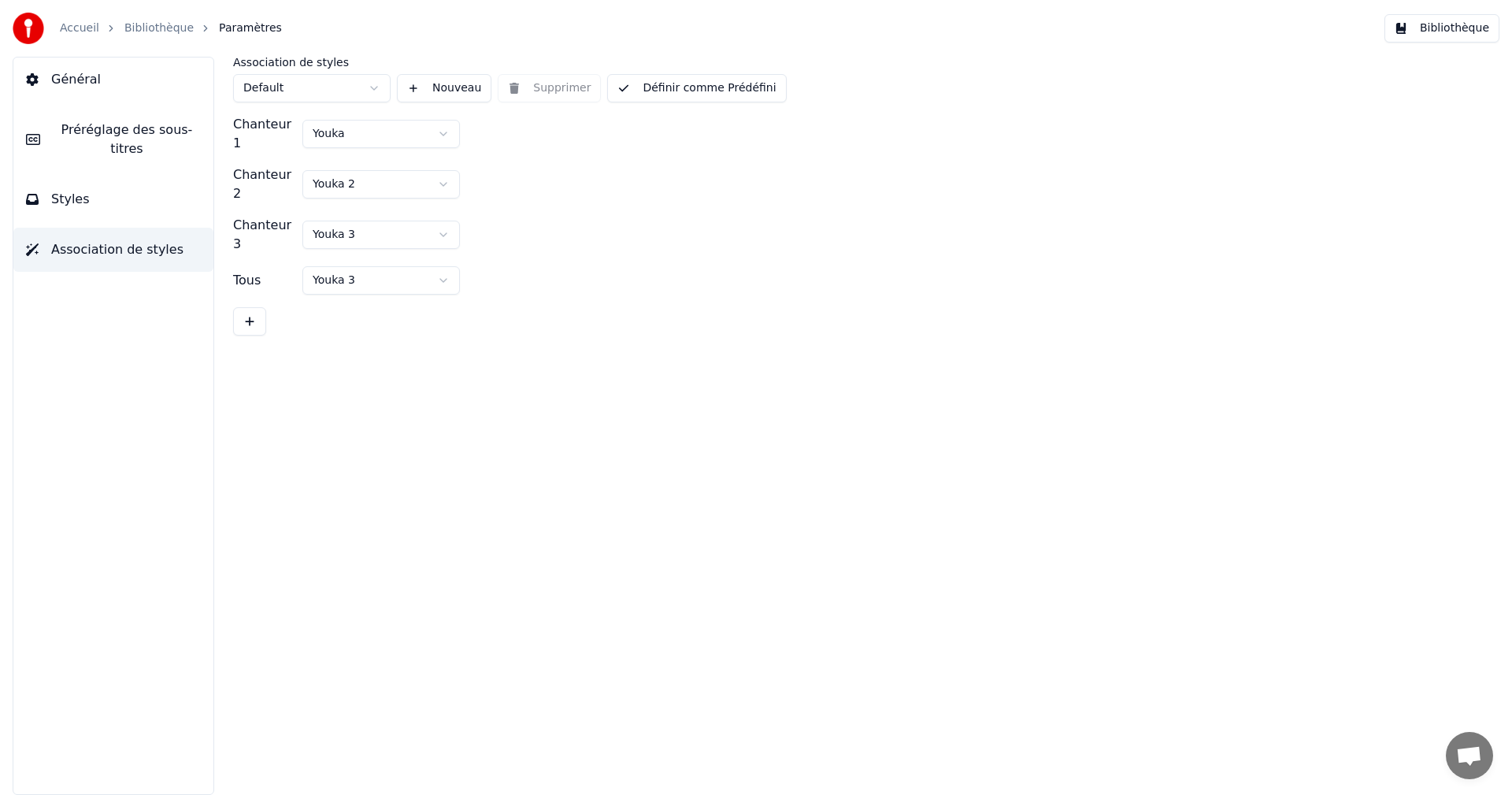
click at [333, 122] on html "Accueil Bibliothèque Paramètres Bibliothèque Général Préréglage des sous-titres…" at bounding box center [756, 398] width 1512 height 795
click at [321, 98] on html "Accueil Bibliothèque Paramètres Bibliothèque Général Préréglage des sous-titres…" at bounding box center [756, 398] width 1512 height 795
click at [136, 171] on html "Accueil Bibliothèque Paramètres Bibliothèque Général Préréglage des sous-titres…" at bounding box center [756, 398] width 1512 height 795
click at [112, 178] on button "Styles" at bounding box center [113, 199] width 200 height 44
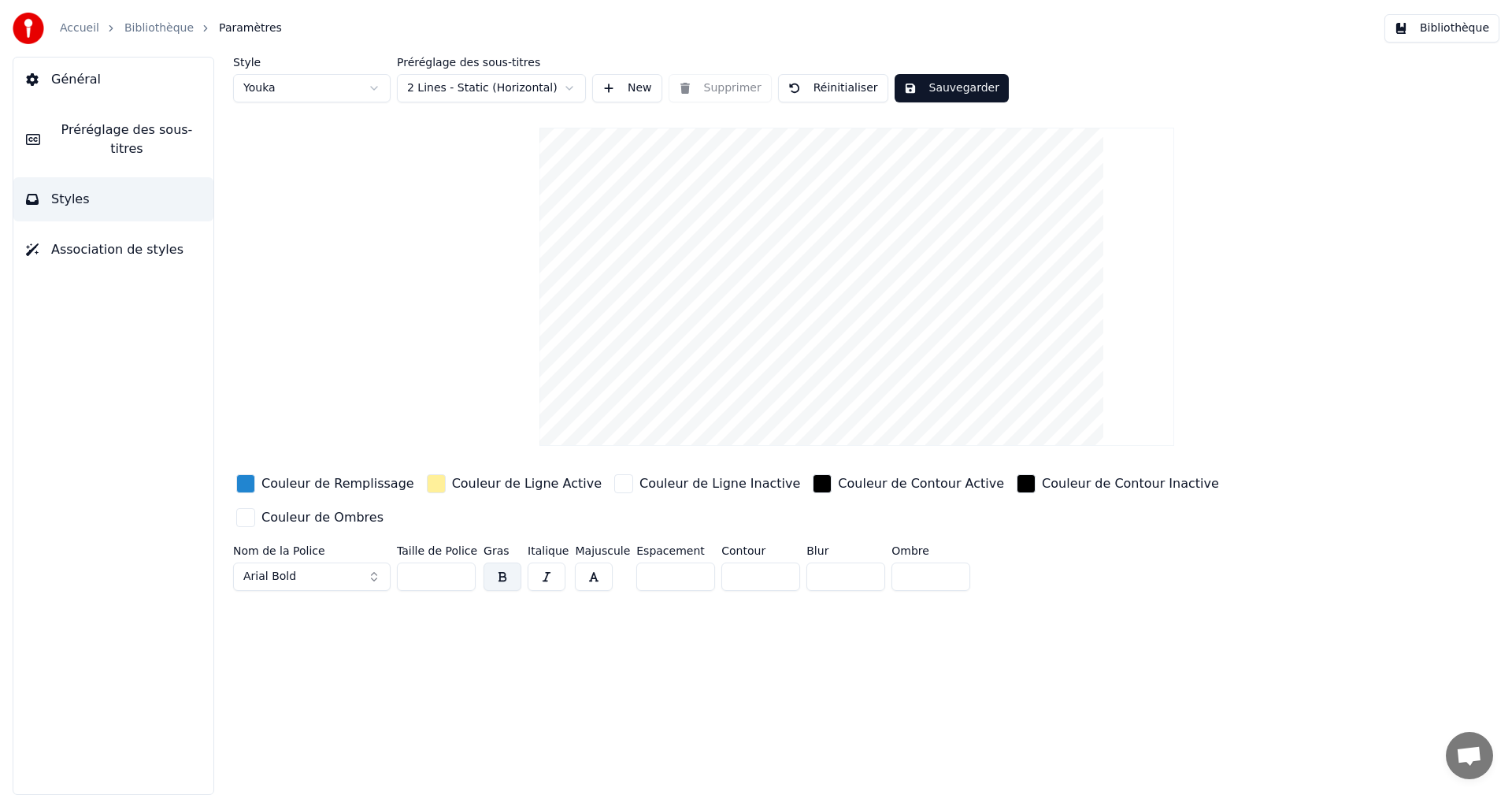
click at [124, 120] on button "Préréglage des sous-titres" at bounding box center [113, 140] width 200 height 63
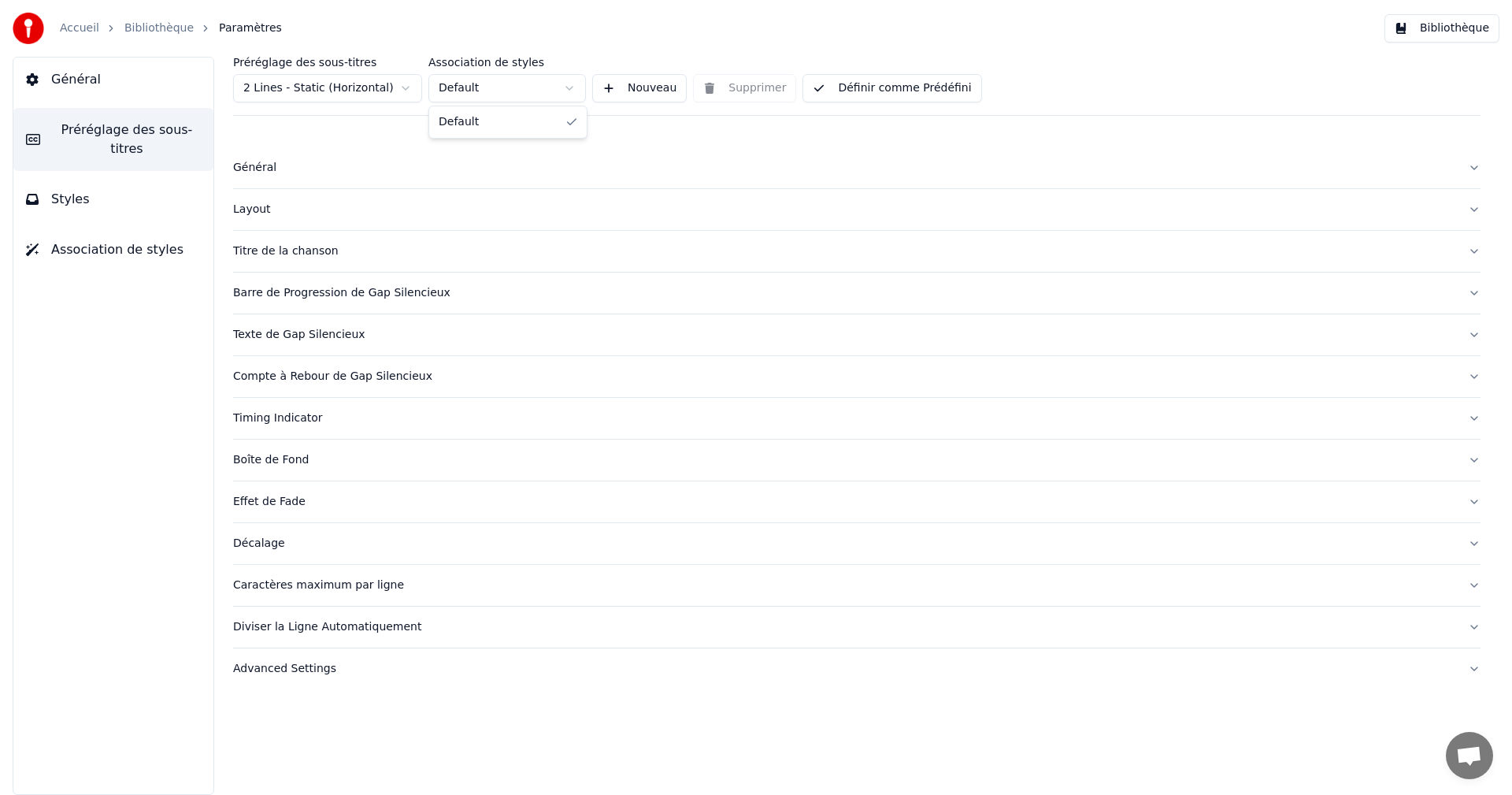
click at [479, 94] on html "Accueil Bibliothèque Paramètres Bibliothèque Général Préréglage des sous-titres…" at bounding box center [756, 398] width 1512 height 795
click at [392, 77] on html "Accueil Bibliothèque Paramètres Bibliothèque Général Préréglage des sous-titres…" at bounding box center [756, 398] width 1512 height 795
click at [392, 78] on html "Accueil Bibliothèque Paramètres Bibliothèque Général Préréglage des sous-titres…" at bounding box center [756, 398] width 1512 height 795
click at [69, 240] on span "Association de styles" at bounding box center [117, 250] width 132 height 19
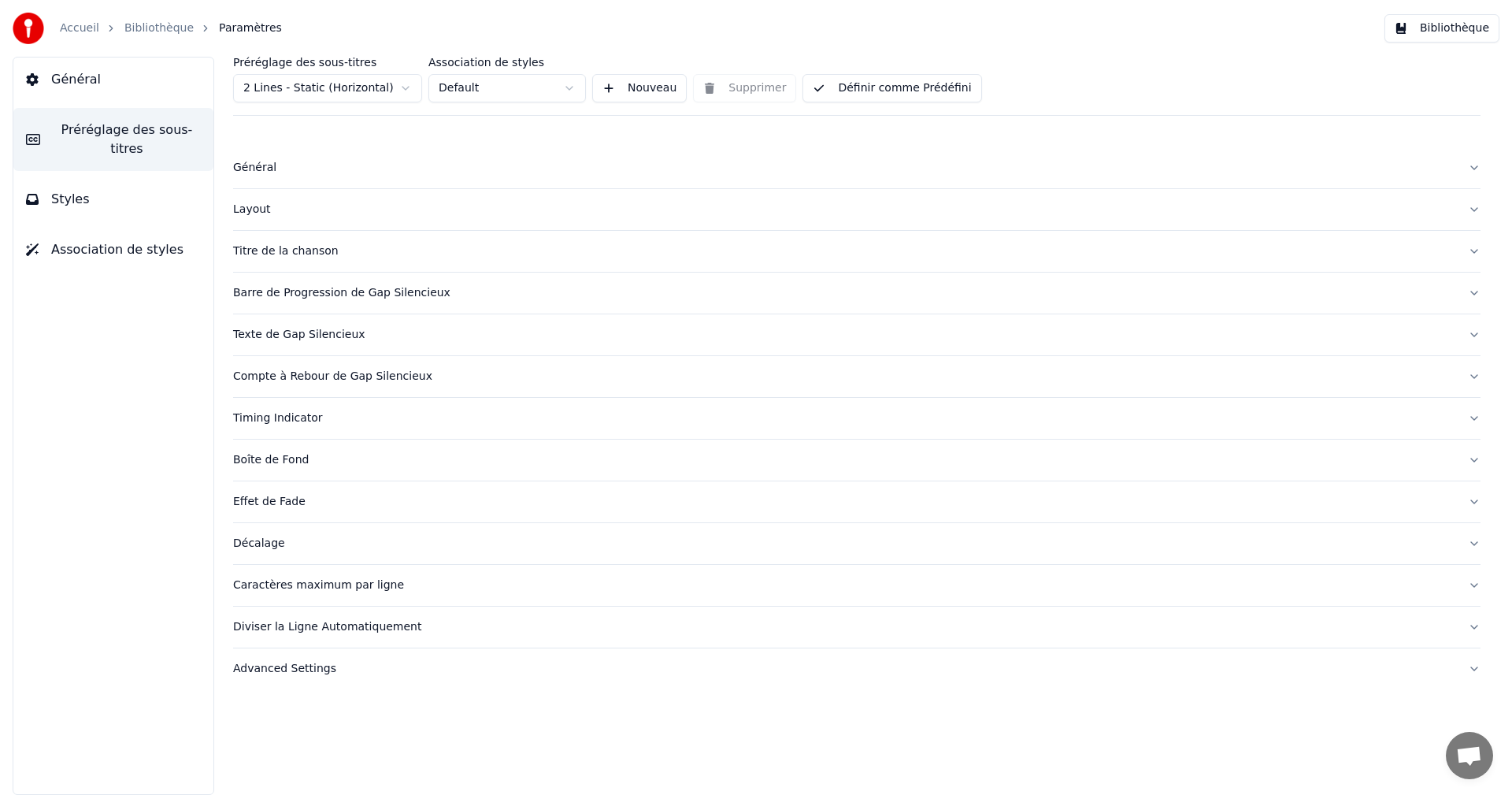
click at [69, 240] on span "Association de styles" at bounding box center [117, 250] width 132 height 19
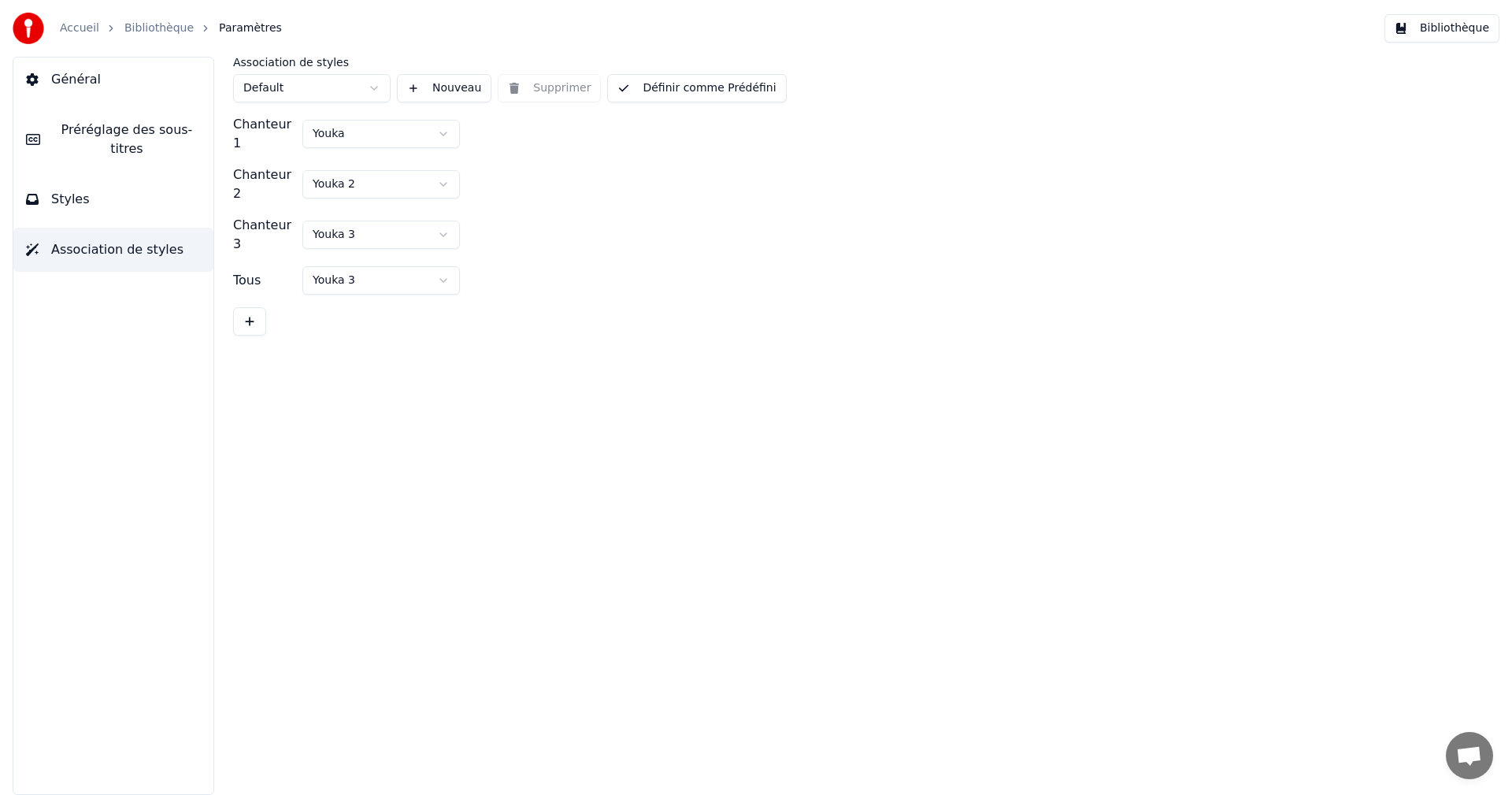
click at [443, 163] on html "Accueil Bibliothèque Paramètres Bibliothèque Général Préréglage des sous-titres…" at bounding box center [756, 398] width 1512 height 795
click at [478, 181] on html "Accueil Bibliothèque Paramètres Bibliothèque Général Préréglage des sous-titres…" at bounding box center [756, 398] width 1512 height 795
click at [26, 178] on button "Styles" at bounding box center [113, 199] width 200 height 44
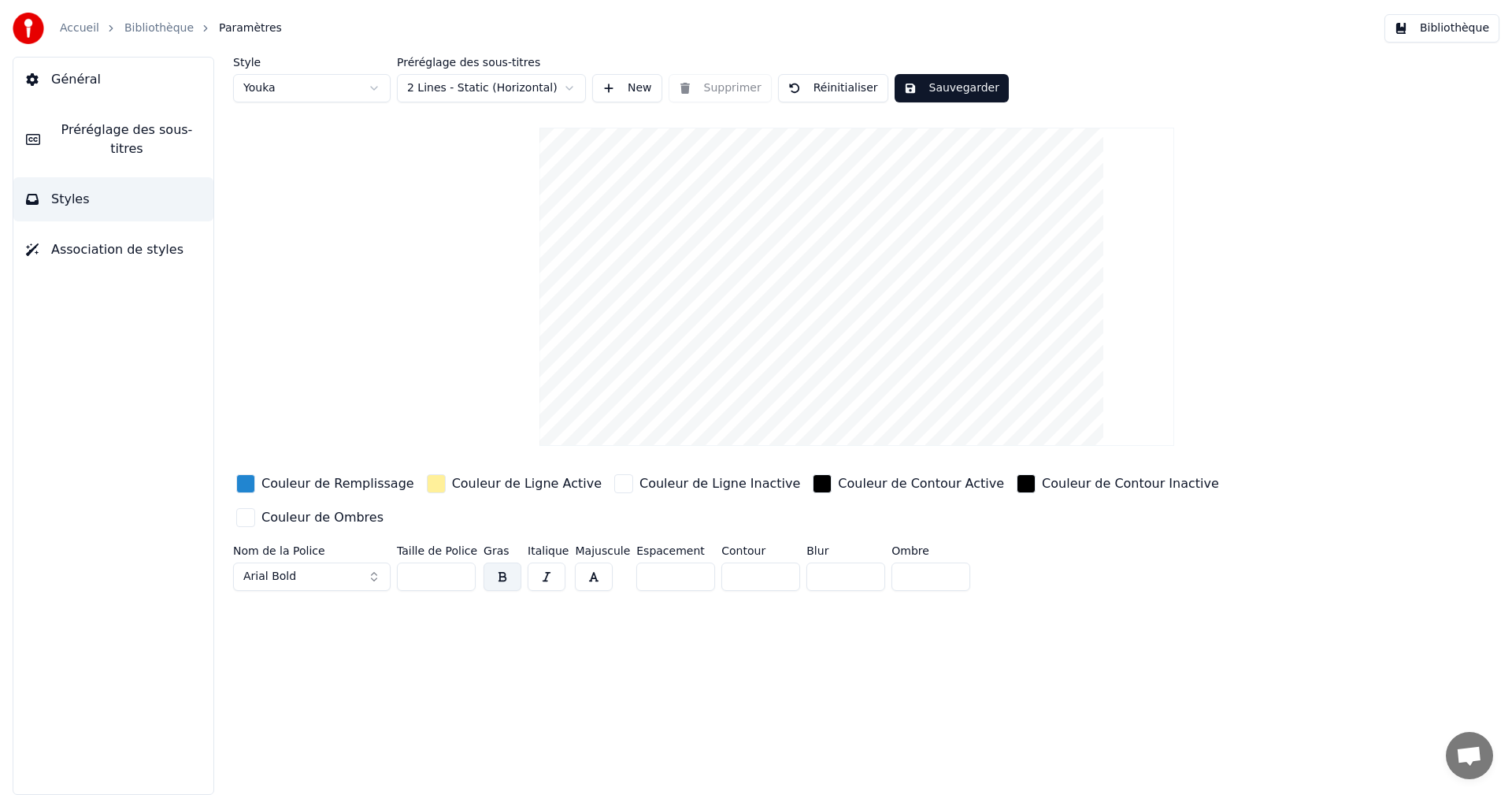
click at [318, 64] on label "Style" at bounding box center [311, 62] width 158 height 11
click at [318, 83] on html "Accueil Bibliothèque Paramètres Bibliothèque Général Préréglage des sous-titres…" at bounding box center [756, 398] width 1512 height 795
click at [336, 79] on html "Accueil Bibliothèque Paramètres Bibliothèque Général Préréglage des sous-titres…" at bounding box center [756, 398] width 1512 height 795
click at [322, 85] on html "Accueil Bibliothèque Paramètres Bibliothèque Général Préréglage des sous-titres…" at bounding box center [756, 398] width 1512 height 795
click at [302, 84] on html "Accueil Bibliothèque Paramètres Bibliothèque Général Préréglage des sous-titres…" at bounding box center [756, 398] width 1512 height 795
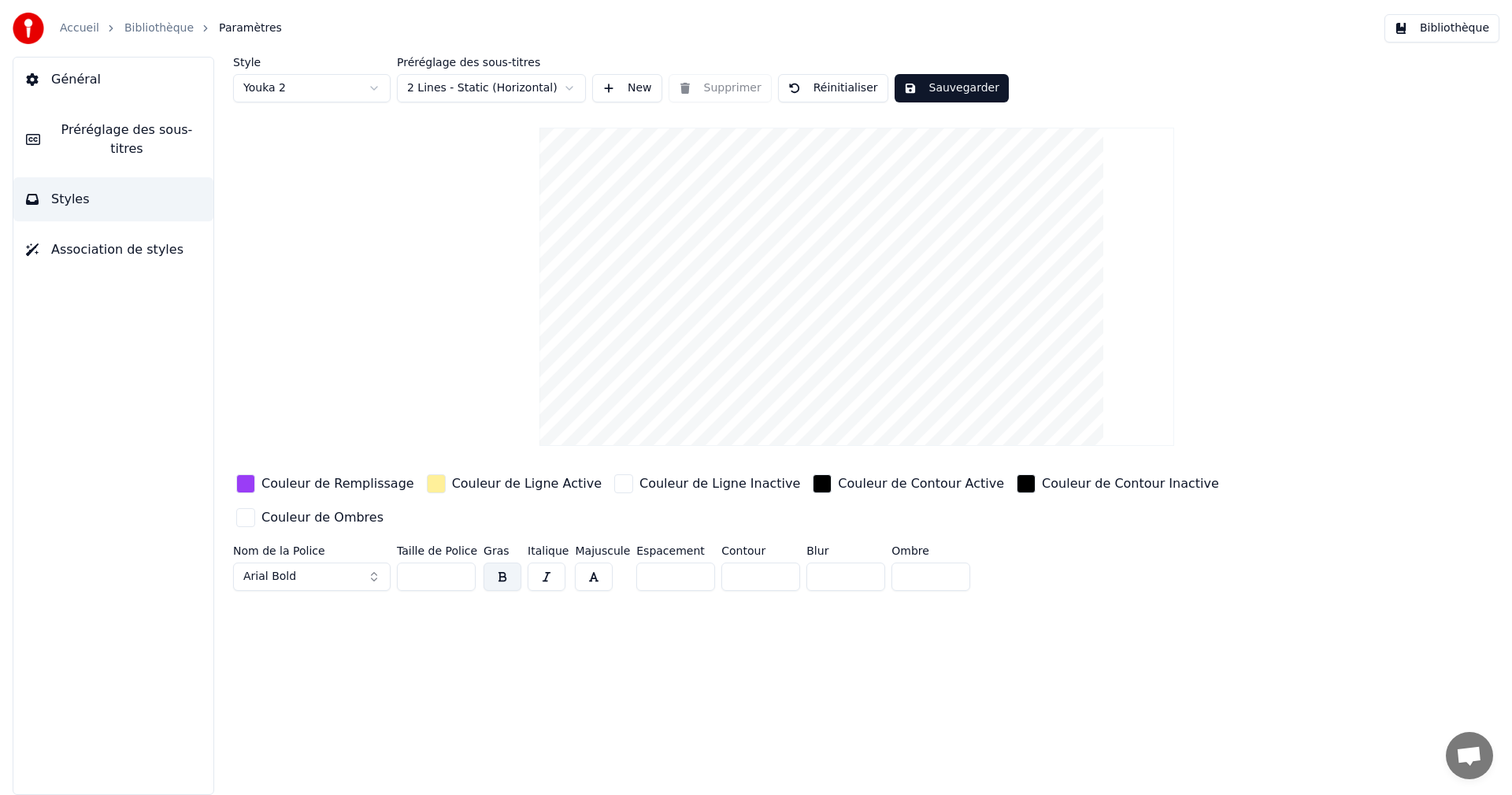
click at [635, 93] on html "Accueil Bibliothèque Paramètres Bibliothèque Général Préréglage des sous-titres…" at bounding box center [756, 398] width 1512 height 795
click at [632, 85] on button "New" at bounding box center [627, 88] width 70 height 28
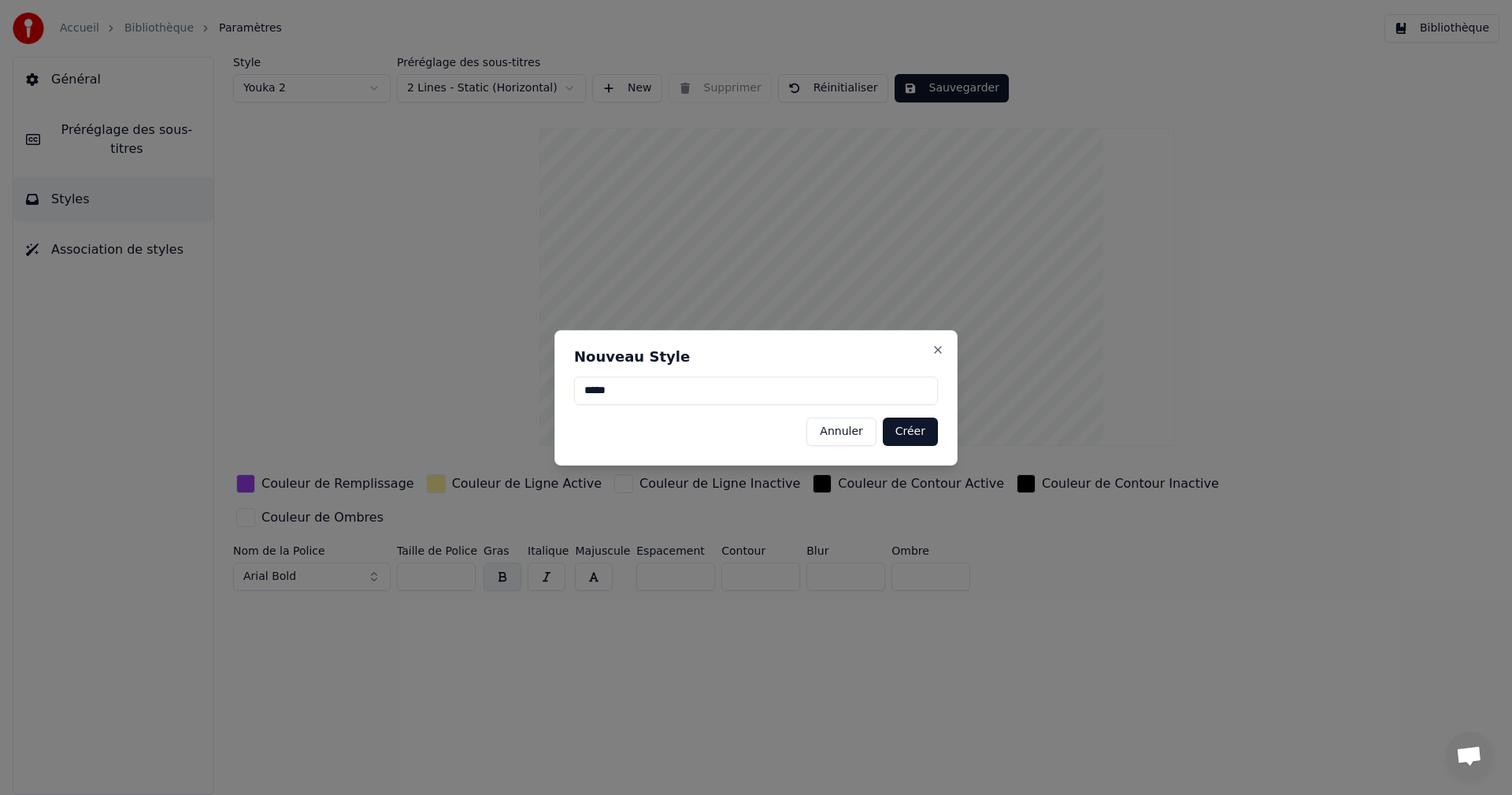
type input "*****"
click at [929, 439] on button "Créer" at bounding box center [911, 431] width 55 height 28
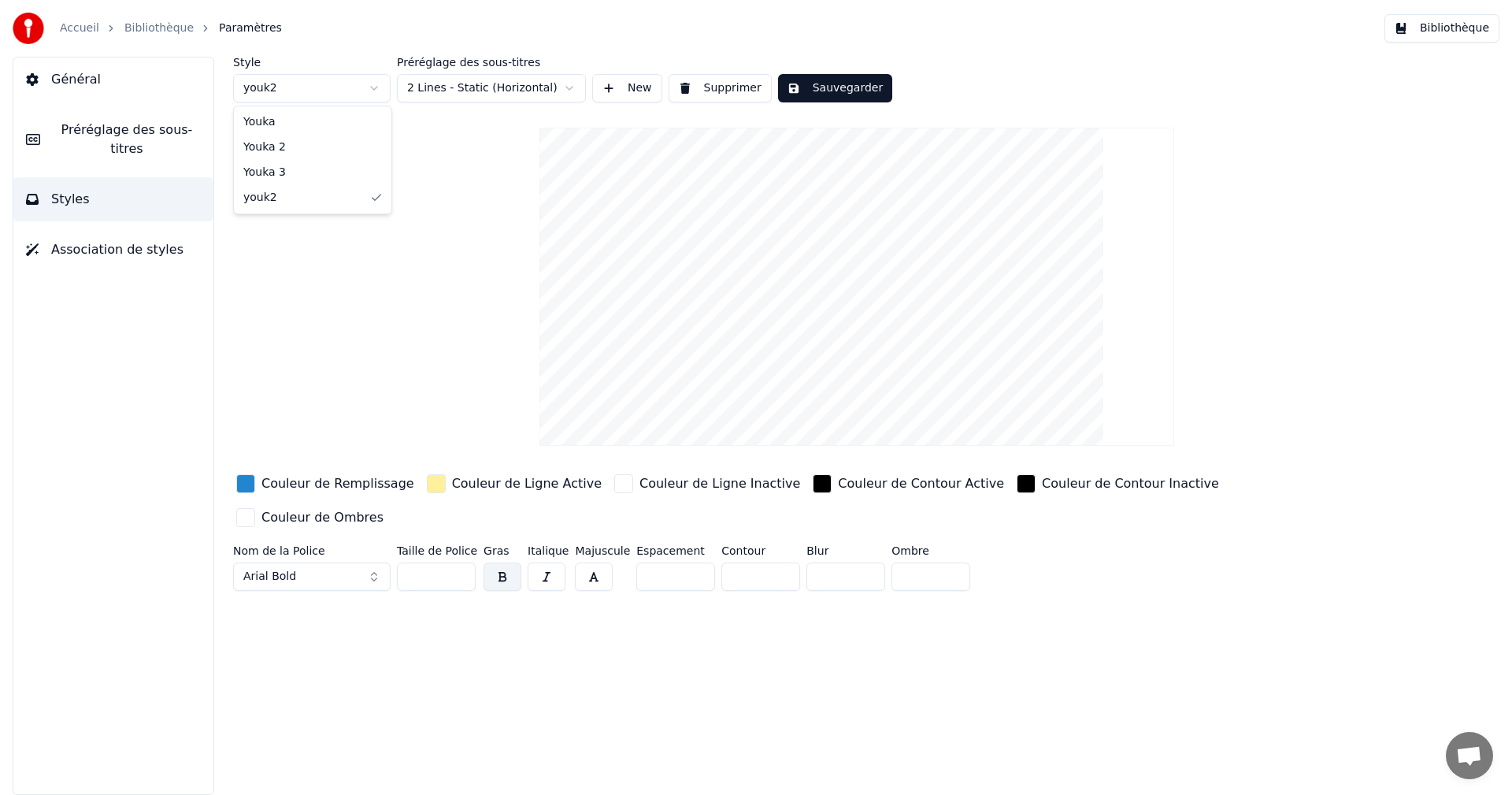
click at [332, 89] on html "Accueil Bibliothèque Paramètres Bibliothèque Général Préréglage des sous-titres…" at bounding box center [756, 398] width 1512 height 795
click at [375, 95] on html "Accueil Bibliothèque Paramètres Bibliothèque Général Préréglage des sous-titres…" at bounding box center [756, 398] width 1512 height 795
click at [107, 247] on button "Association de styles" at bounding box center [113, 250] width 200 height 44
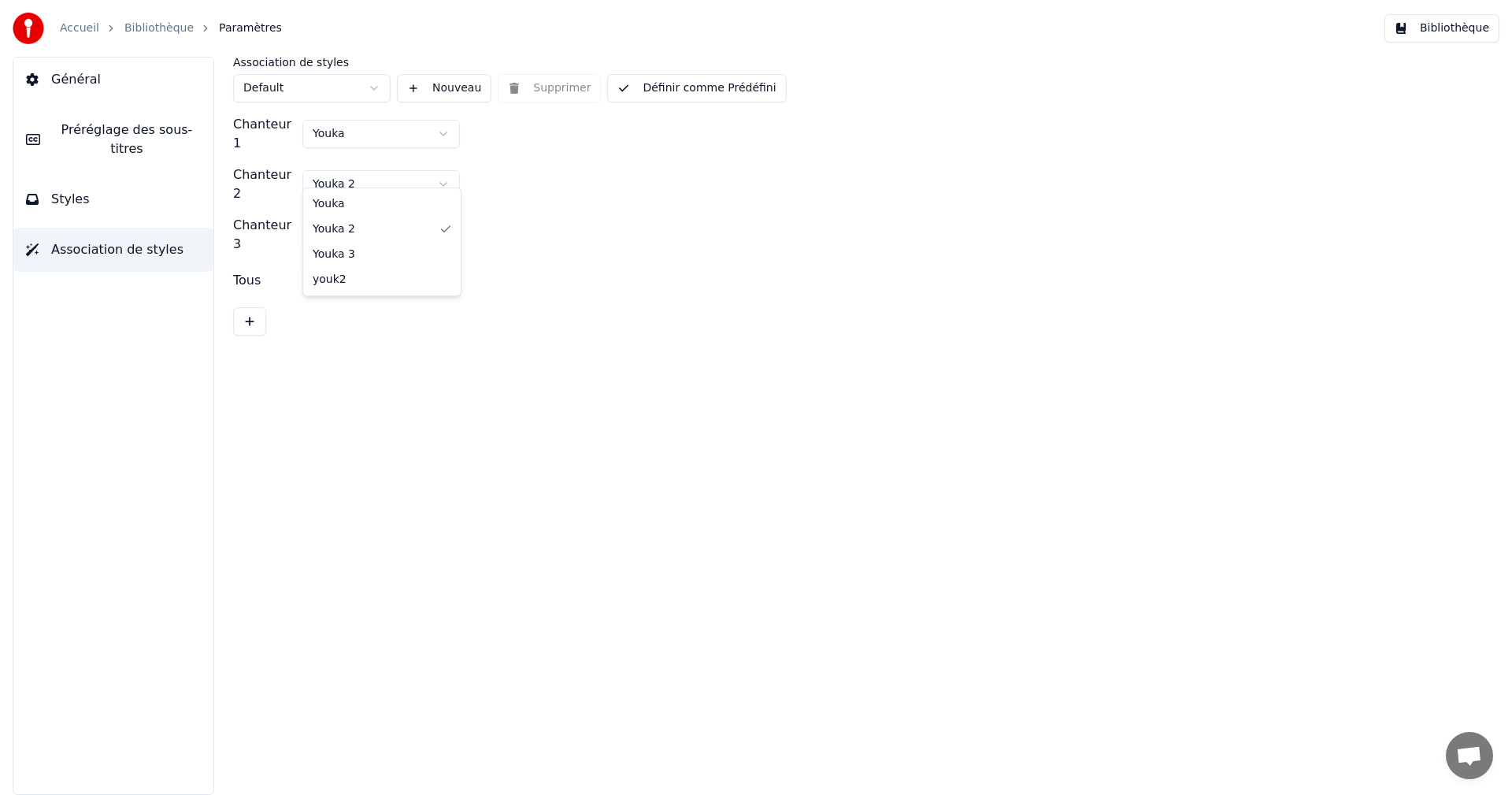
click at [370, 166] on html "Accueil Bibliothèque Paramètres Bibliothèque Général Préréglage des sous-titres…" at bounding box center [756, 398] width 1512 height 795
click at [125, 193] on html "Accueil Bibliothèque Paramètres Bibliothèque Général Préréglage des sous-titres…" at bounding box center [756, 398] width 1512 height 795
click at [102, 188] on button "Styles" at bounding box center [113, 199] width 200 height 44
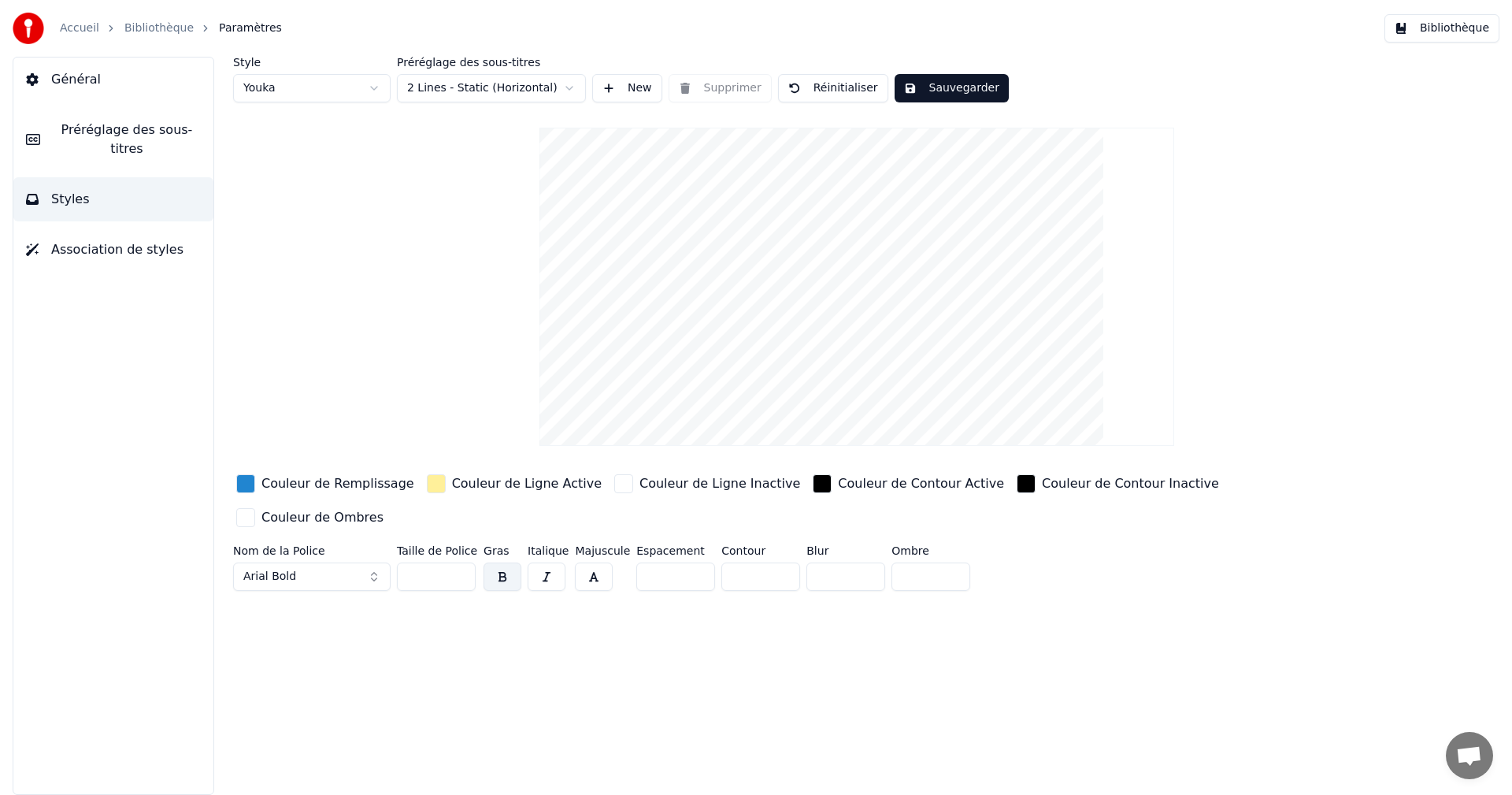
click at [58, 126] on span "Préréglage des sous-titres" at bounding box center [126, 140] width 148 height 38
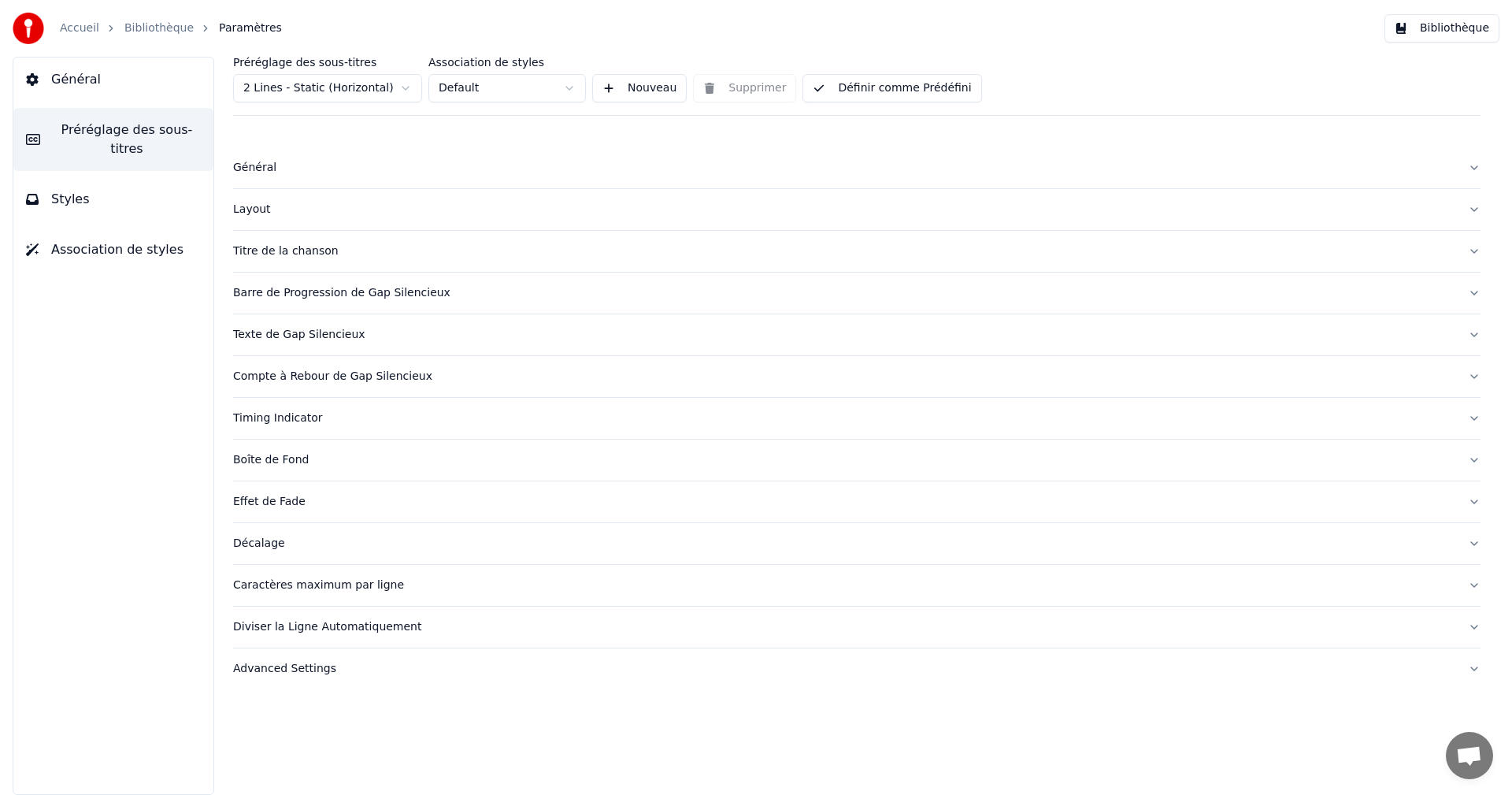
click at [266, 169] on div "Général" at bounding box center [844, 168] width 1223 height 16
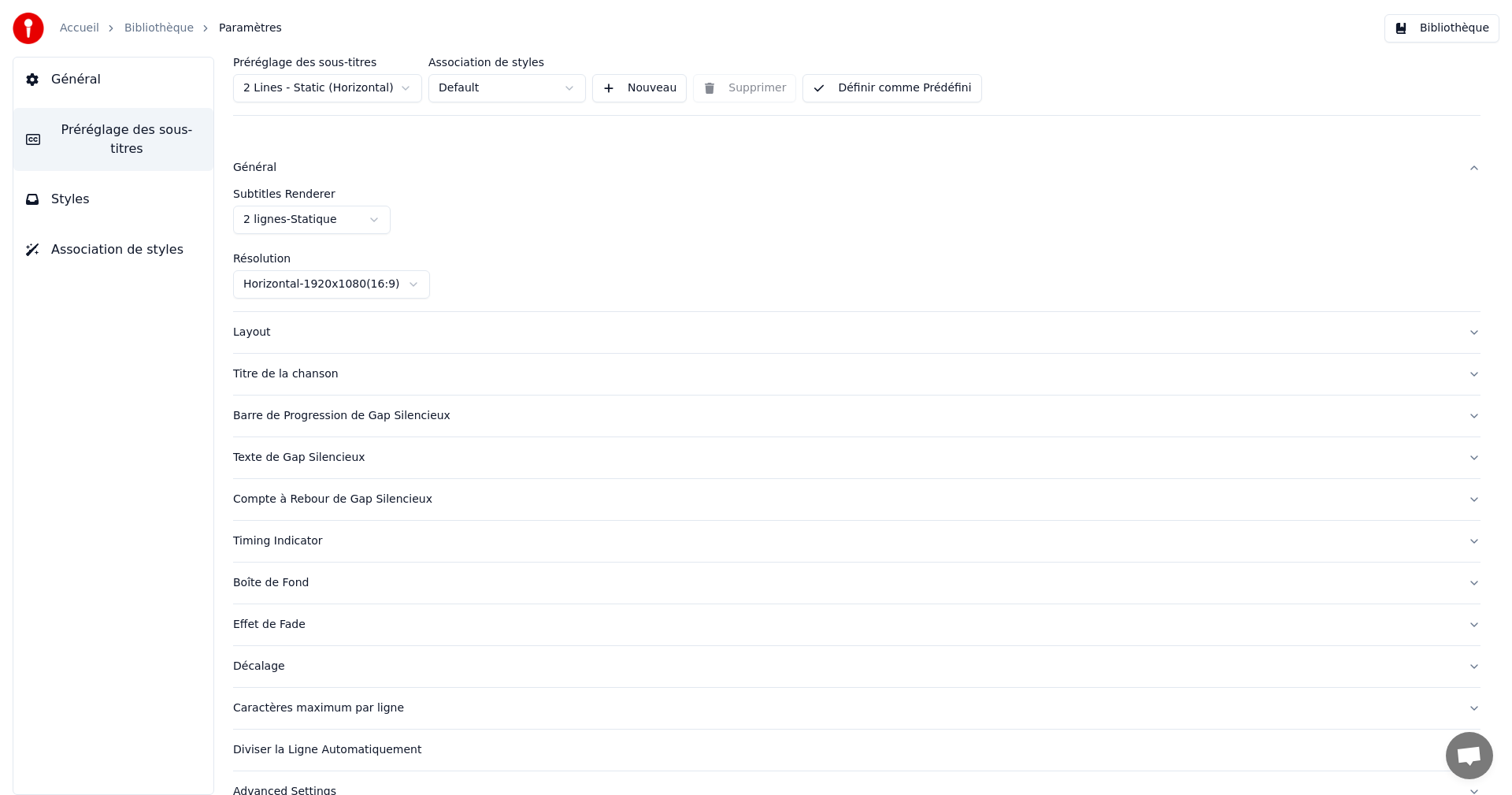
click at [331, 218] on html "Accueil Bibliothèque Paramètres Bibliothèque Général Préréglage des sous-titres…" at bounding box center [756, 398] width 1512 height 795
click at [386, 88] on html "Accueil Bibliothèque Paramètres Bibliothèque Général Préréglage des sous-titres…" at bounding box center [756, 398] width 1512 height 795
click at [388, 275] on html "Accueil Bibliothèque Paramètres Bibliothèque Général Préréglage des sous-titres…" at bounding box center [756, 398] width 1512 height 795
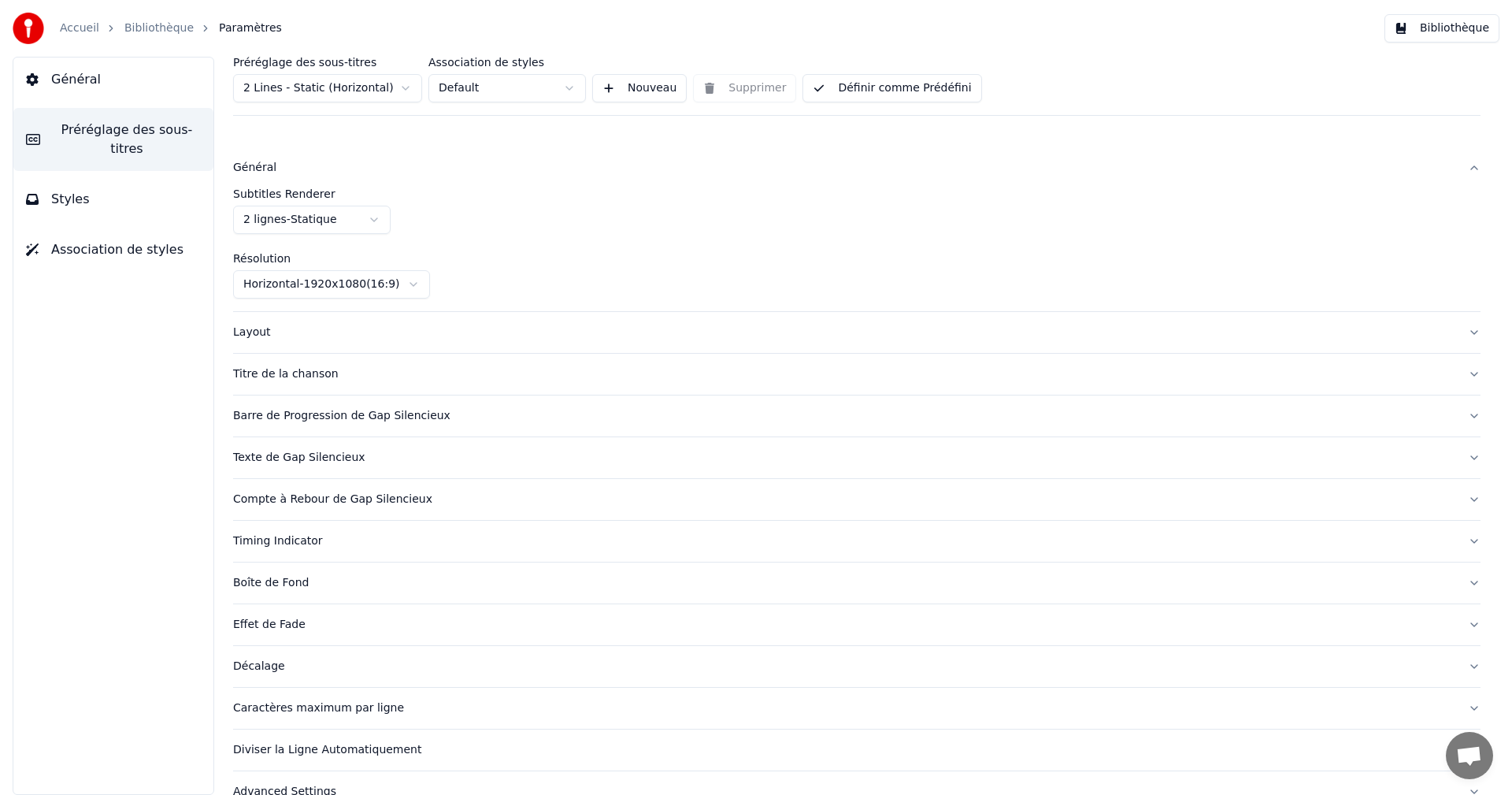
click at [388, 275] on html "Accueil Bibliothèque Paramètres Bibliothèque Général Préréglage des sous-titres…" at bounding box center [756, 398] width 1512 height 795
click at [529, 90] on html "Accueil Bibliothèque Paramètres Bibliothèque Général Préréglage des sous-titres…" at bounding box center [756, 398] width 1512 height 795
click at [266, 337] on div "Layout" at bounding box center [844, 332] width 1223 height 16
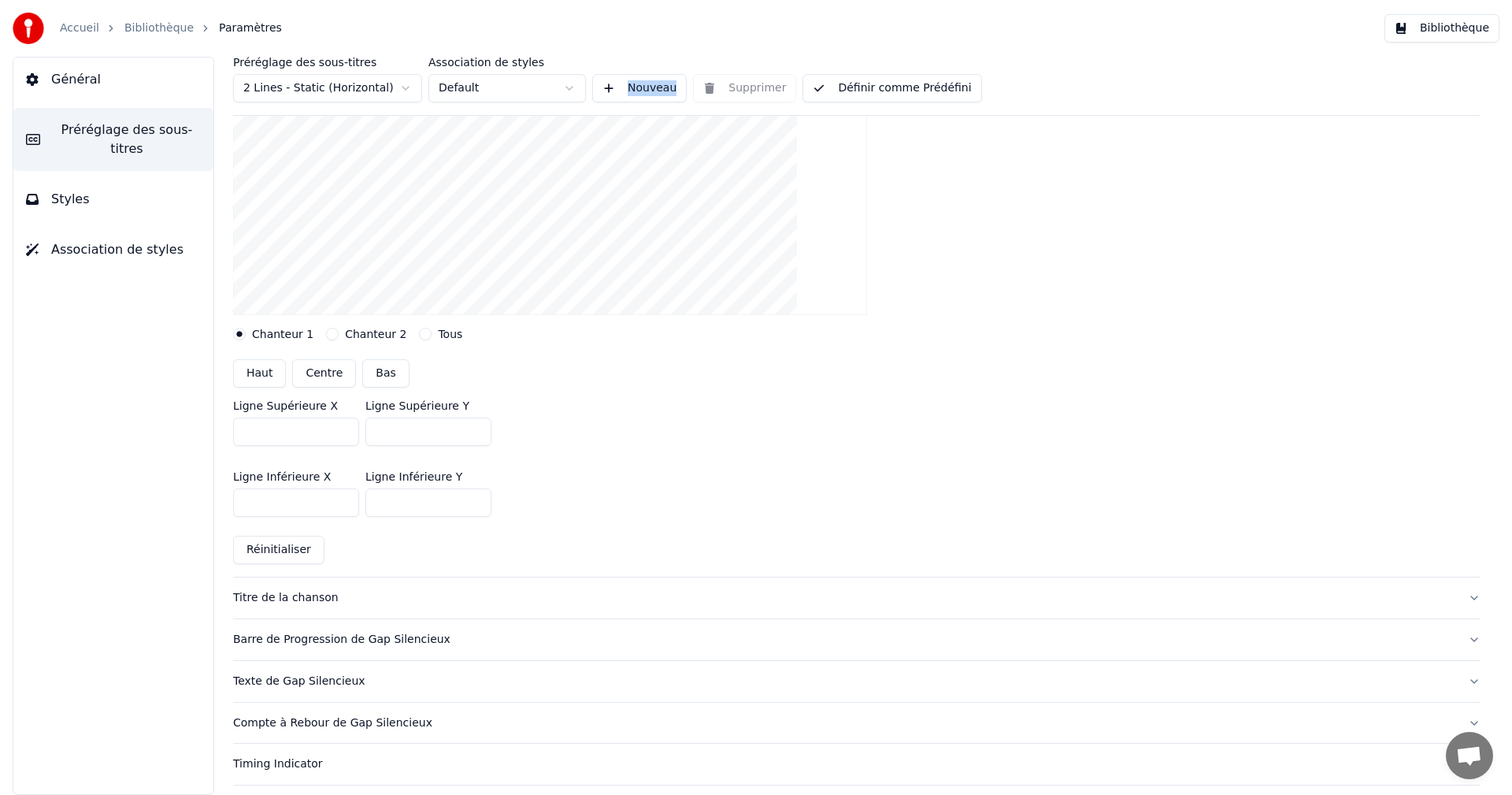
scroll to position [315, 0]
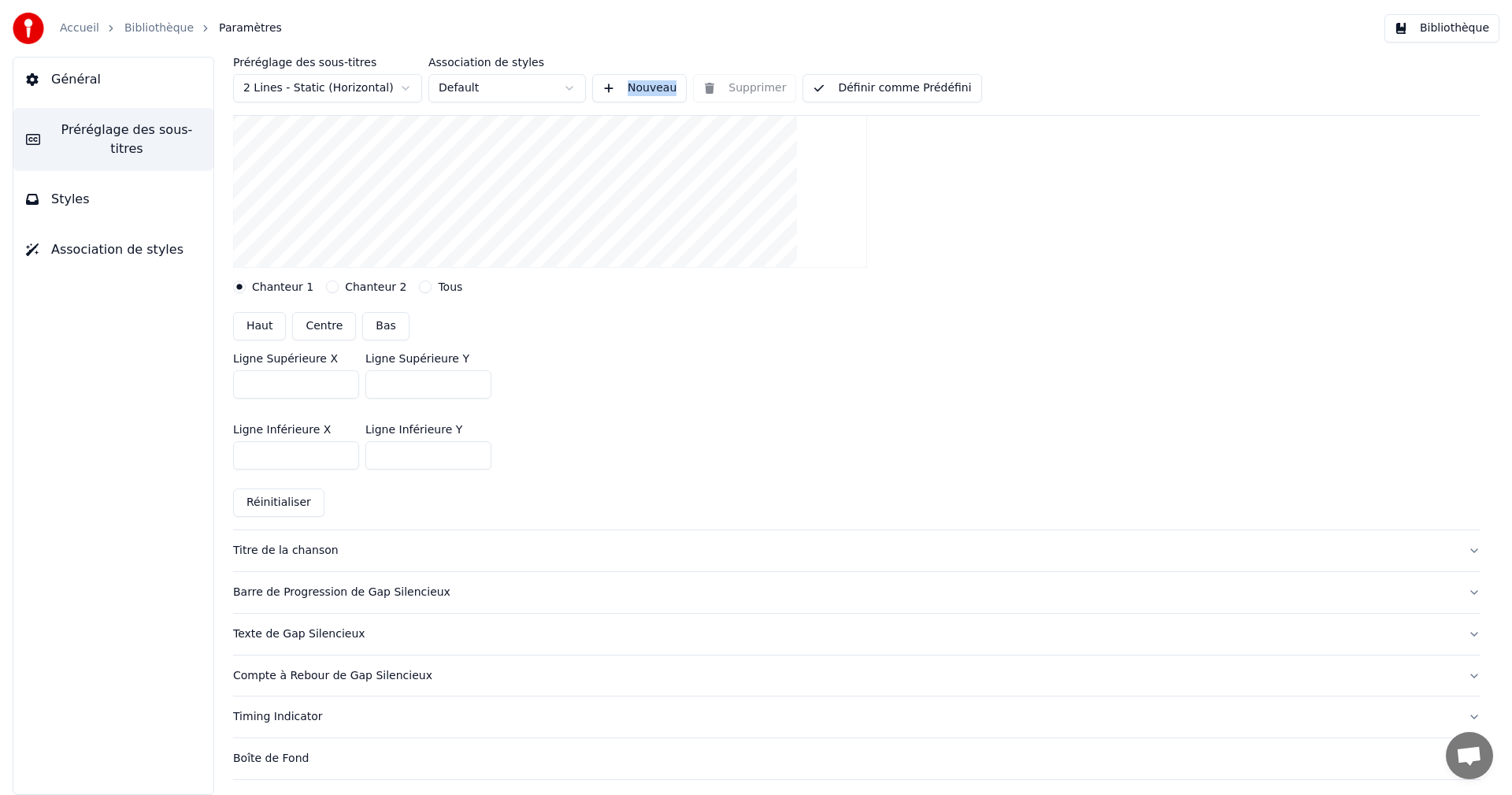
click at [345, 291] on label "Chanteur 2" at bounding box center [376, 286] width 61 height 11
click at [339, 291] on button "Chanteur 2" at bounding box center [332, 286] width 12 height 12
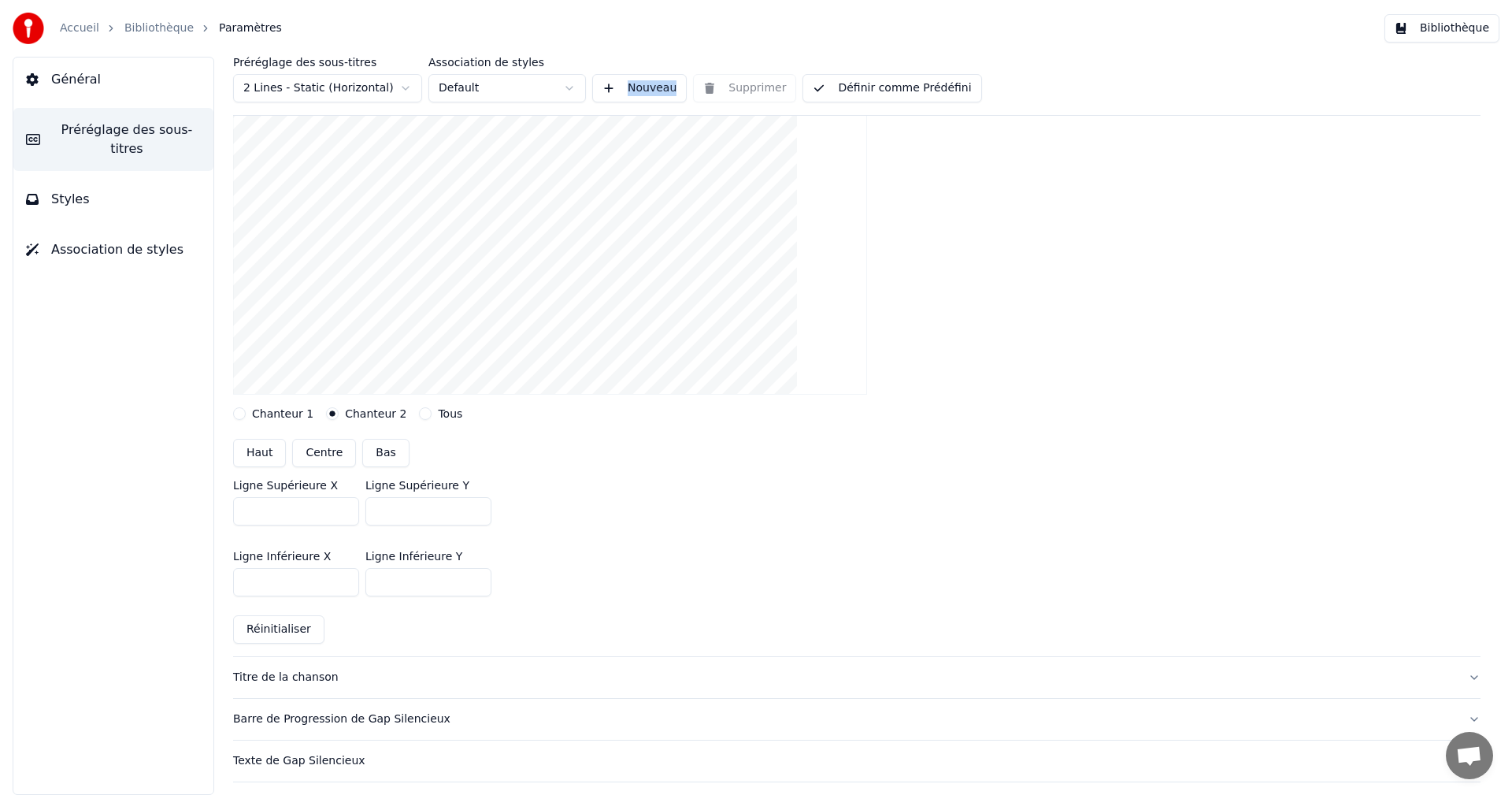
scroll to position [158, 0]
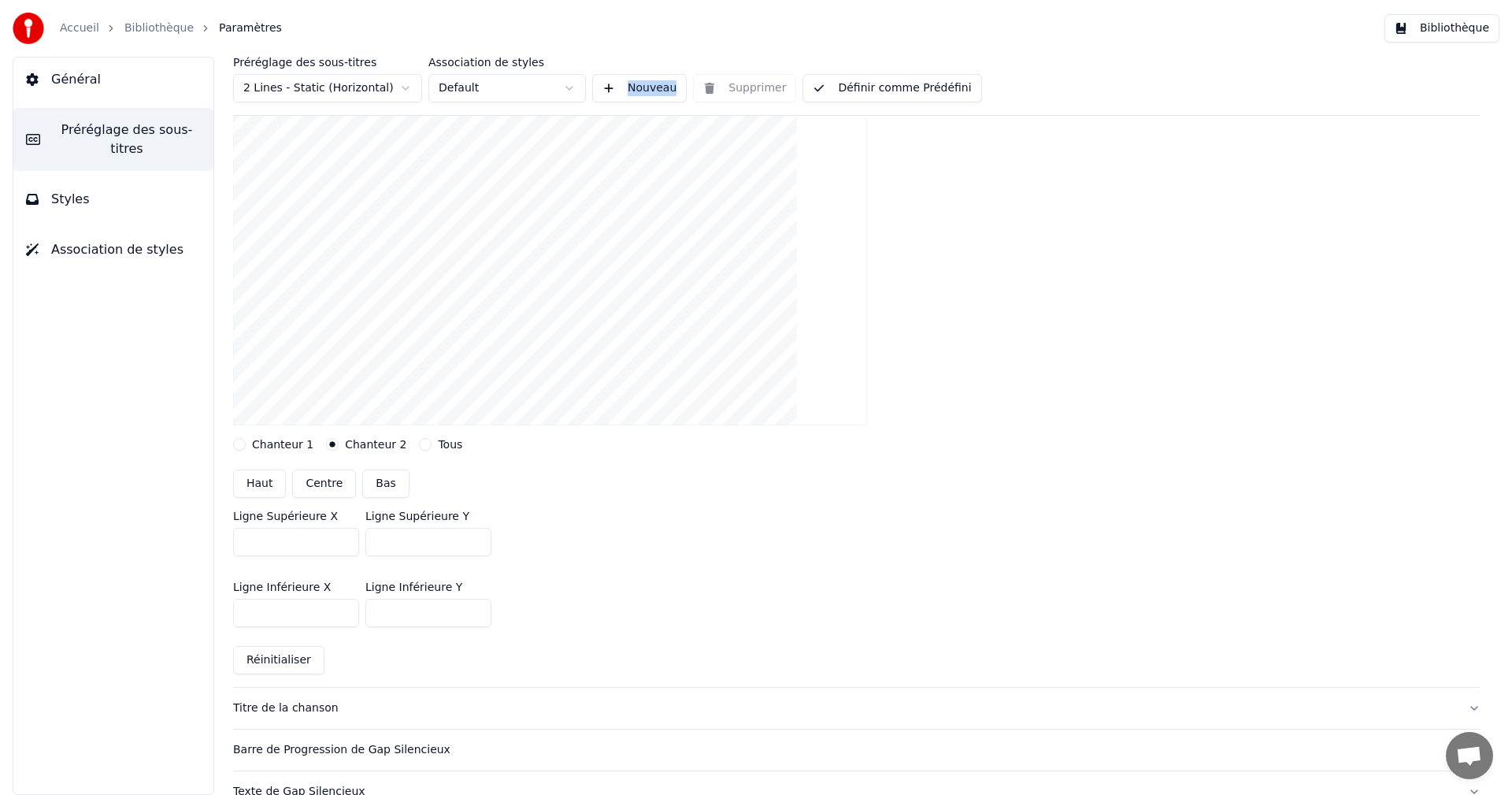
click at [291, 440] on label "Chanteur 1" at bounding box center [283, 444] width 61 height 11
click at [245, 440] on button "Chanteur 1" at bounding box center [239, 444] width 12 height 12
click at [353, 453] on div "Layout settings for subtitles Chanteur 1 Chanteur 2 Tous Haut Centre Bas Ligne …" at bounding box center [857, 380] width 1248 height 615
click at [352, 447] on label "Chanteur 2" at bounding box center [376, 444] width 61 height 11
click at [339, 447] on button "Chanteur 2" at bounding box center [332, 444] width 12 height 12
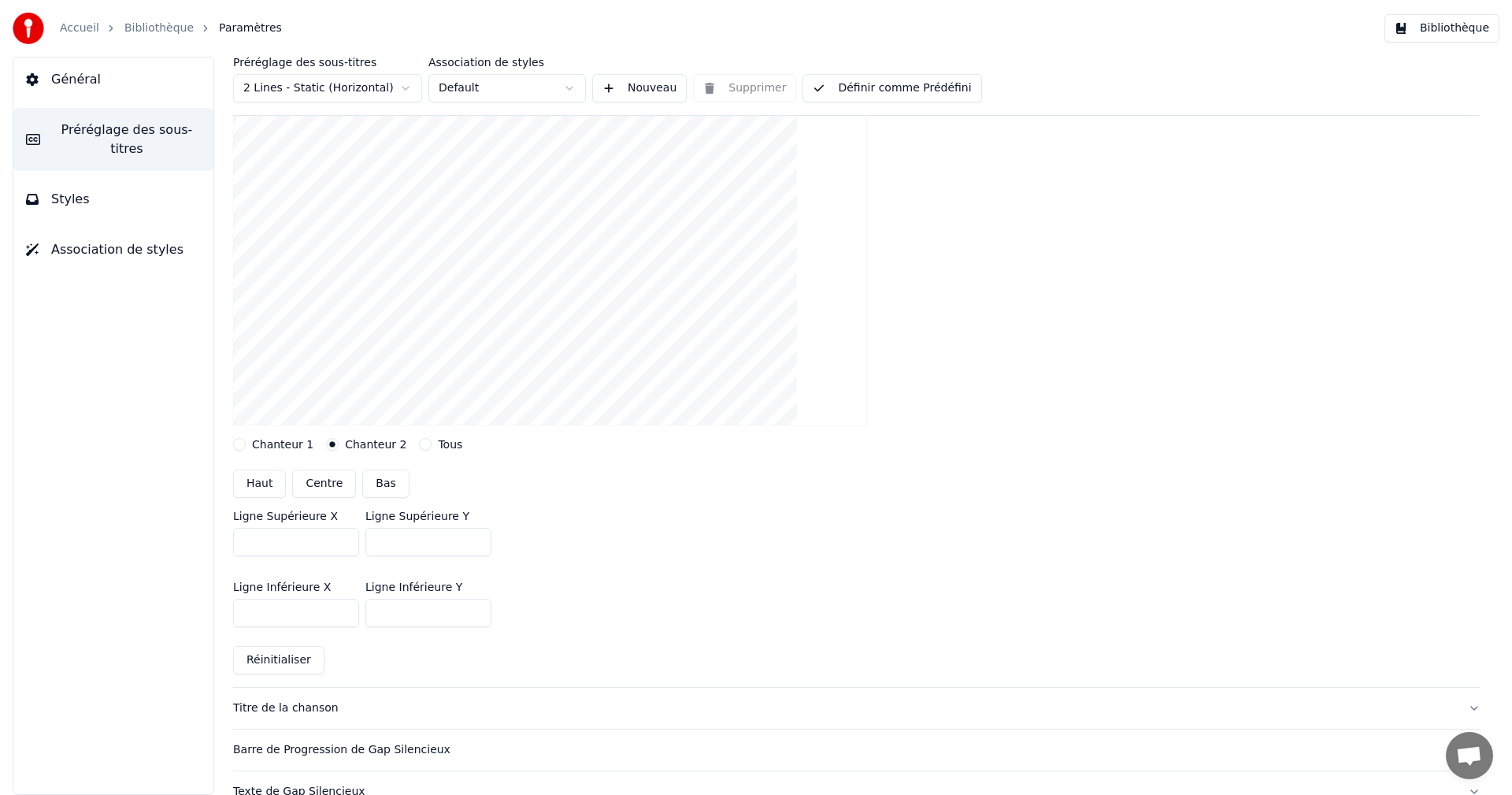
click at [419, 440] on button "Tous" at bounding box center [425, 444] width 12 height 12
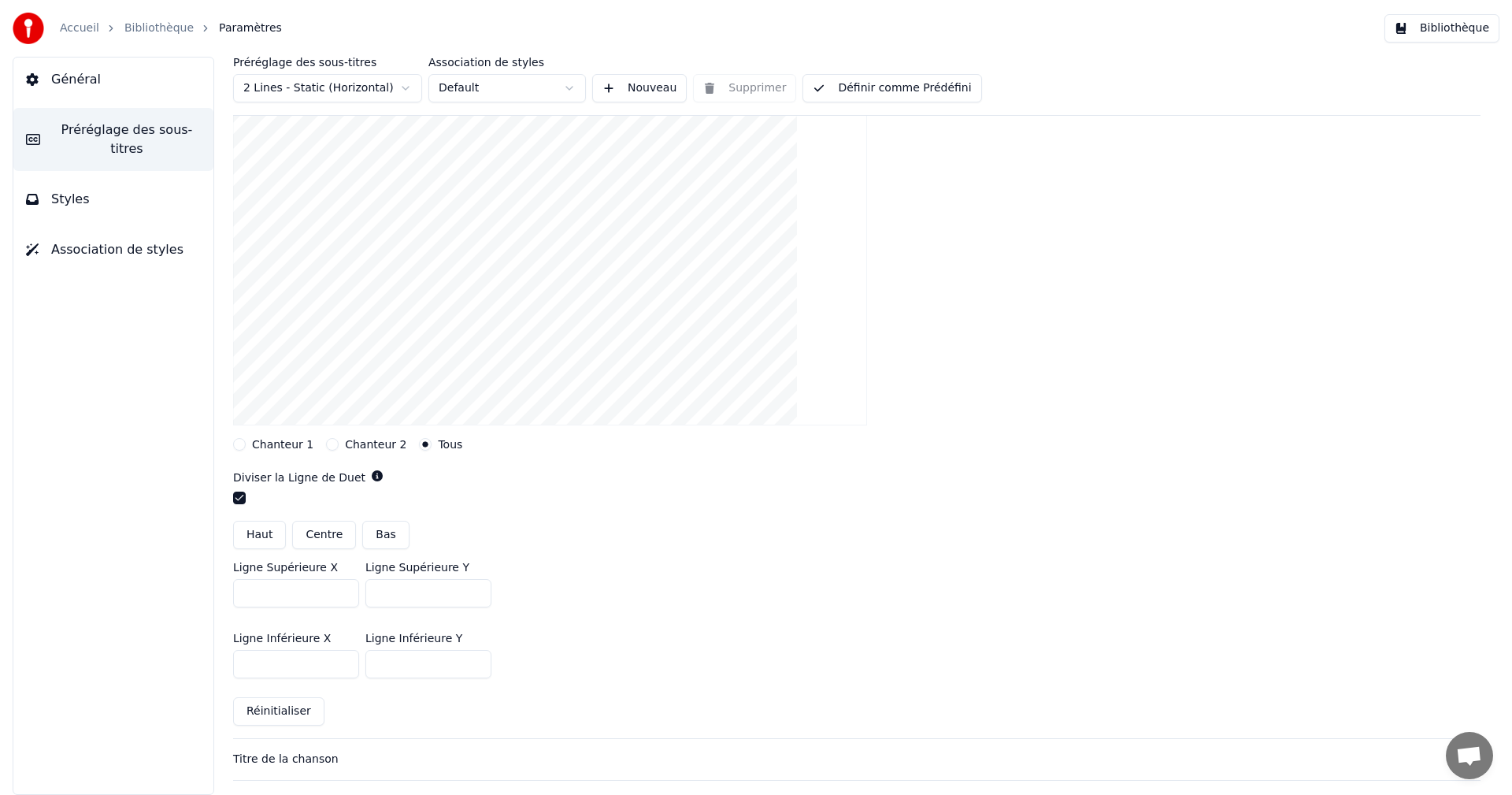
click at [296, 446] on label "Chanteur 1" at bounding box center [283, 444] width 61 height 11
click at [245, 446] on button "Chanteur 1" at bounding box center [239, 444] width 12 height 12
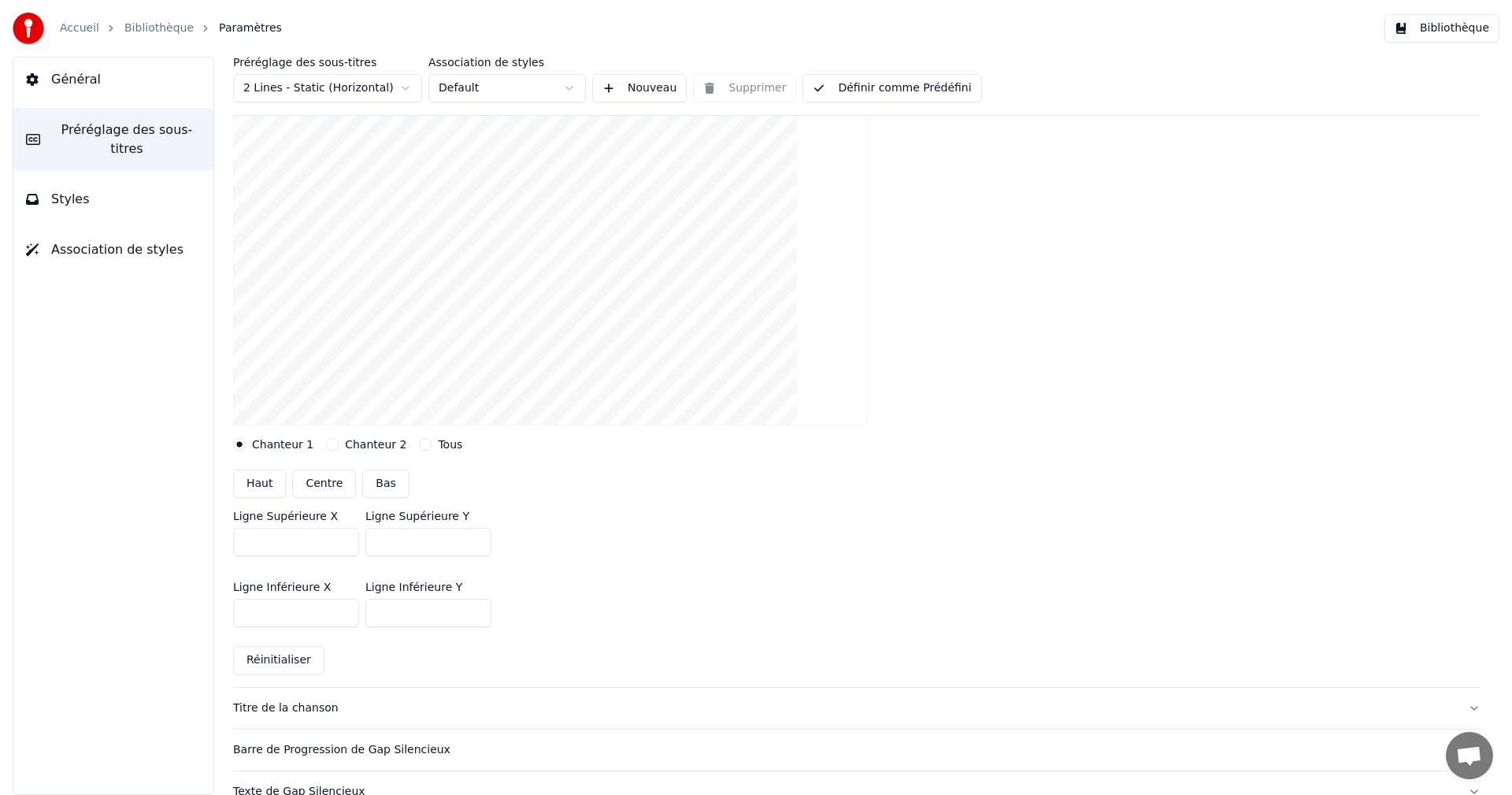
click at [345, 445] on label "Chanteur 2" at bounding box center [376, 444] width 61 height 11
click at [339, 445] on button "Chanteur 2" at bounding box center [332, 444] width 12 height 12
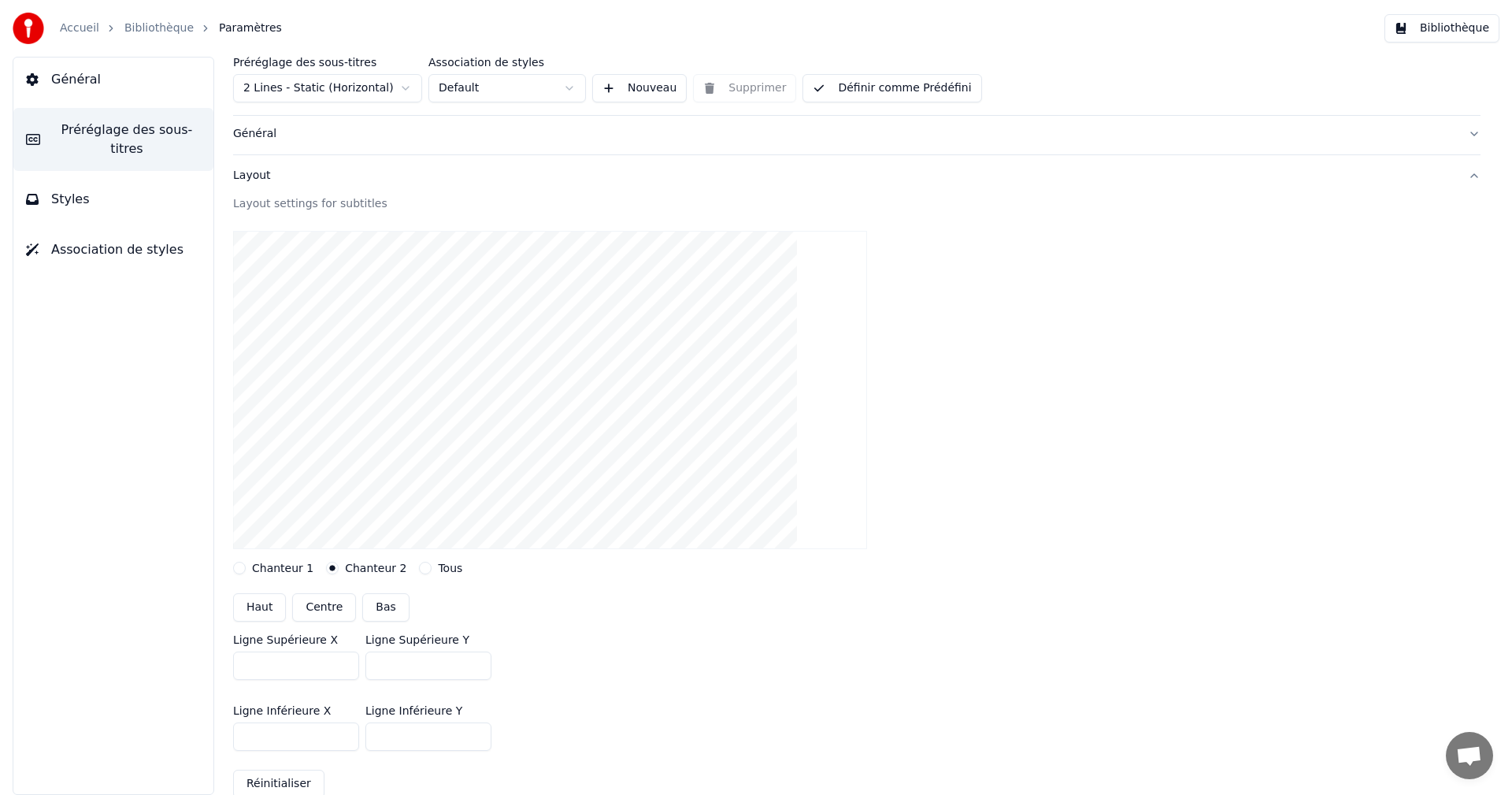
scroll to position [0, 0]
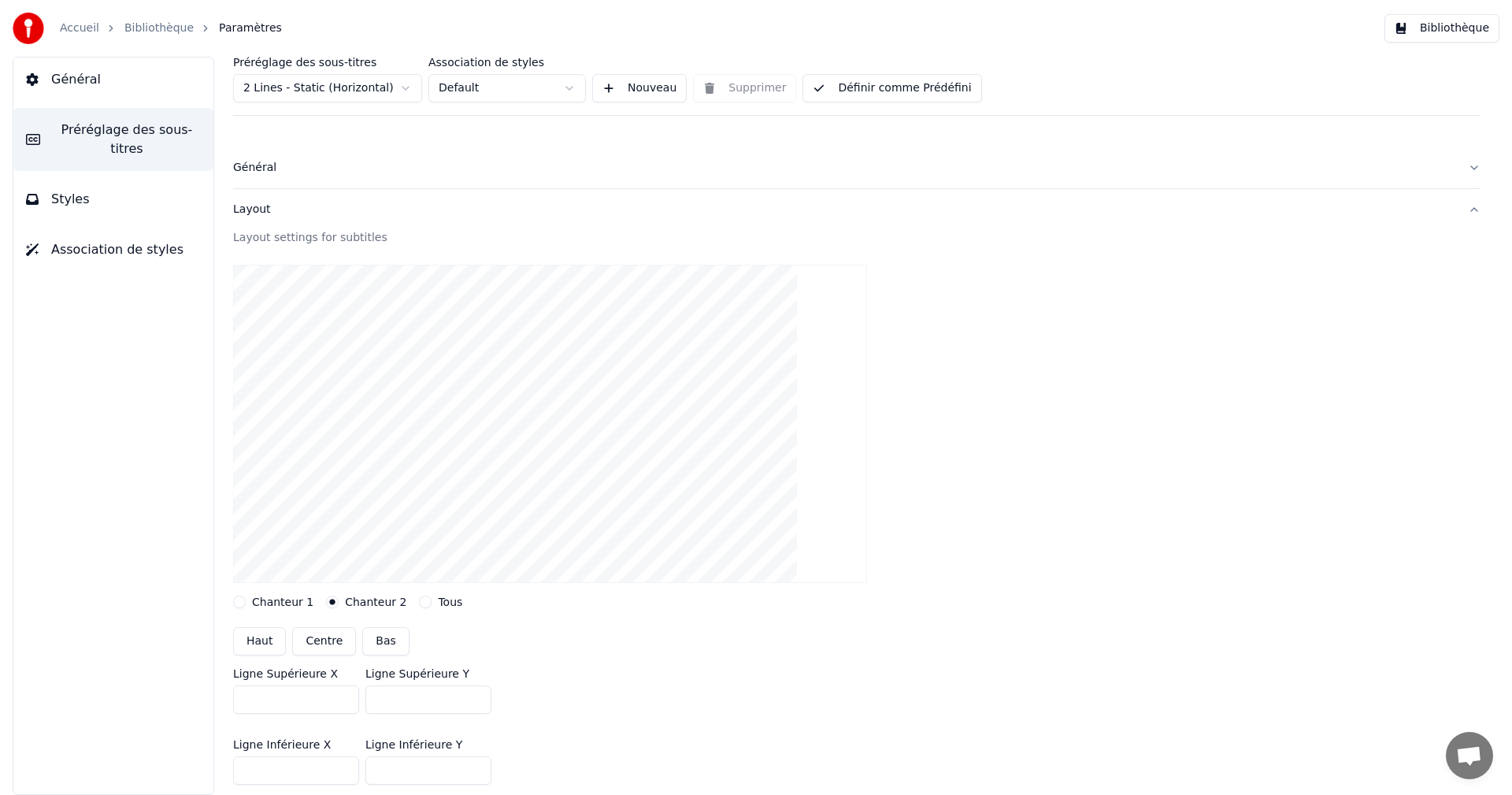
click at [275, 598] on label "Chanteur 1" at bounding box center [283, 602] width 61 height 11
click at [245, 598] on button "Chanteur 1" at bounding box center [239, 602] width 12 height 12
click at [118, 247] on button "Association de styles" at bounding box center [113, 250] width 200 height 44
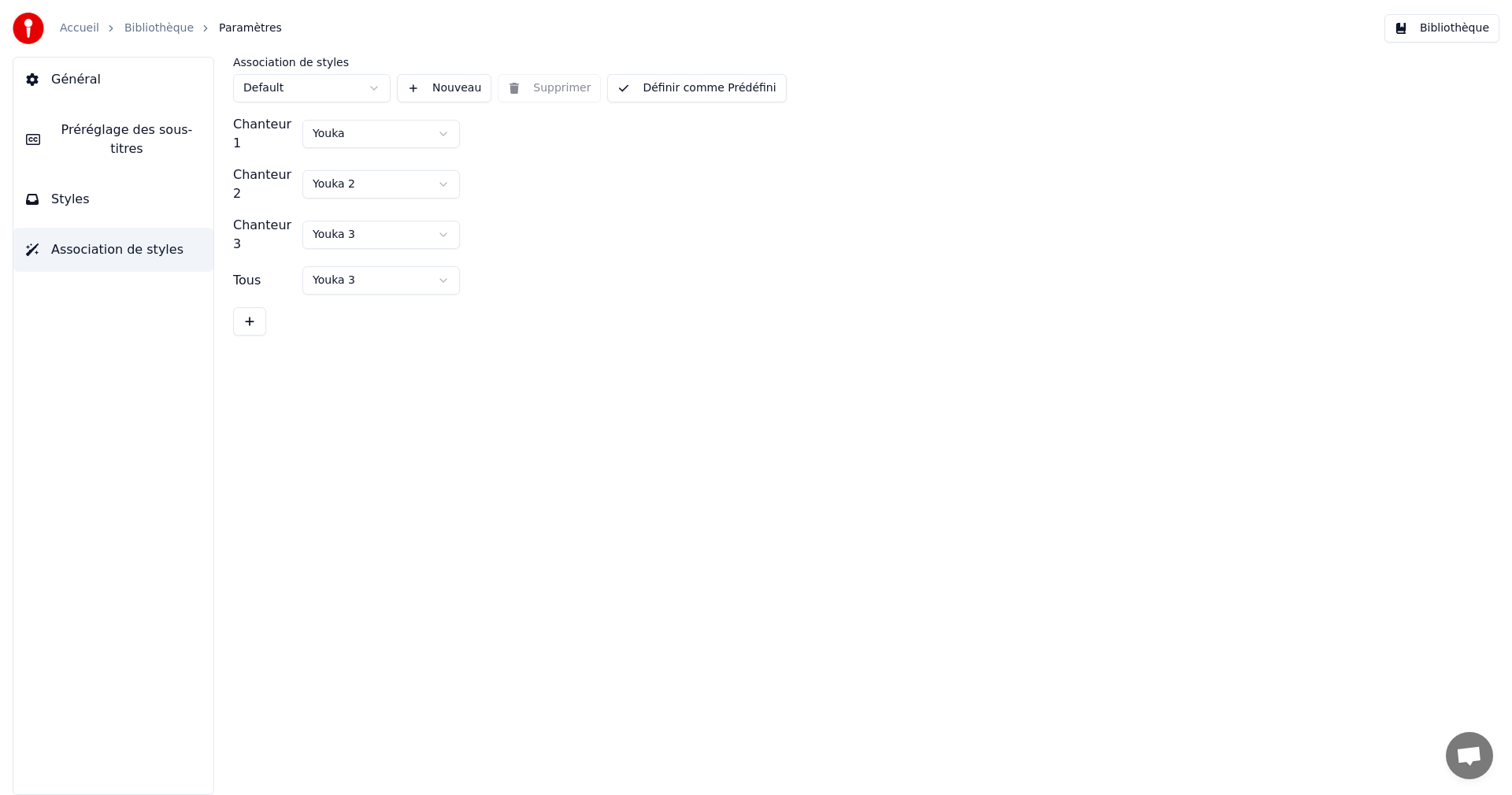
click at [85, 60] on button "Général" at bounding box center [113, 79] width 200 height 44
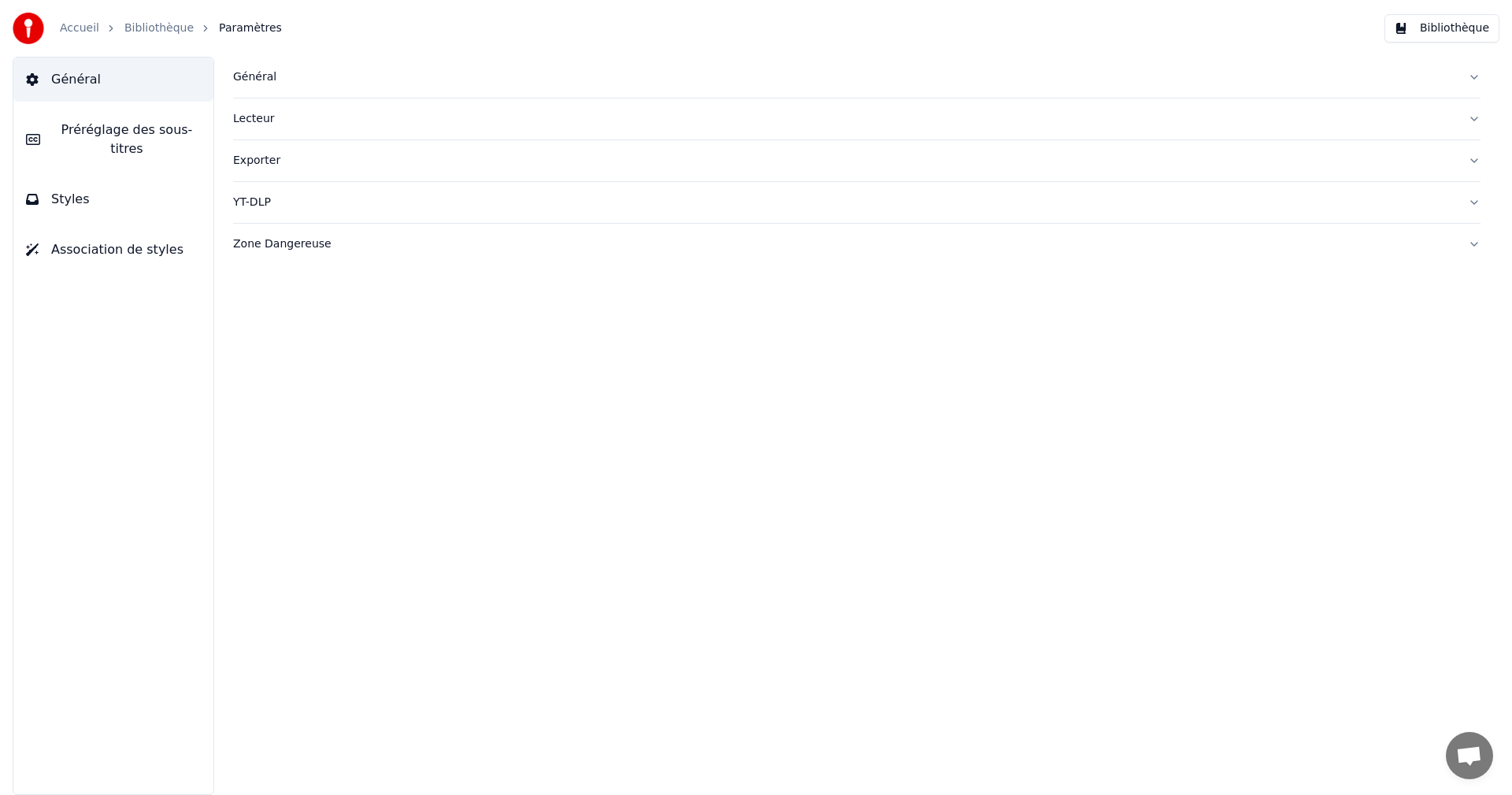
click at [170, 19] on div "Accueil Bibliothèque Paramètres" at bounding box center [147, 28] width 269 height 31
drag, startPoint x: 168, startPoint y: 20, endPoint x: 163, endPoint y: 31, distance: 12.1
click at [168, 21] on div "Accueil Bibliothèque Paramètres" at bounding box center [147, 28] width 269 height 31
click at [163, 31] on link "Bibliothèque" at bounding box center [159, 28] width 69 height 16
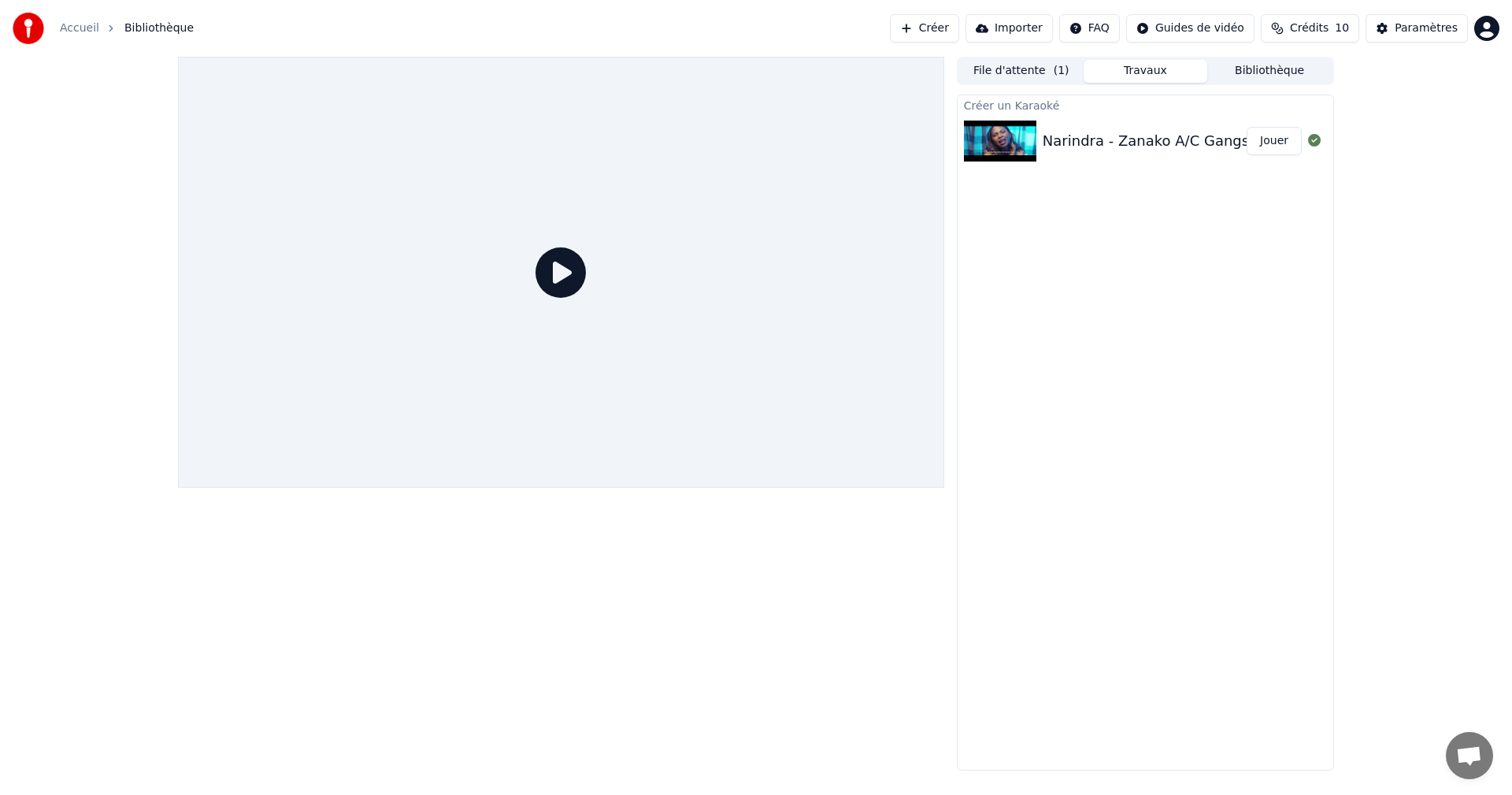
click at [563, 285] on icon at bounding box center [560, 272] width 50 height 50
click at [1290, 142] on button "Jouer" at bounding box center [1274, 140] width 55 height 28
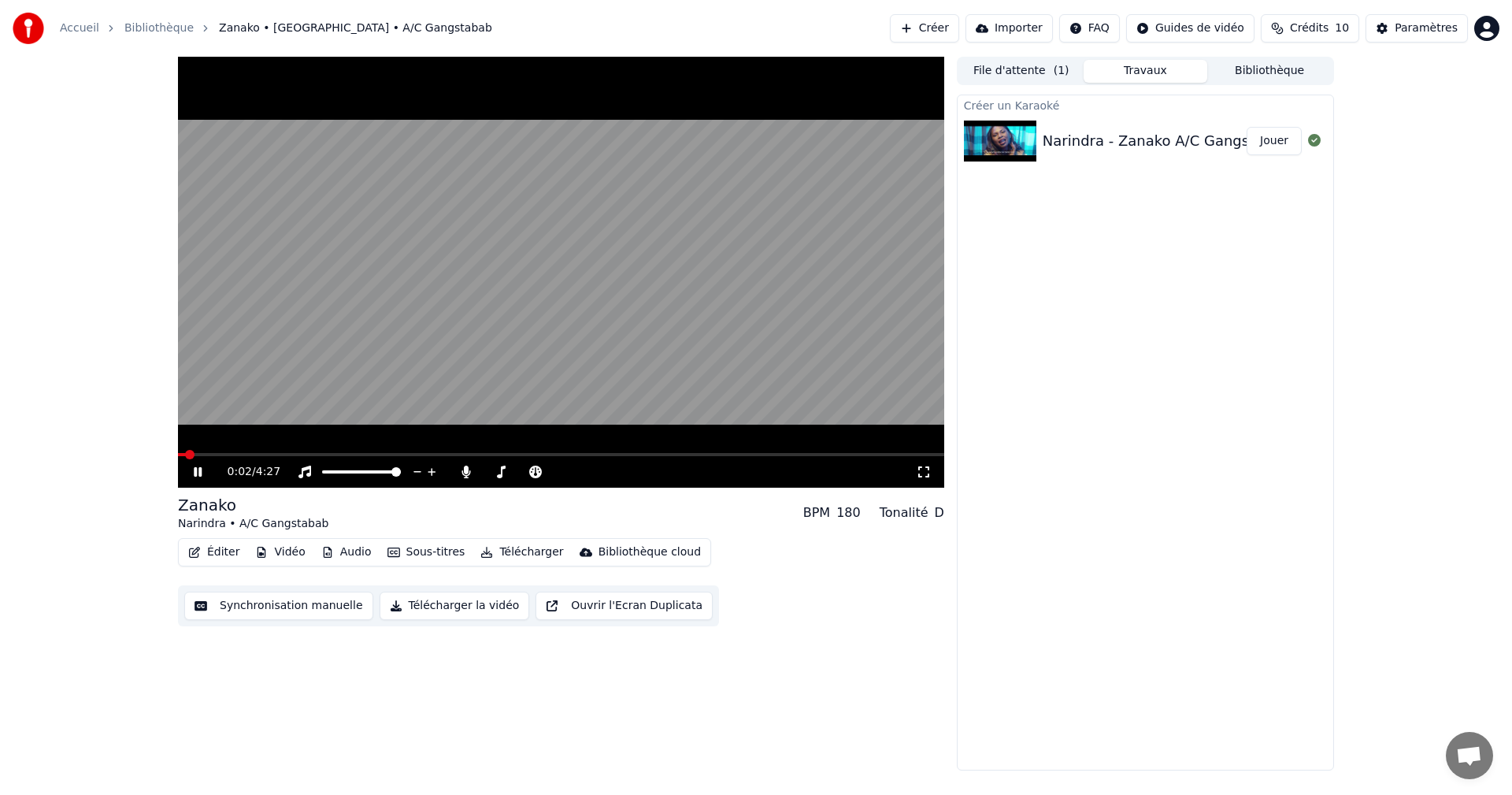
click at [221, 450] on video at bounding box center [561, 272] width 767 height 431
click at [218, 452] on video at bounding box center [561, 272] width 767 height 431
click at [206, 472] on icon at bounding box center [209, 471] width 37 height 12
click at [219, 455] on span at bounding box center [561, 455] width 767 height 3
click at [188, 470] on div "0:14 / 4:27" at bounding box center [561, 472] width 754 height 16
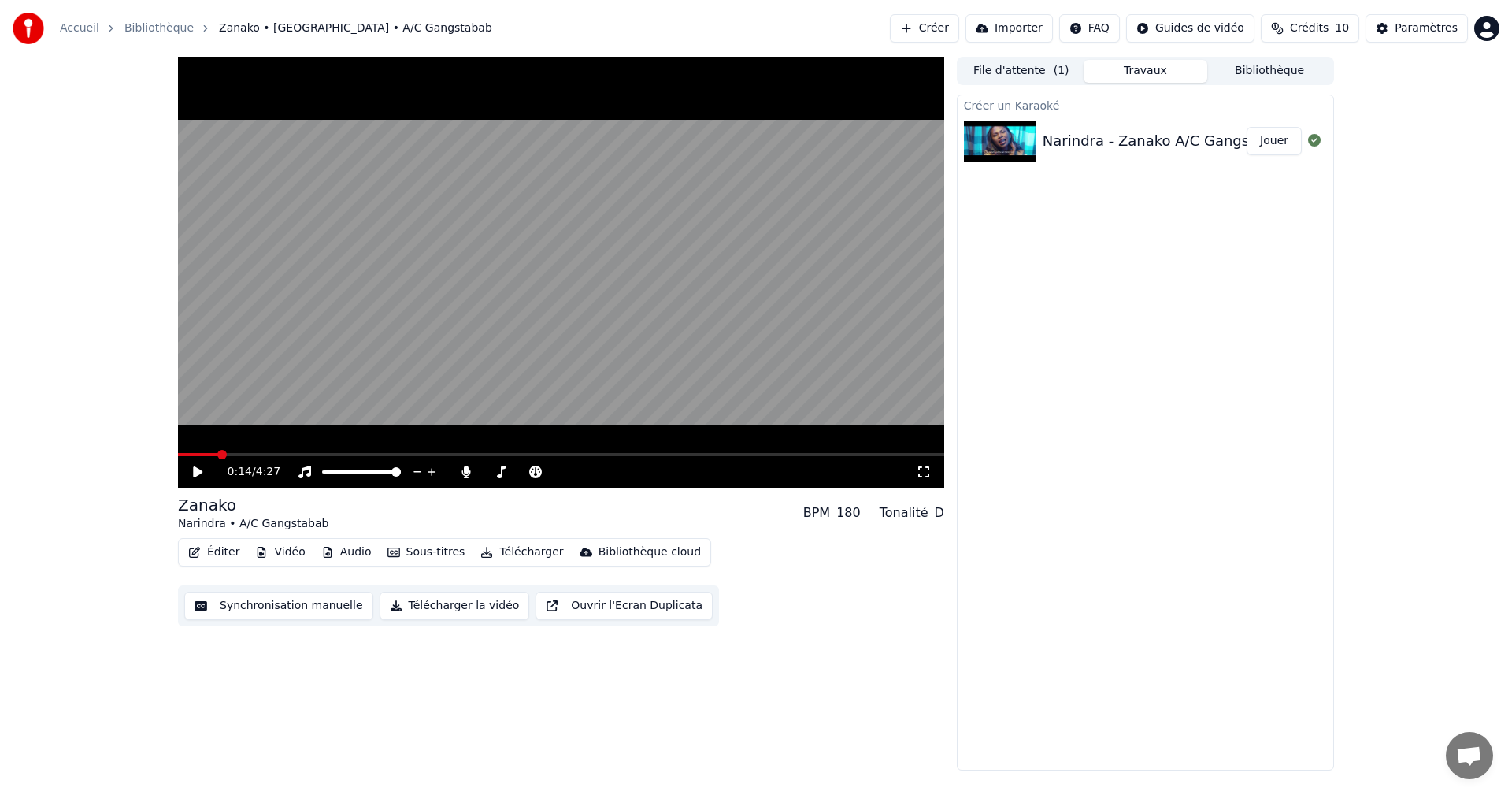
click at [198, 469] on icon at bounding box center [197, 471] width 9 height 11
click at [288, 455] on span at bounding box center [561, 455] width 767 height 3
click at [197, 476] on icon at bounding box center [209, 471] width 37 height 12
click at [199, 584] on div "Éditer Vidéo Audio Sous-titres Télécharger Bibliothèque cloud Synchronisation m…" at bounding box center [561, 582] width 767 height 88
click at [202, 602] on button "Synchronisation manuelle" at bounding box center [278, 606] width 189 height 28
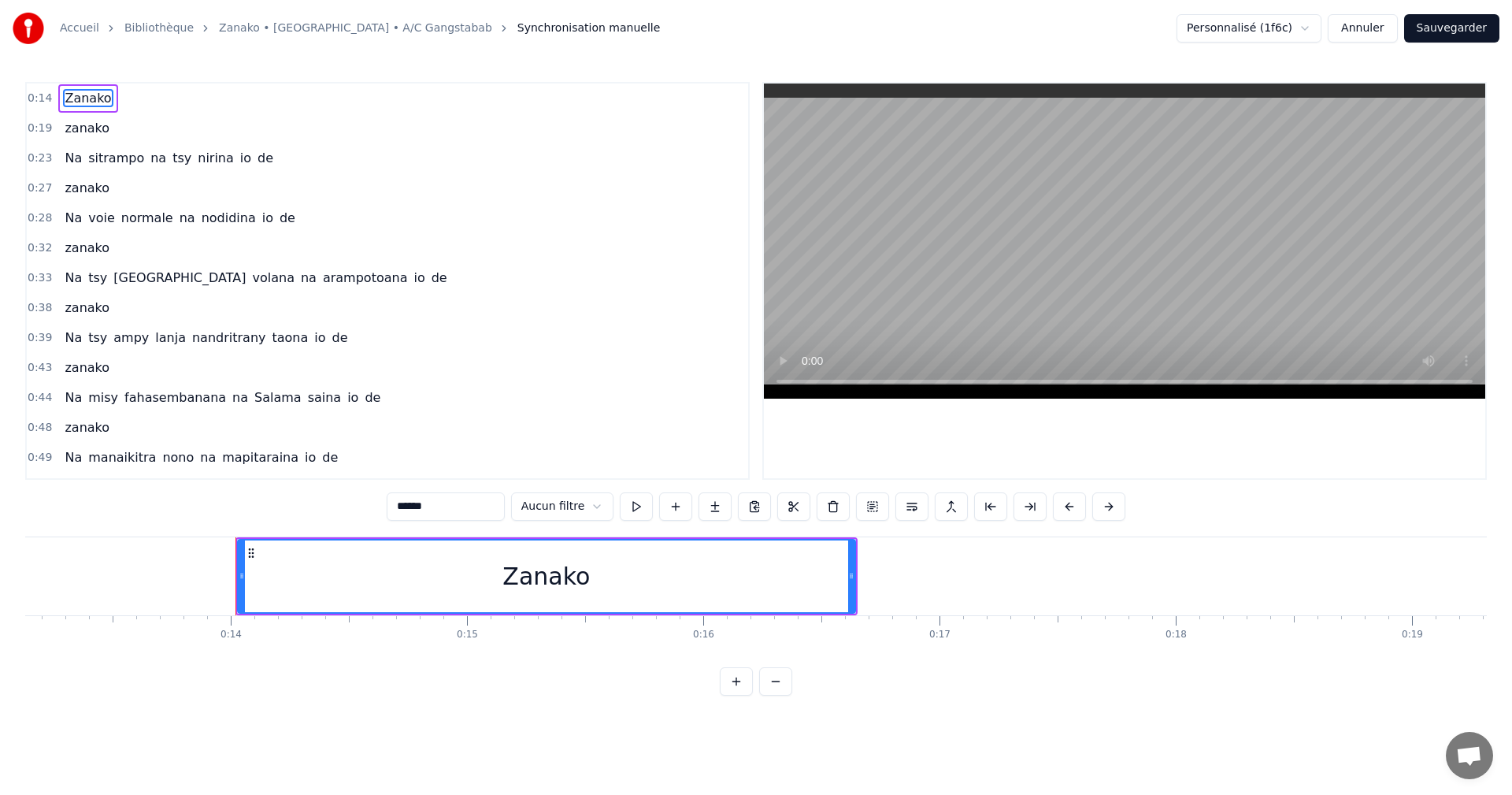
scroll to position [0, 3234]
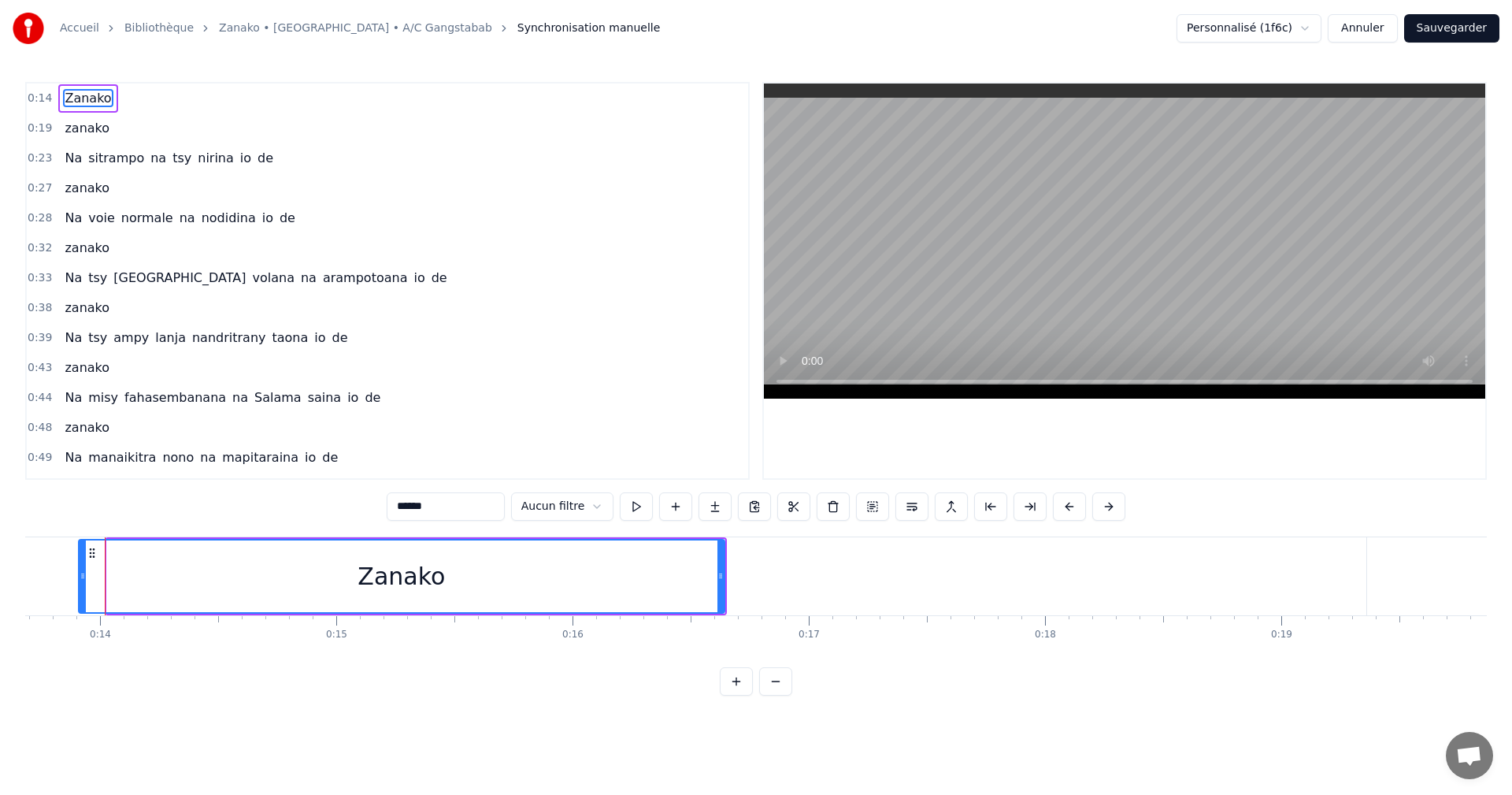
drag, startPoint x: 112, startPoint y: 551, endPoint x: 83, endPoint y: 557, distance: 29.6
click at [83, 557] on div at bounding box center [83, 576] width 7 height 72
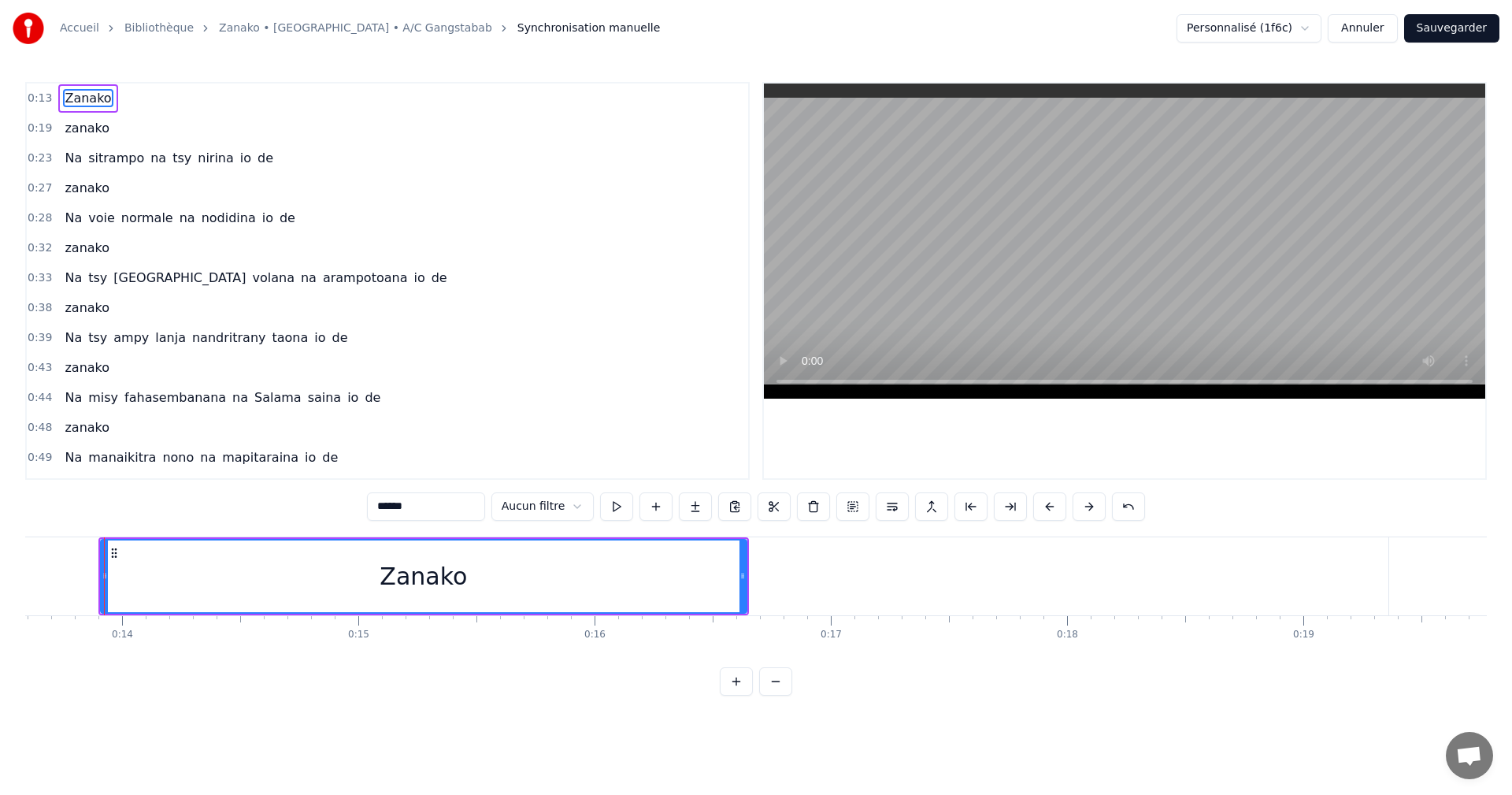
click at [77, 187] on span "zanako" at bounding box center [87, 188] width 48 height 18
type input "******"
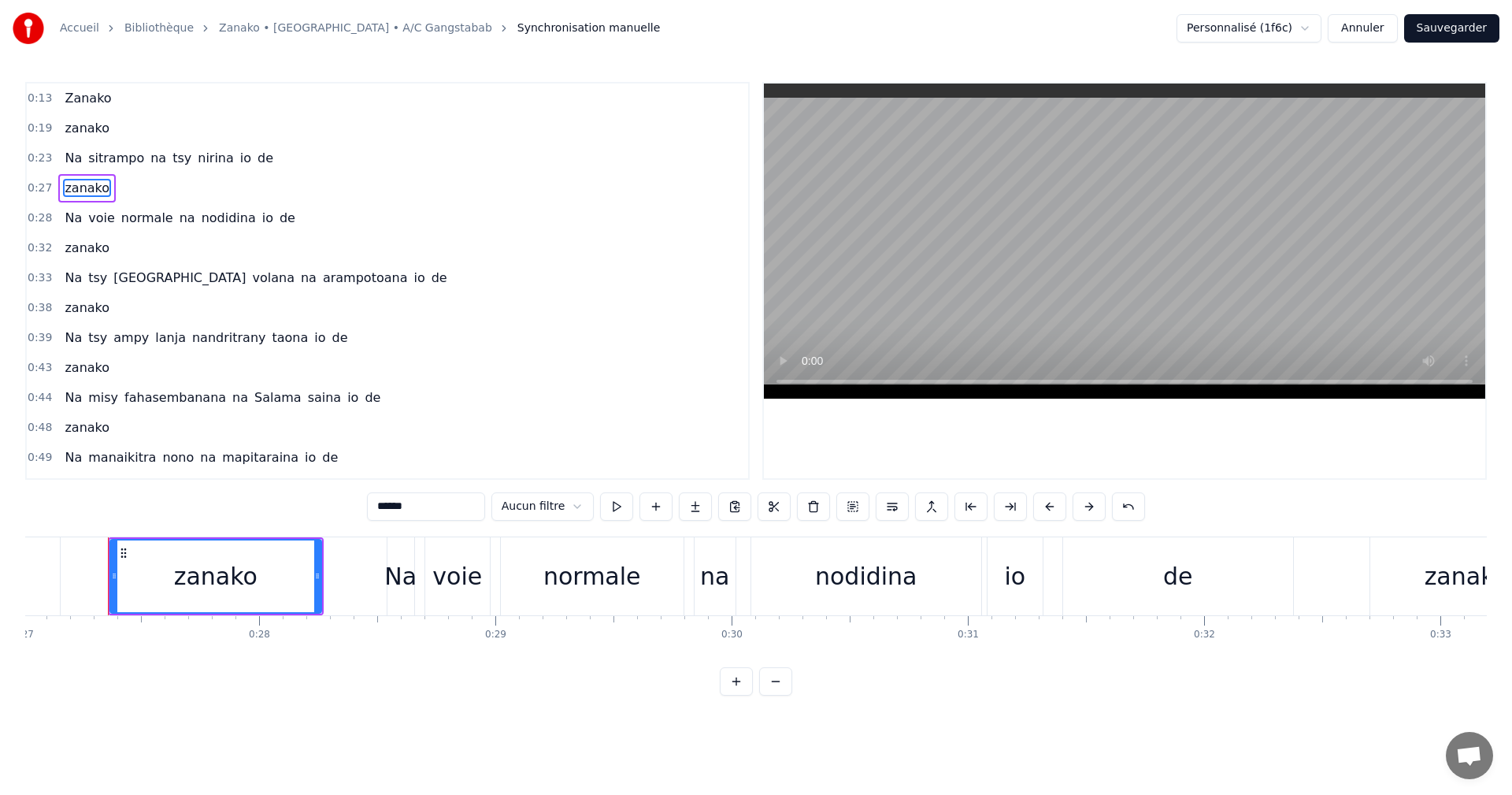
scroll to position [0, 6386]
drag, startPoint x: 113, startPoint y: 582, endPoint x: 70, endPoint y: 564, distance: 46.6
click at [70, 564] on div at bounding box center [68, 576] width 7 height 72
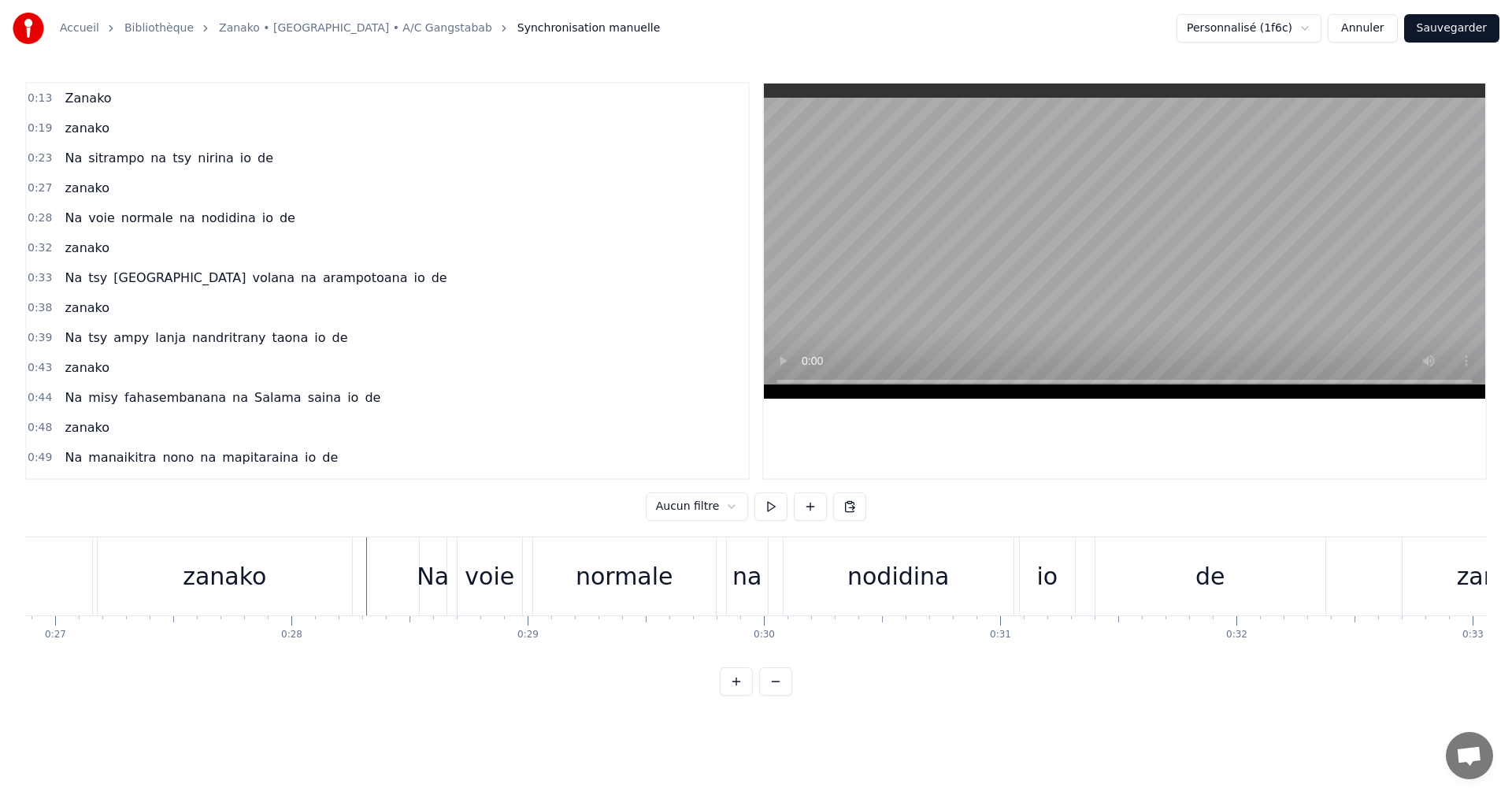
click at [296, 577] on div "zanako" at bounding box center [225, 576] width 254 height 78
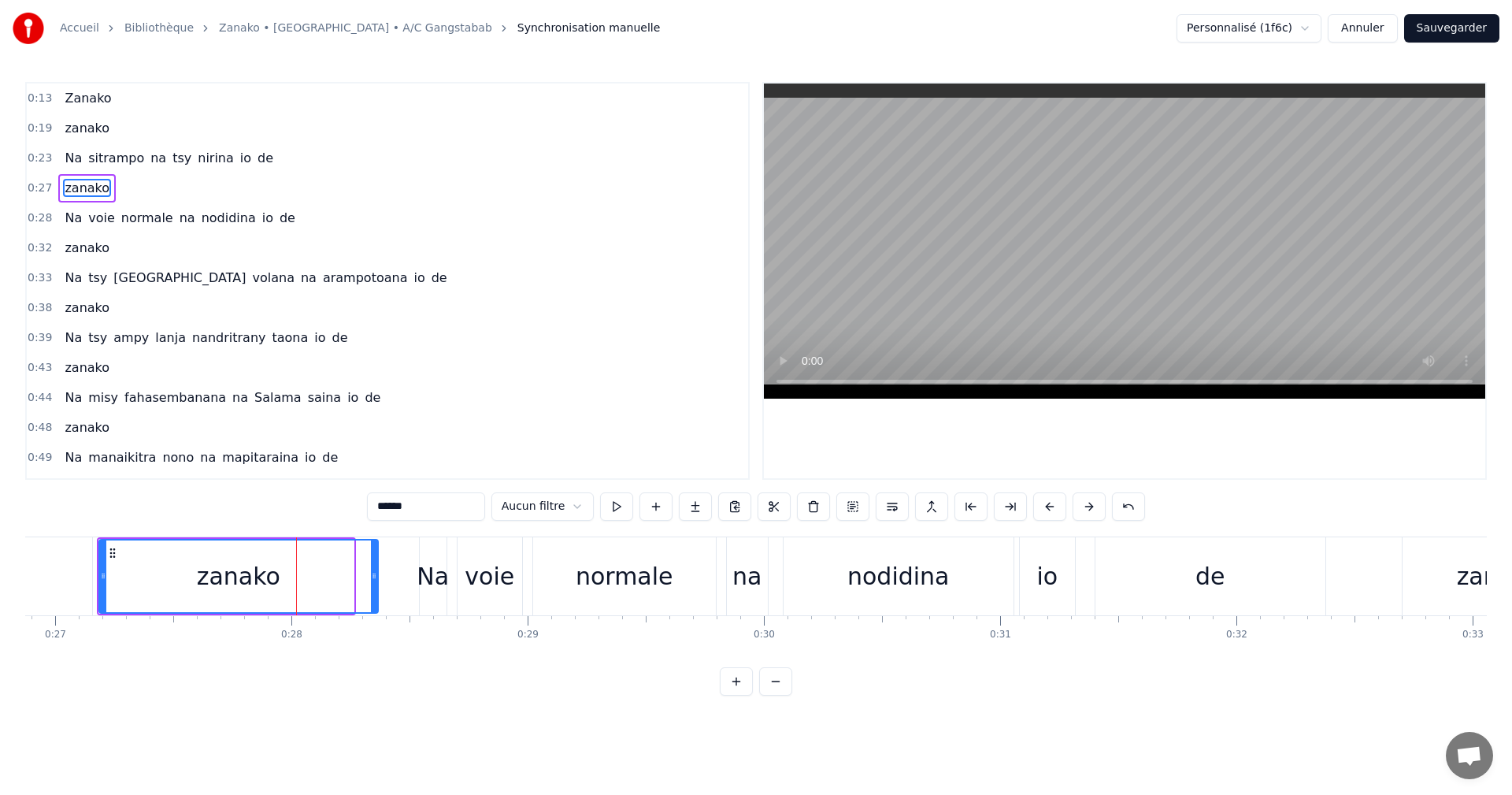
drag, startPoint x: 346, startPoint y: 572, endPoint x: 370, endPoint y: 575, distance: 24.2
click at [371, 575] on icon at bounding box center [374, 575] width 7 height 12
click at [426, 502] on input "******" at bounding box center [426, 507] width 118 height 28
click at [1312, 30] on html "Accueil Bibliothèque Zanako • Narindra • A/C Gangstabab Synchronisation manuell…" at bounding box center [756, 360] width 1512 height 721
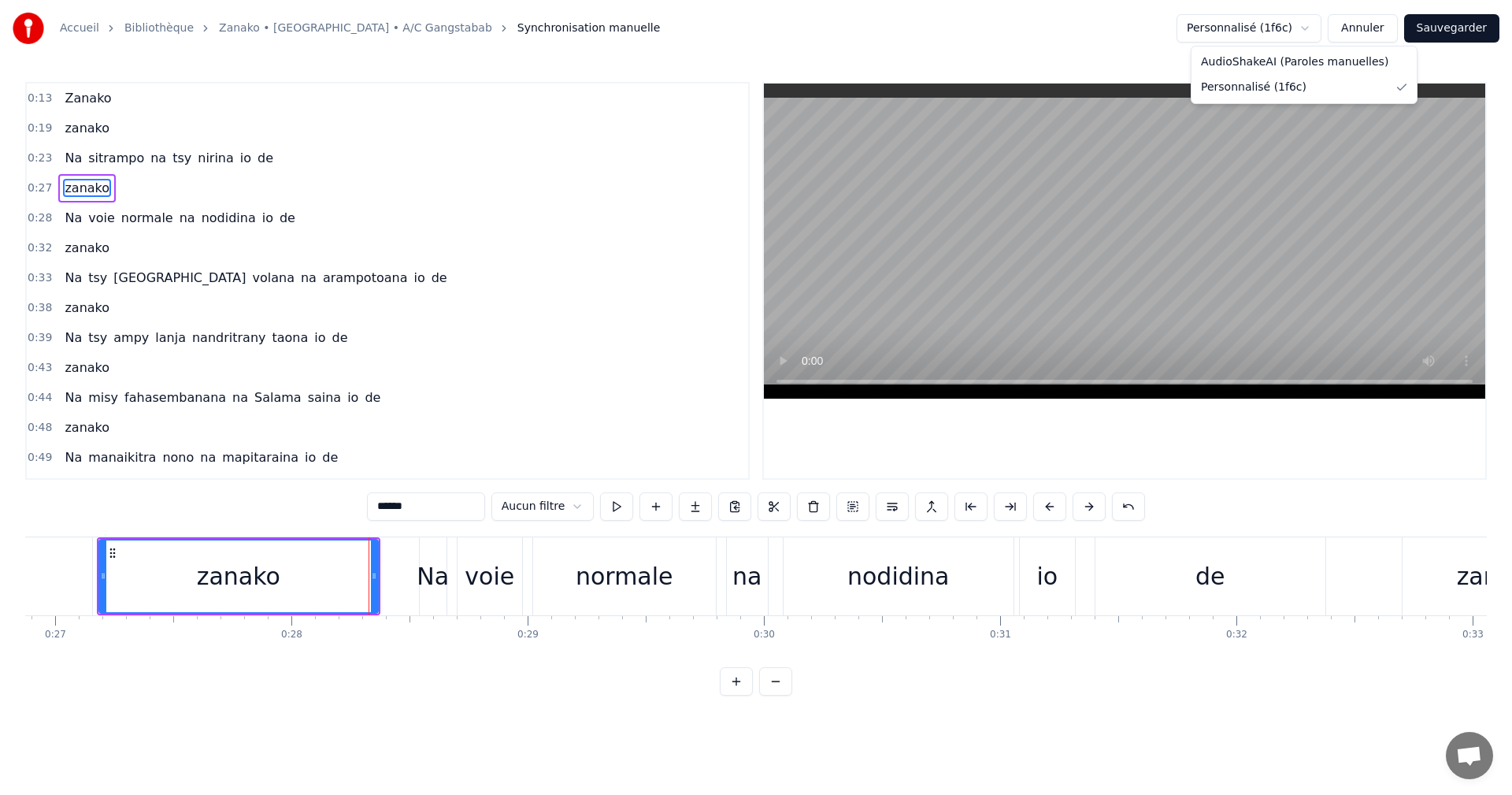
click at [1071, 55] on html "Accueil Bibliothèque Zanako • Narindra • A/C Gangstabab Synchronisation manuell…" at bounding box center [756, 360] width 1512 height 721
click at [433, 508] on input "******" at bounding box center [426, 507] width 118 height 28
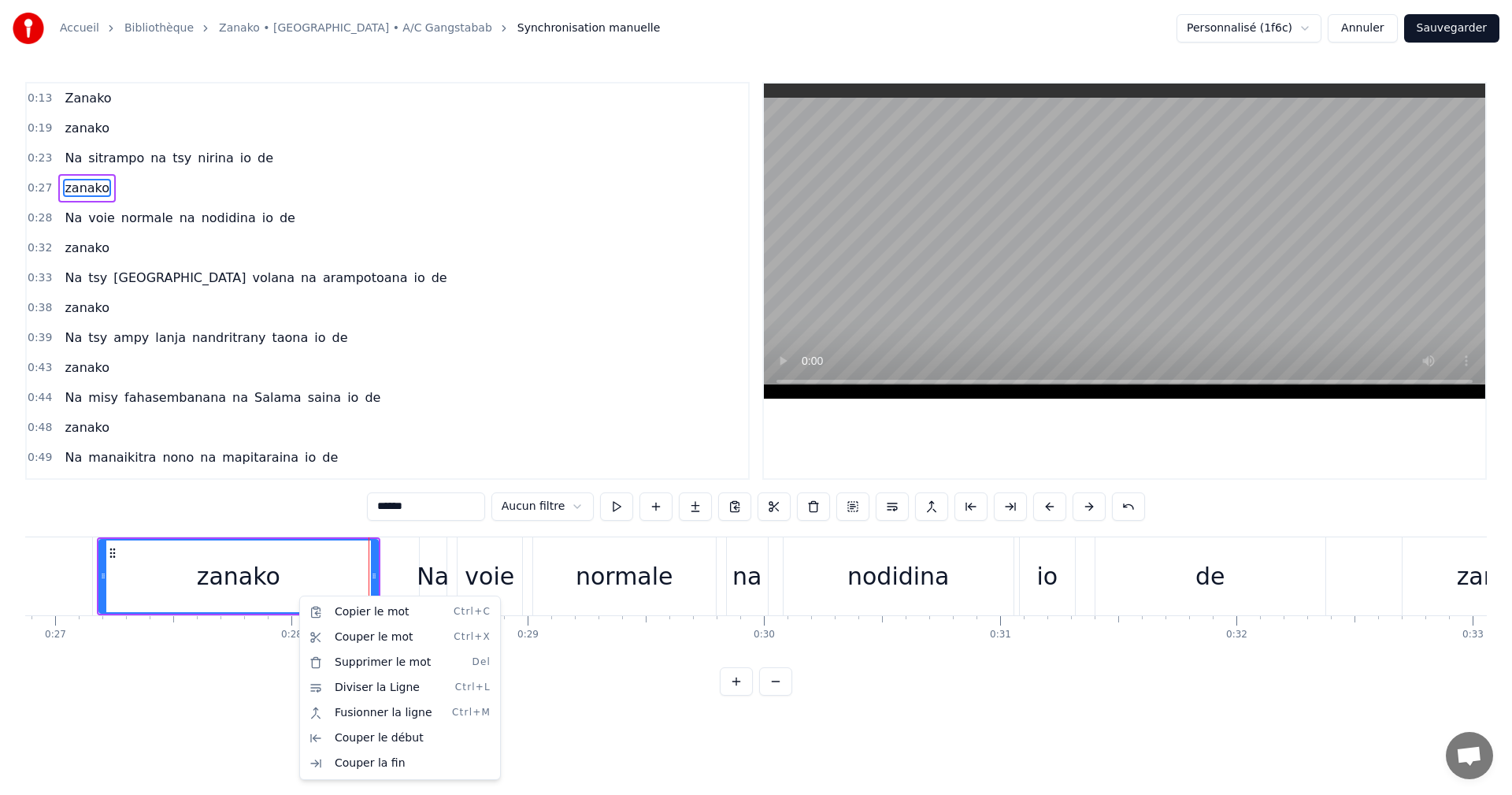
click at [104, 548] on html "Accueil Bibliothèque Zanako • Narindra • A/C Gangstabab Synchronisation manuell…" at bounding box center [756, 360] width 1512 height 721
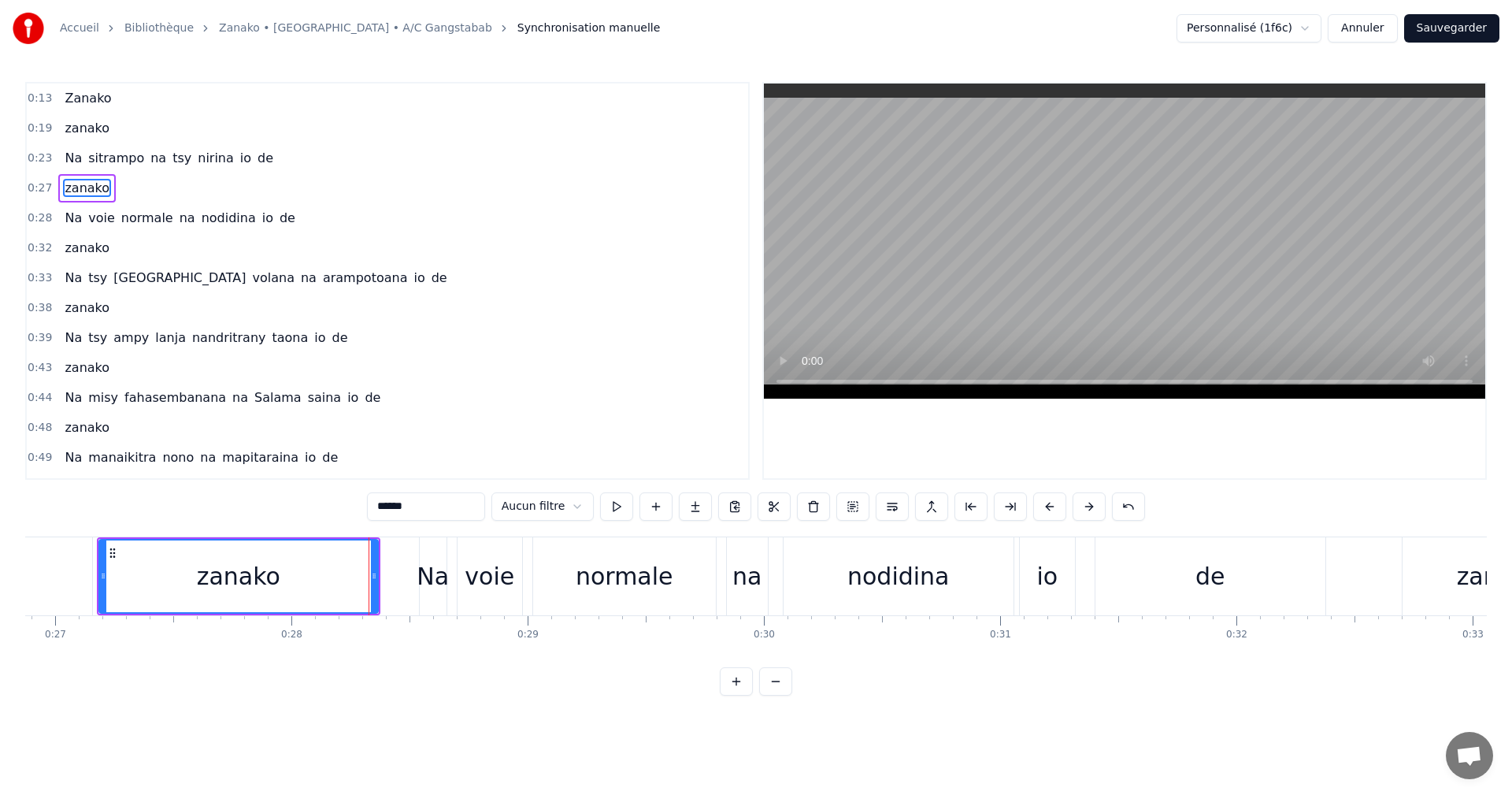
click at [98, 550] on div "zanako" at bounding box center [238, 576] width 280 height 75
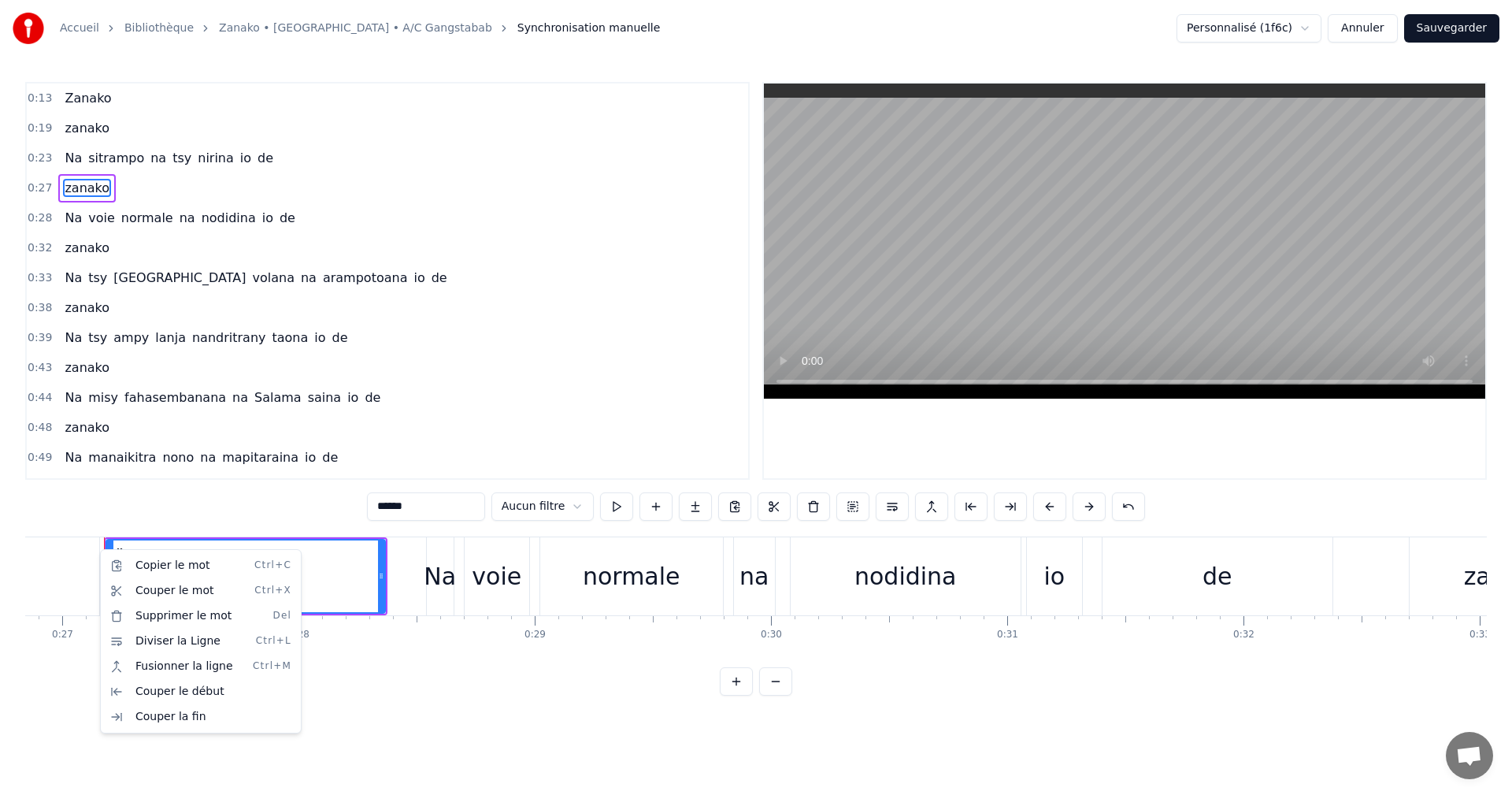
click at [107, 541] on html "Accueil Bibliothèque Zanako • Narindra • A/C Gangstabab Synchronisation manuell…" at bounding box center [756, 360] width 1512 height 721
click at [139, 682] on div "Couper le début" at bounding box center [209, 683] width 194 height 26
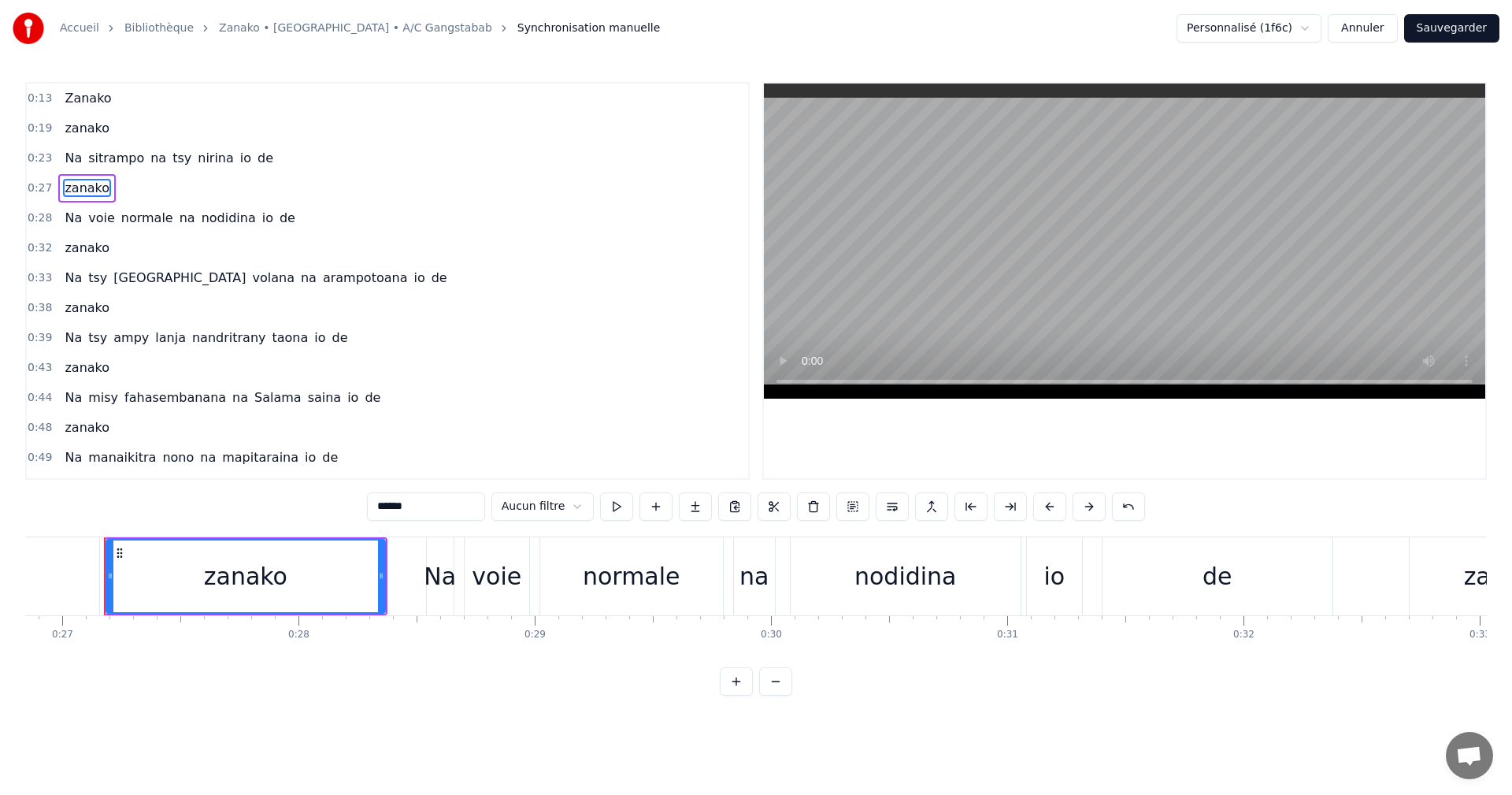
click at [384, 566] on div "zanako" at bounding box center [245, 576] width 280 height 75
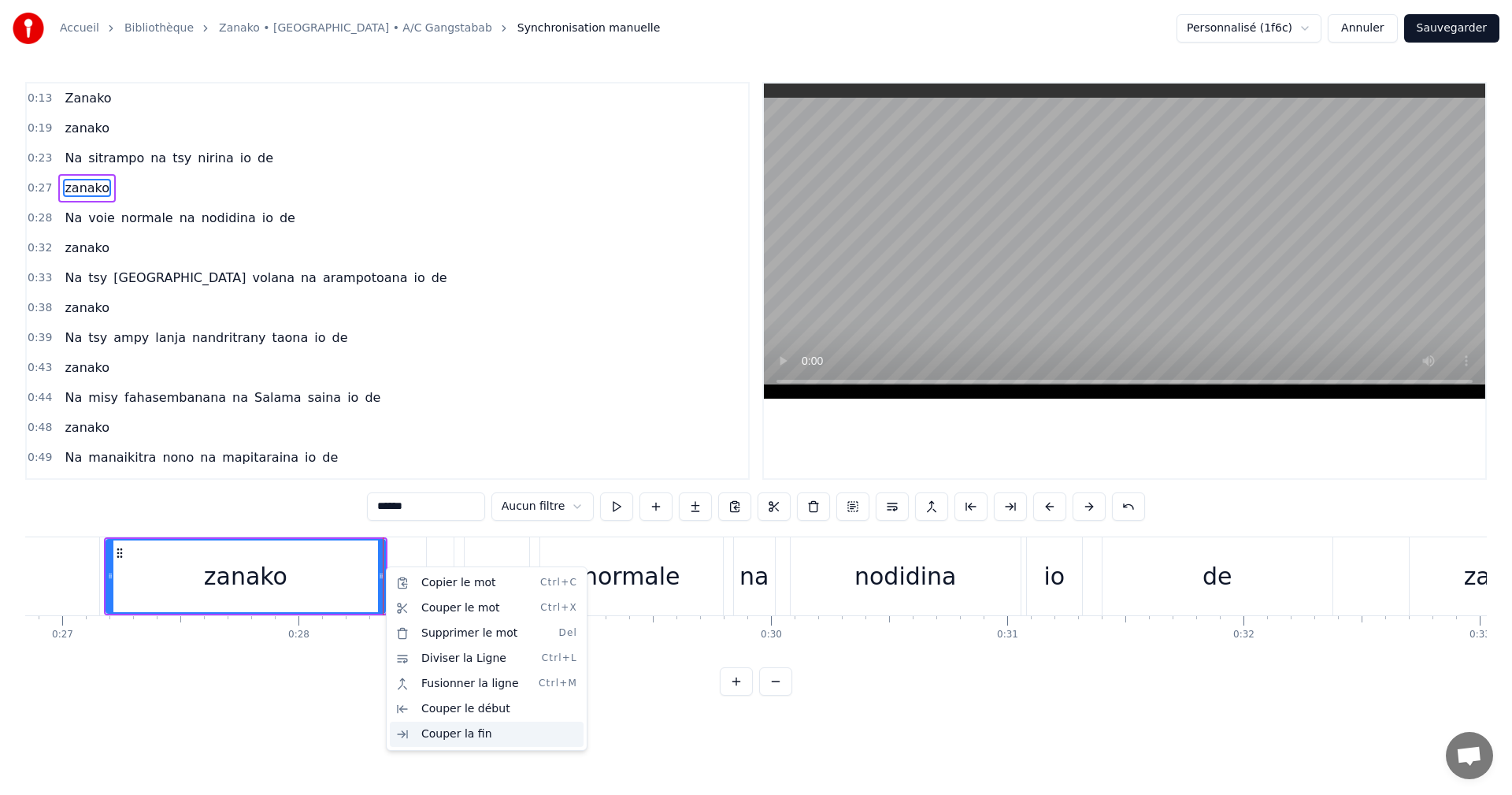
click at [416, 726] on div "Couper la fin" at bounding box center [487, 734] width 194 height 26
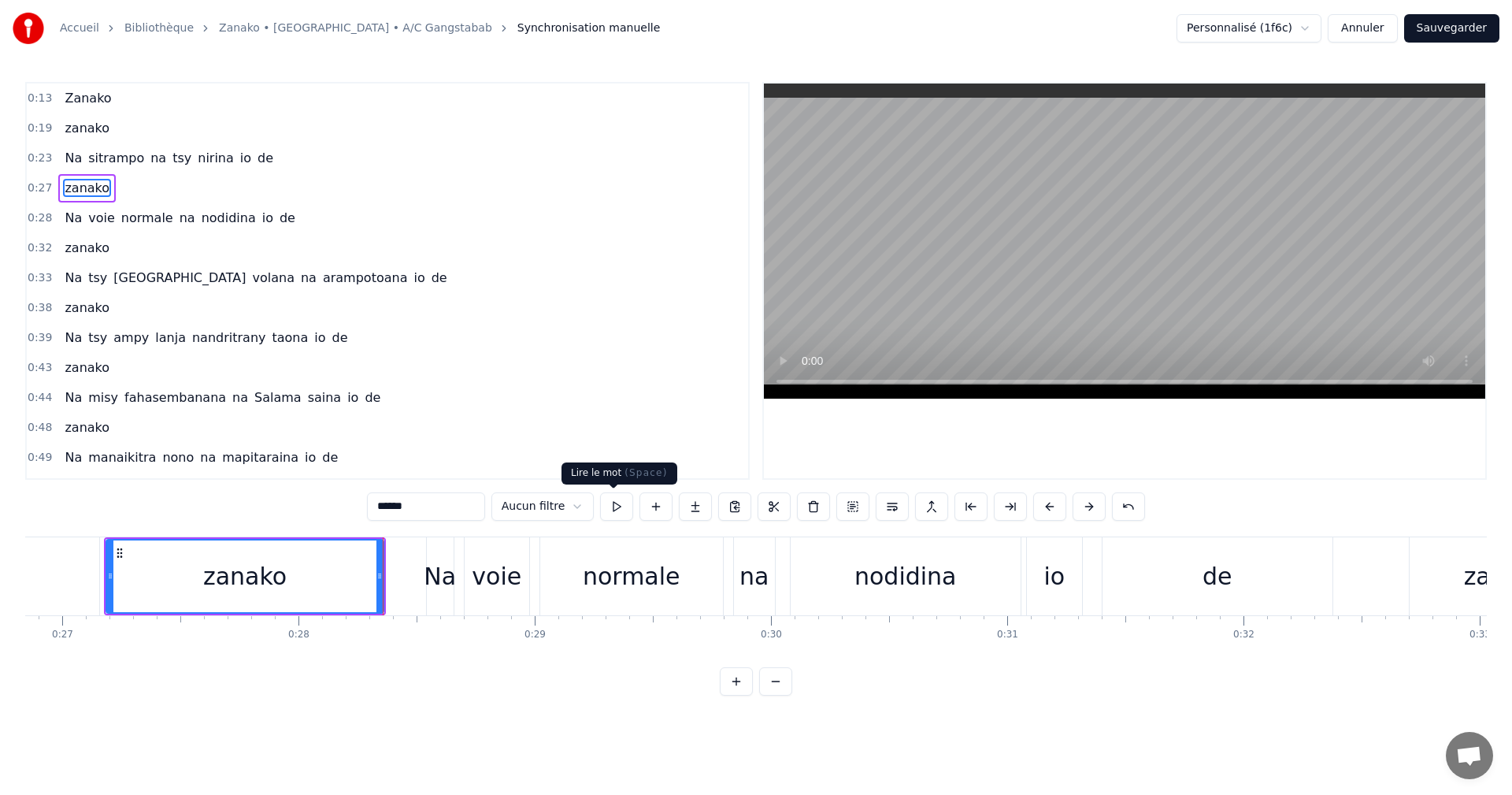
click at [604, 509] on button at bounding box center [616, 507] width 33 height 28
click at [262, 164] on div "0:23 Na sitrampo na tsy nirina io de" at bounding box center [387, 159] width 721 height 30
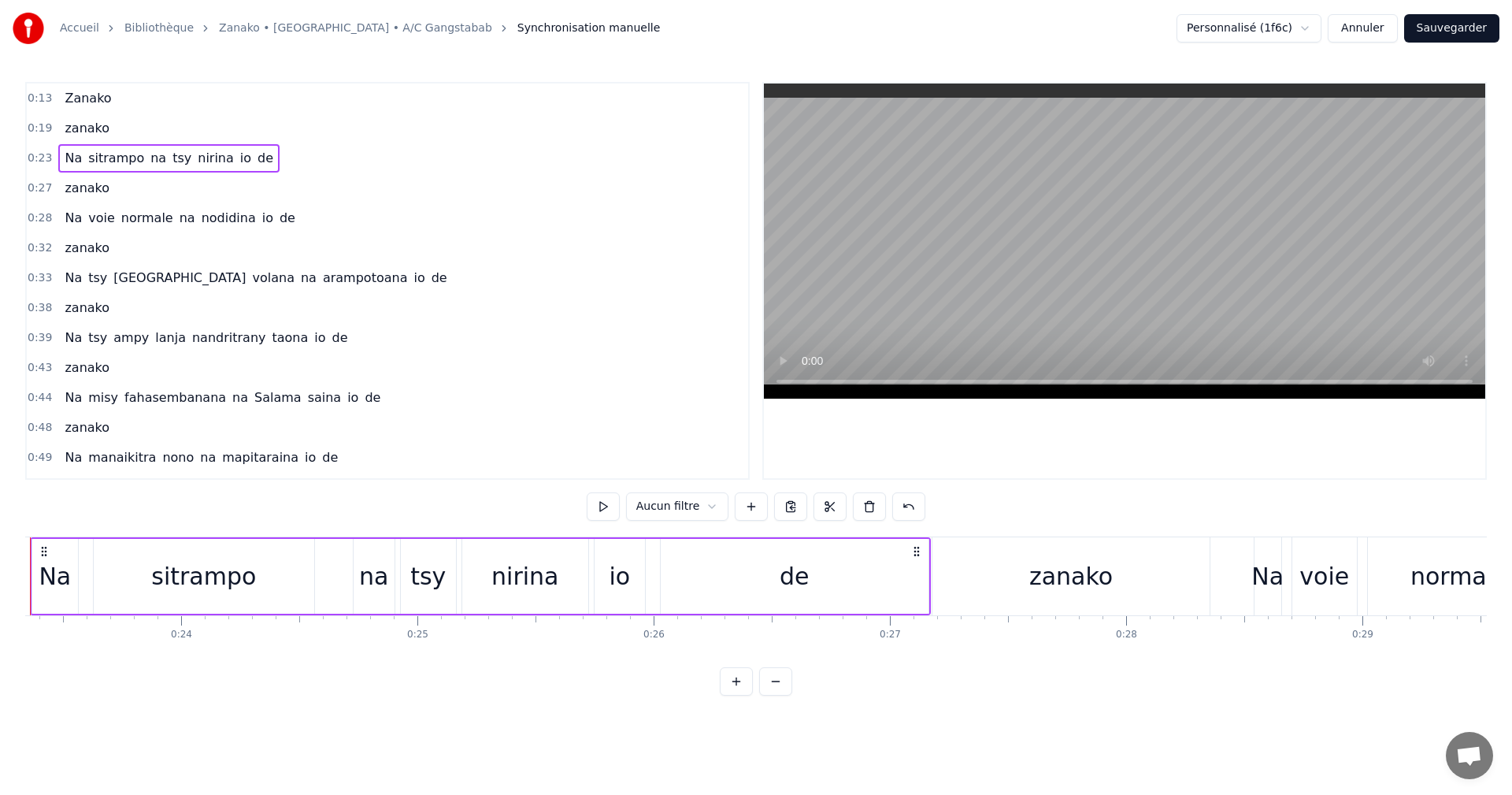
scroll to position [0, 5441]
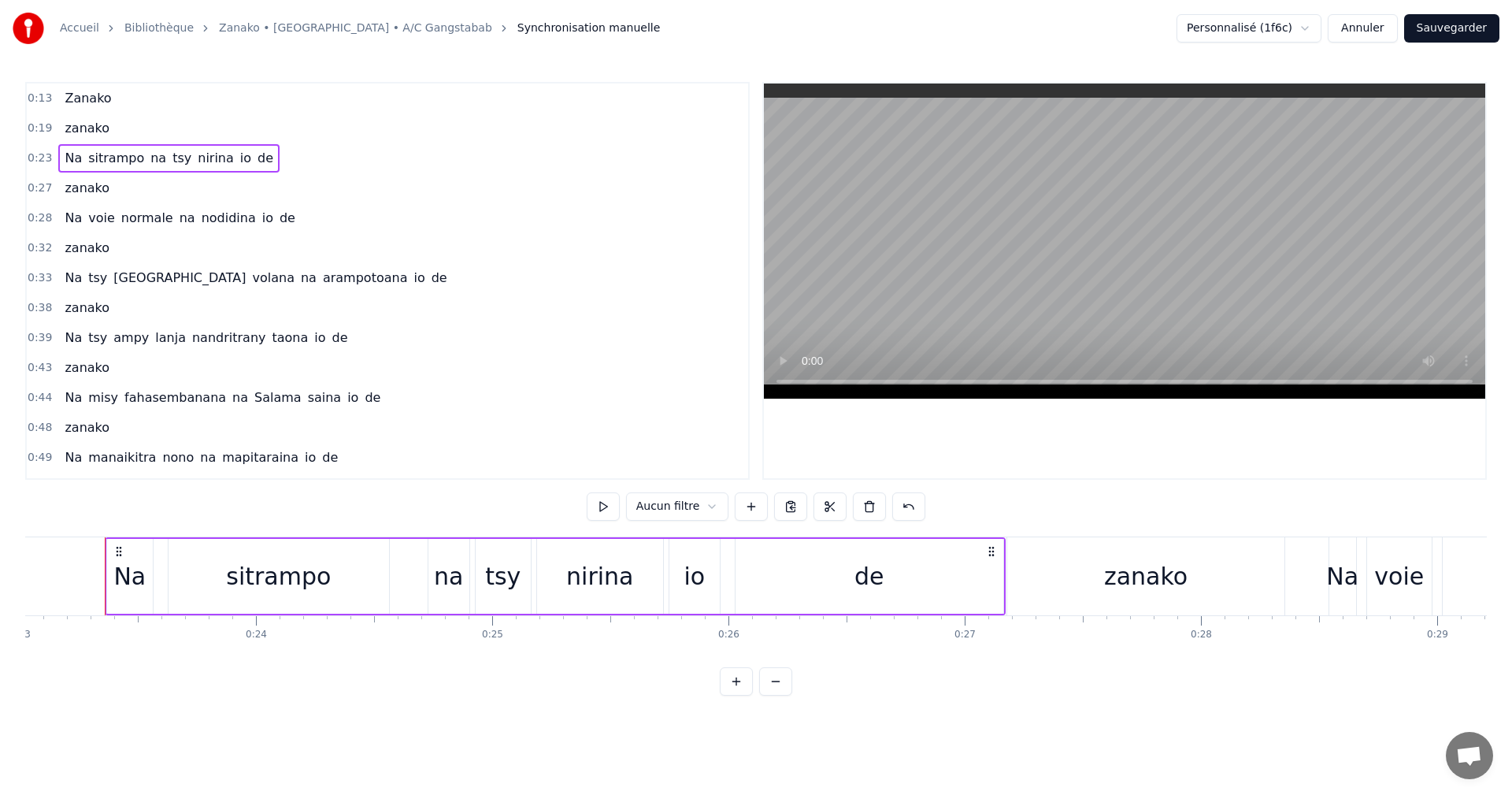
click at [153, 26] on link "Bibliothèque" at bounding box center [159, 28] width 69 height 16
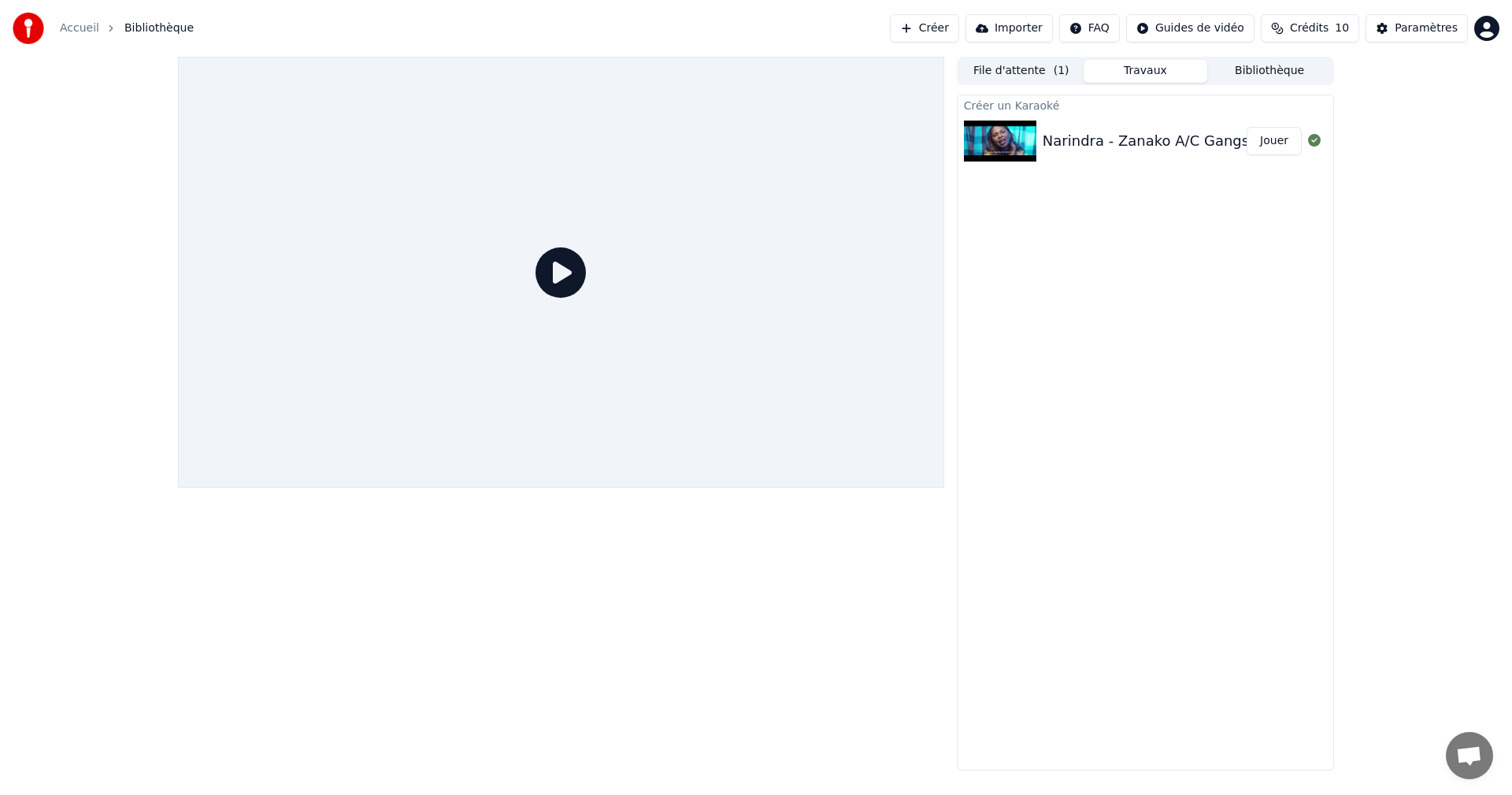
click at [1081, 145] on div "Narindra - Zanako A/C Gangstabab" at bounding box center [1166, 140] width 247 height 22
click at [1281, 147] on button "Jouer" at bounding box center [1274, 140] width 55 height 28
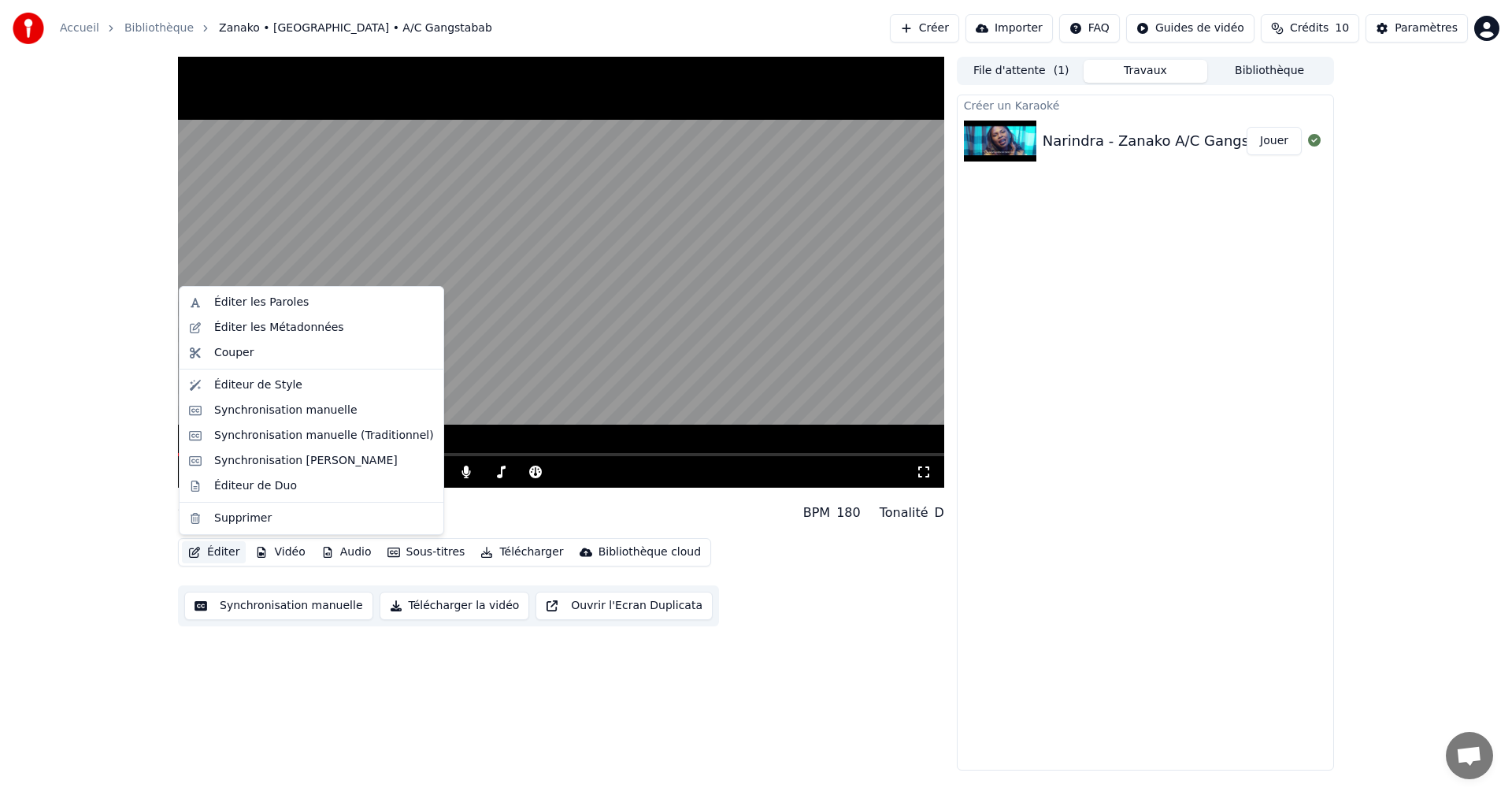
click at [207, 559] on button "Éditer" at bounding box center [213, 552] width 64 height 22
click at [261, 487] on div "Éditeur de Duo" at bounding box center [255, 486] width 83 height 16
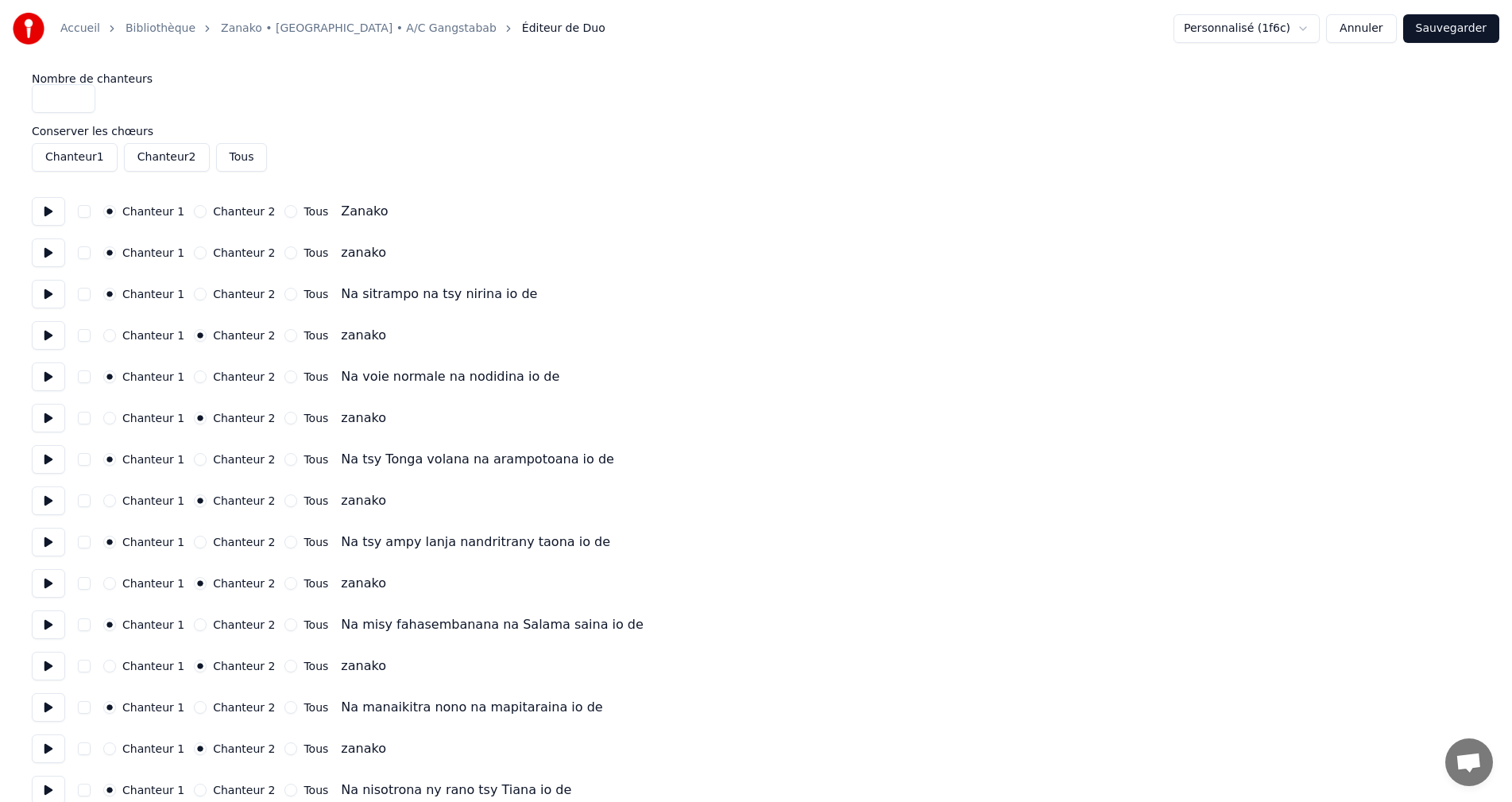
click at [213, 249] on label "Chanteur 2" at bounding box center [244, 253] width 62 height 11
click at [207, 249] on button "Chanteur 2" at bounding box center [200, 253] width 13 height 13
click at [1480, 34] on button "Sauvegarder" at bounding box center [1451, 28] width 96 height 28
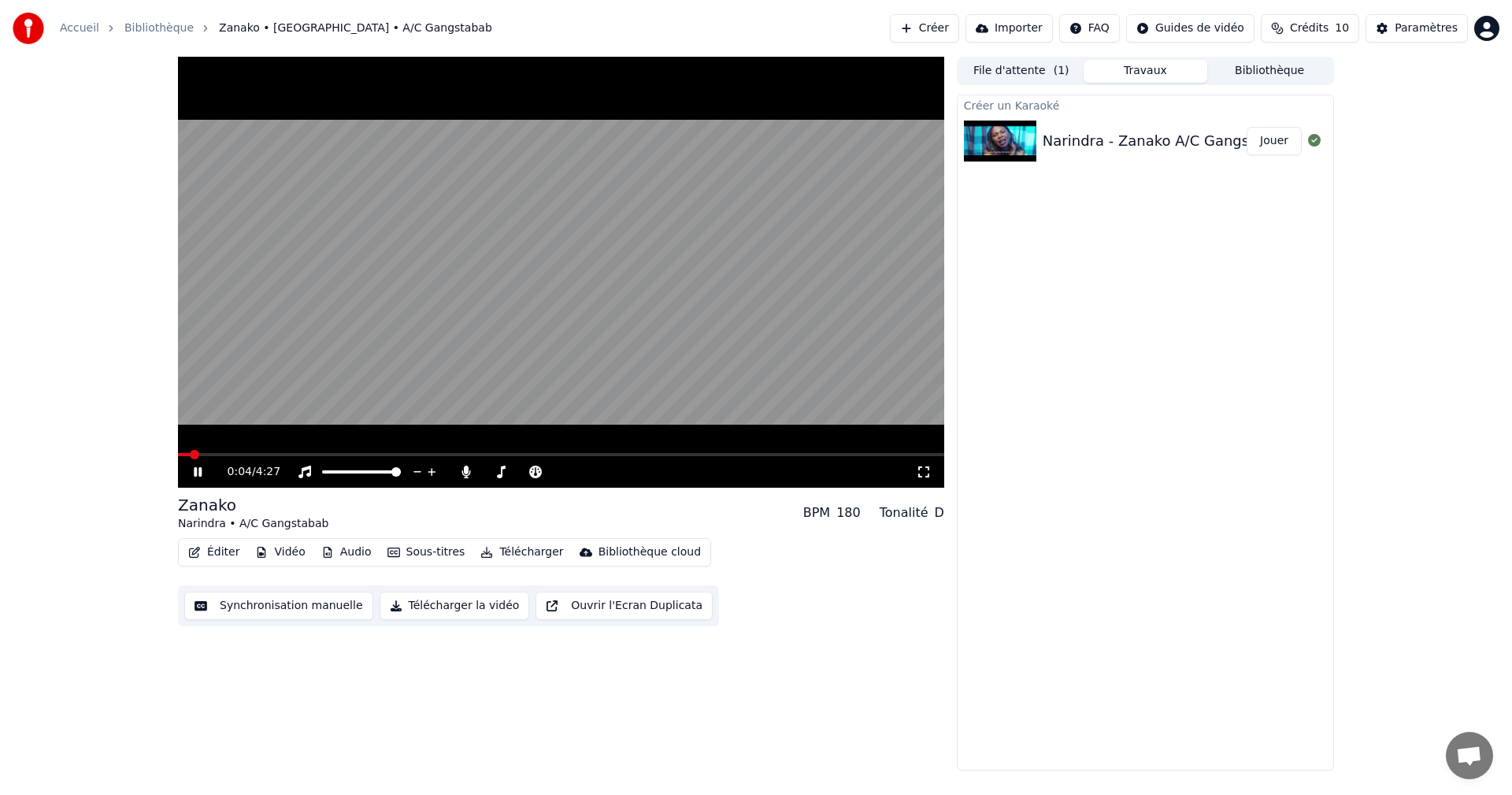
click at [218, 450] on video at bounding box center [561, 272] width 767 height 431
drag, startPoint x: 206, startPoint y: 460, endPoint x: 197, endPoint y: 473, distance: 15.8
click at [199, 471] on div "0:04 / 4:27" at bounding box center [561, 472] width 767 height 31
click at [197, 473] on icon at bounding box center [197, 471] width 9 height 11
click at [197, 473] on icon at bounding box center [209, 471] width 37 height 12
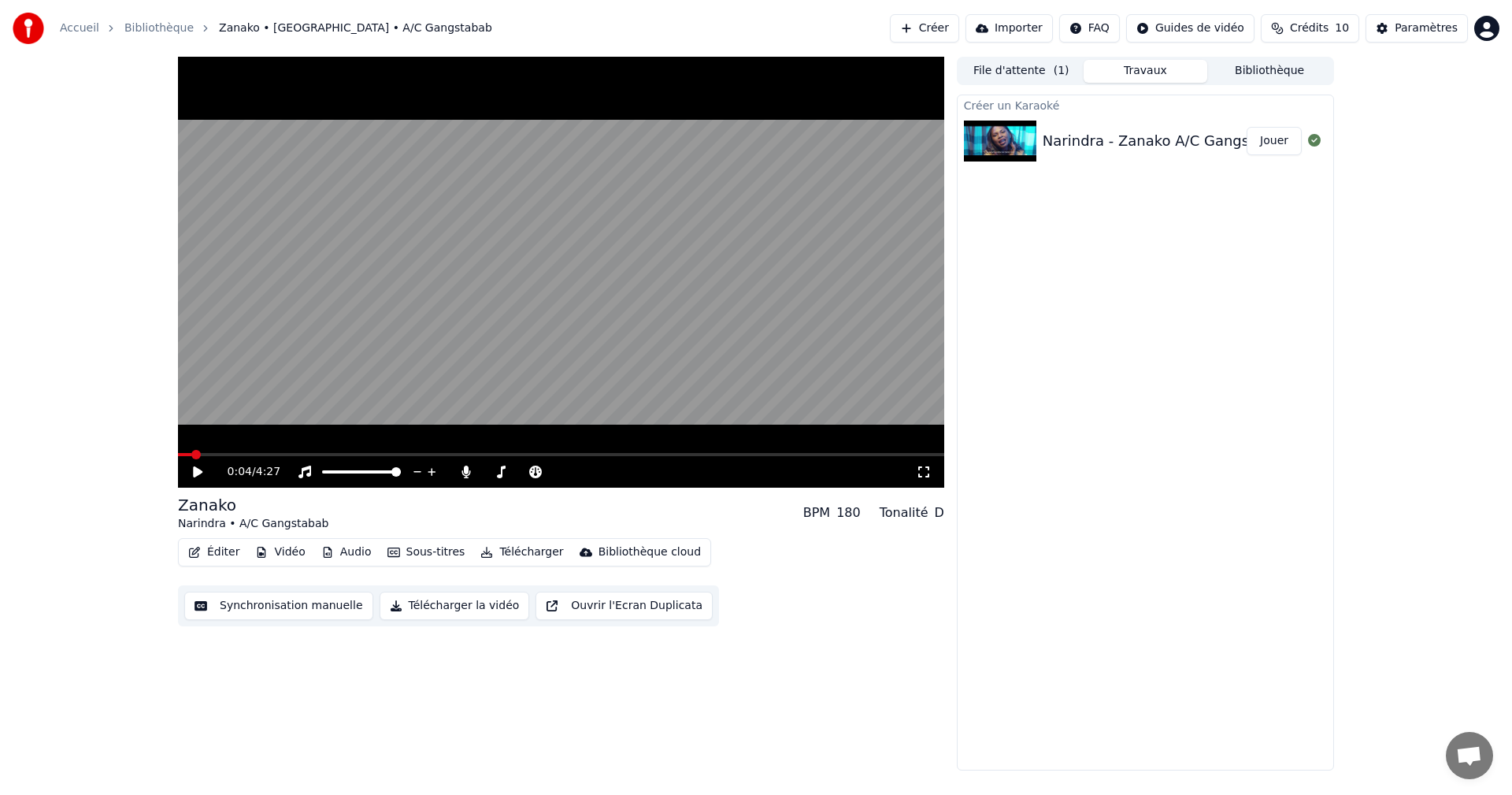
click at [197, 474] on icon at bounding box center [197, 471] width 9 height 11
click at [215, 455] on span at bounding box center [196, 455] width 37 height 3
click at [215, 455] on span at bounding box center [219, 454] width 9 height 9
click at [202, 467] on icon at bounding box center [209, 471] width 37 height 12
click at [291, 607] on button "Synchronisation manuelle" at bounding box center [278, 606] width 189 height 28
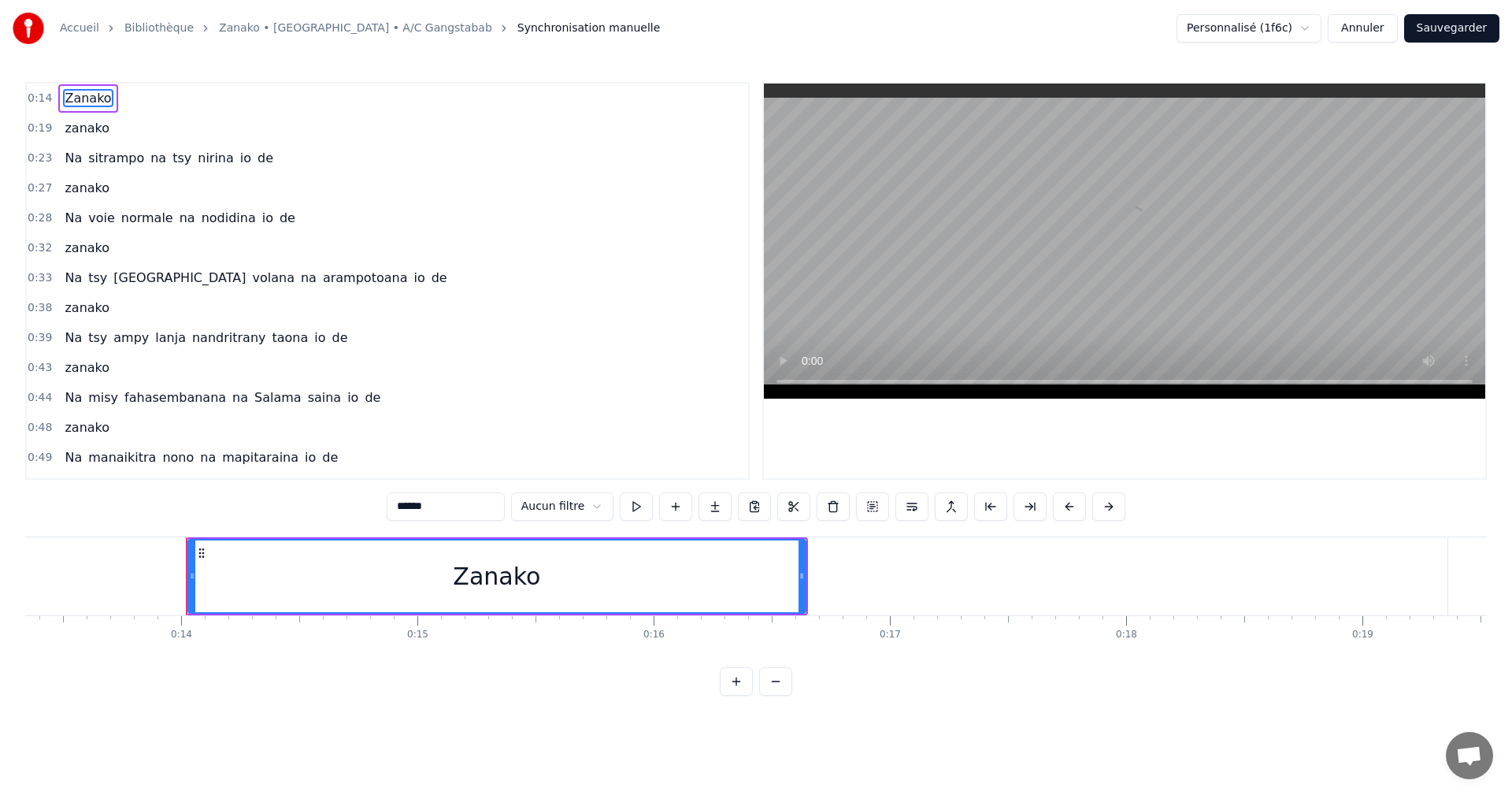
scroll to position [0, 3234]
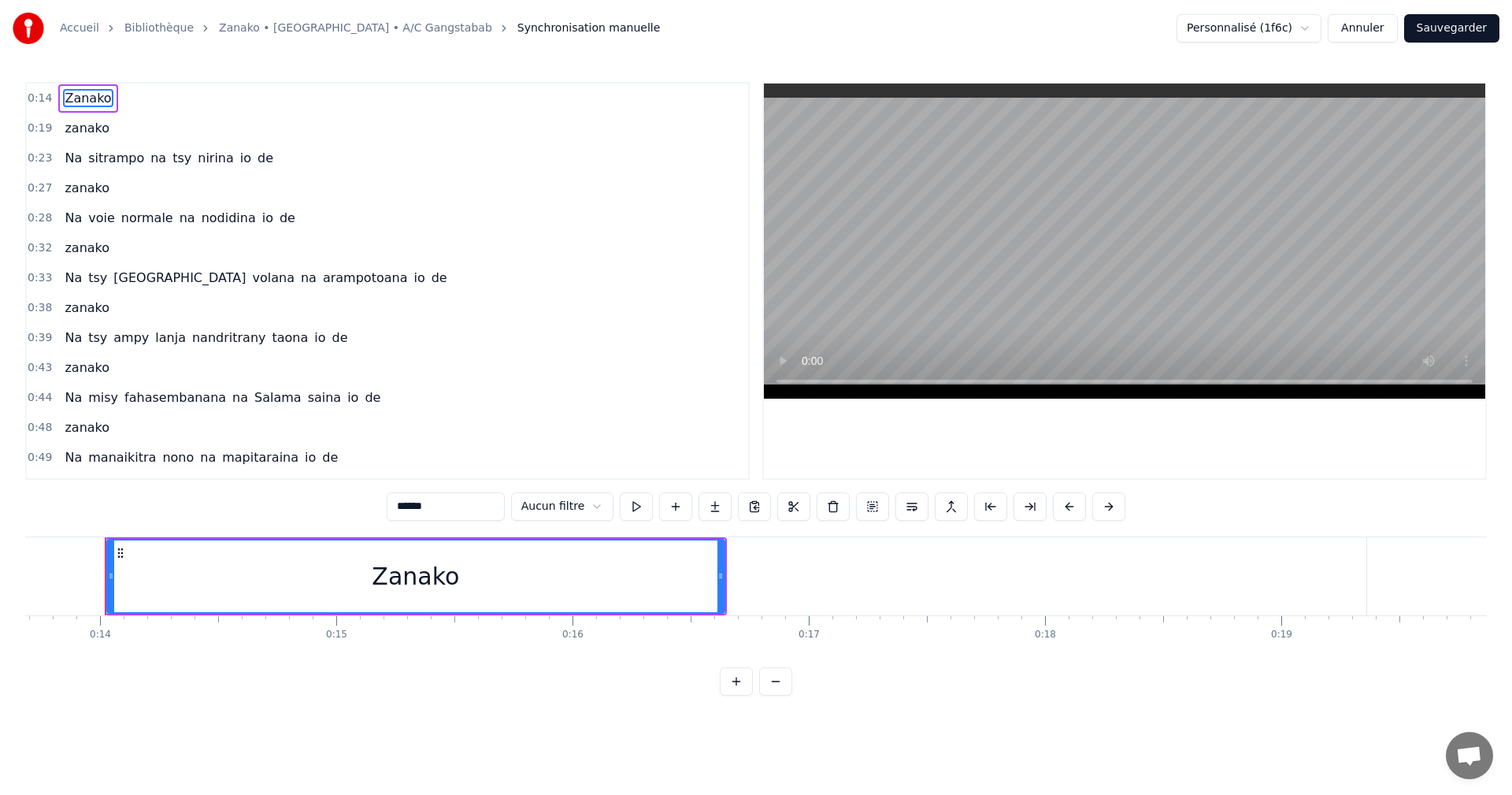
click at [29, 122] on span "0:19" at bounding box center [40, 128] width 25 height 16
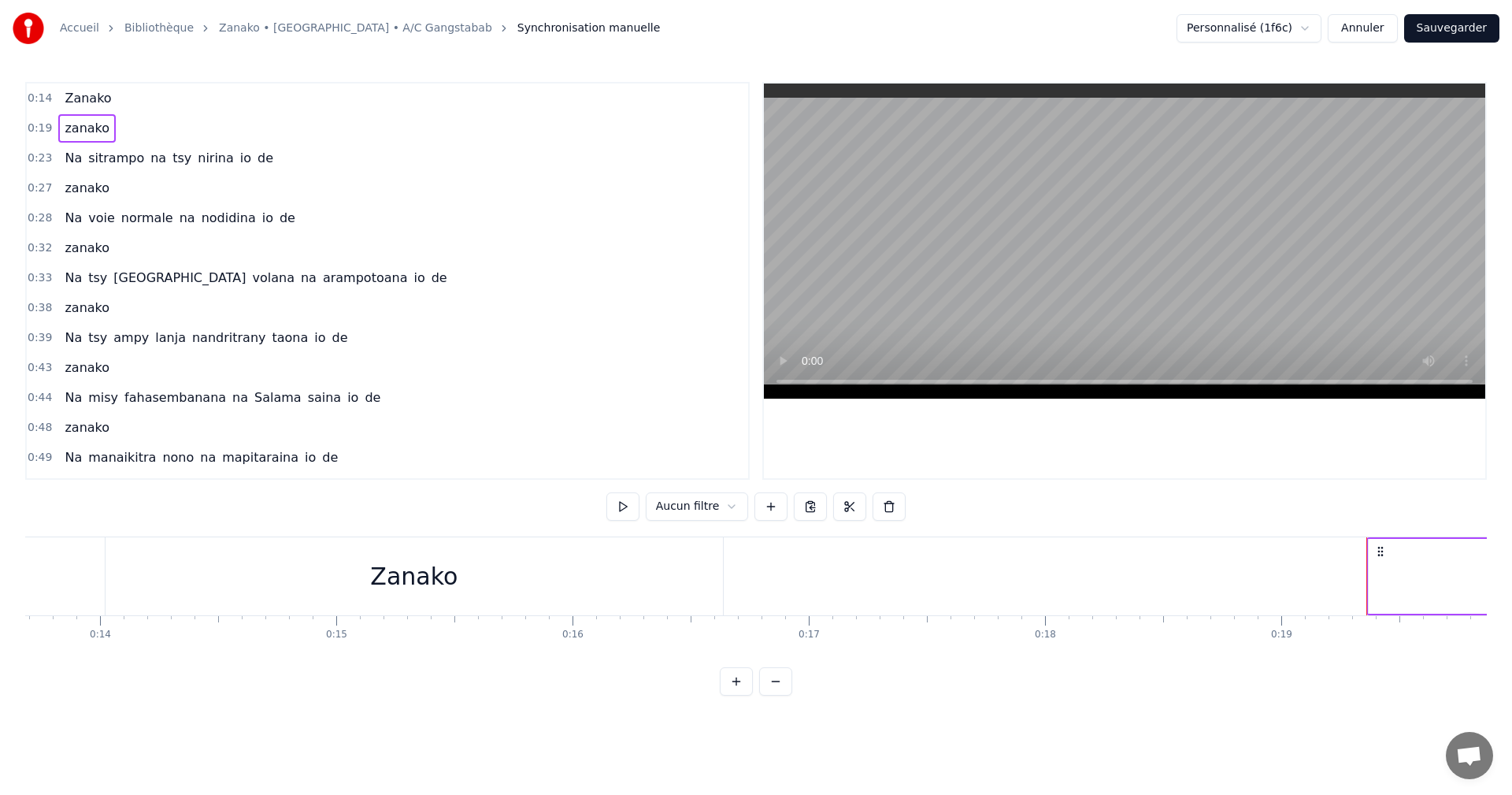
click at [137, 105] on div "0:14 Zanako" at bounding box center [387, 98] width 721 height 30
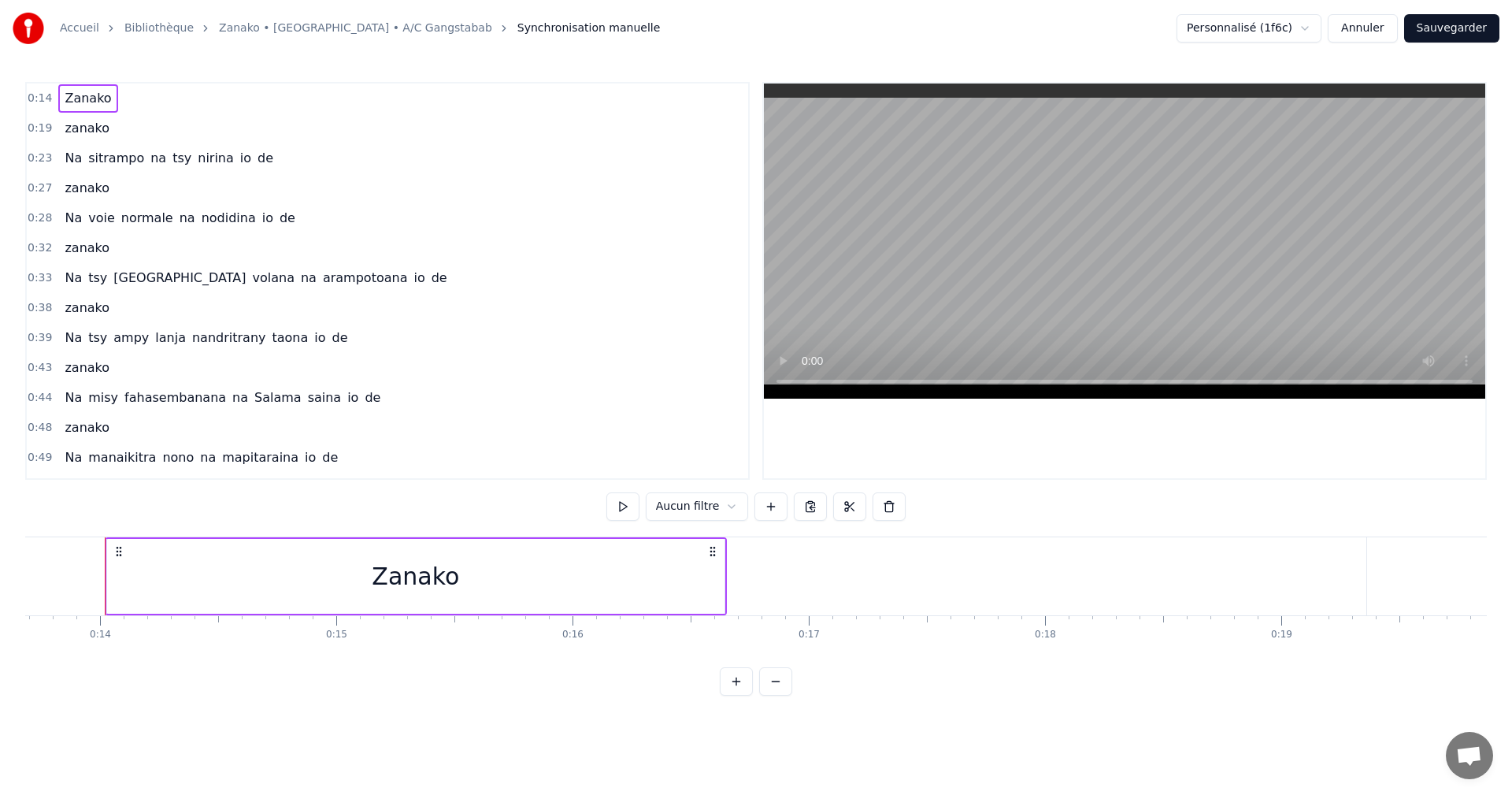
click at [136, 105] on div "0:14 Zanako" at bounding box center [387, 98] width 721 height 30
